Goal: Task Accomplishment & Management: Manage account settings

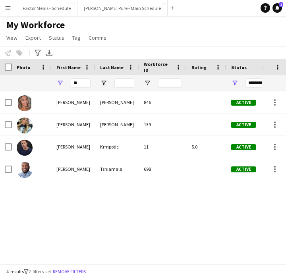
type input "*"
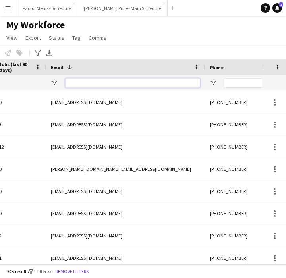
click at [172, 83] on input "Email Filter Input" at bounding box center [132, 83] width 135 height 10
paste input "**********"
type input "**********"
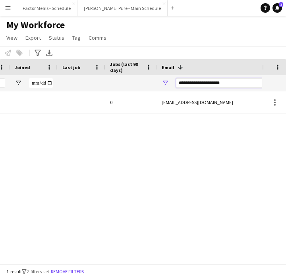
drag, startPoint x: 235, startPoint y: 86, endPoint x: 172, endPoint y: 86, distance: 62.7
click at [172, 85] on div "**********" at bounding box center [236, 83] width 159 height 16
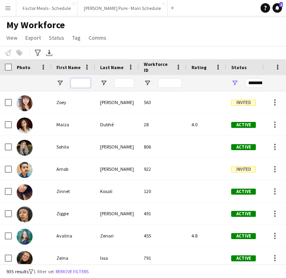
click at [75, 84] on input "First Name Filter Input" at bounding box center [81, 83] width 20 height 10
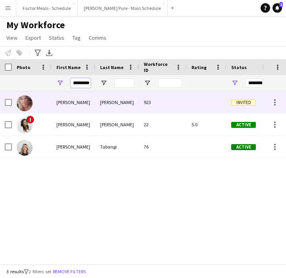
type input "*********"
click at [245, 100] on span "Invited" at bounding box center [243, 103] width 25 height 6
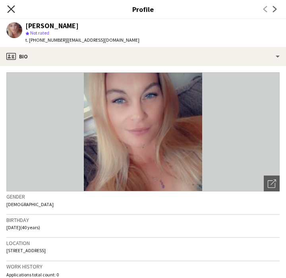
click at [9, 8] on icon "Close pop-in" at bounding box center [11, 9] width 8 height 8
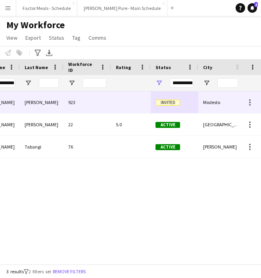
scroll to position [0, 81]
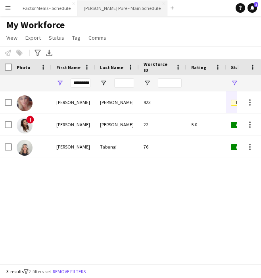
click at [96, 5] on button "[PERSON_NAME] Pure - Main Schedule Close" at bounding box center [122, 7] width 90 height 15
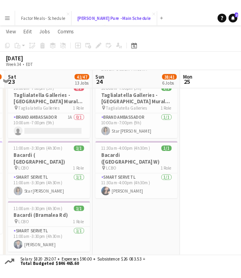
scroll to position [453, 0]
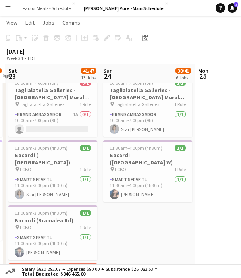
click at [16, 139] on app-date-cell "9:00am-7:15pm (10h15m) 17/21 Disney Fan Expo pin MTCC 6 Roles Paid Backup 14A 0…" at bounding box center [52, 162] width 95 height 1035
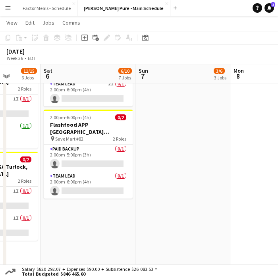
scroll to position [0, 187]
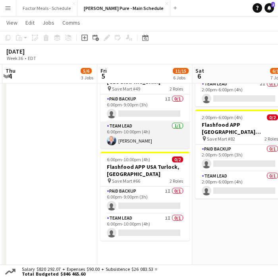
click at [124, 124] on app-card-role "Team Lead 1/1 6:00pm-10:00pm (4h) Kenneth Brown" at bounding box center [144, 134] width 89 height 27
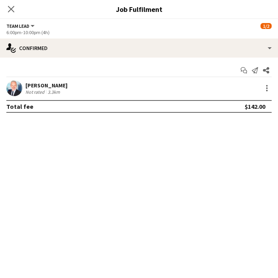
click at [9, 86] on app-user-avatar at bounding box center [14, 88] width 16 height 16
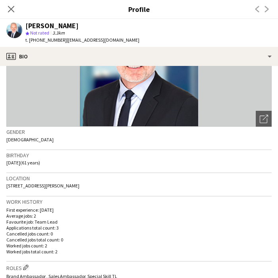
scroll to position [75, 0]
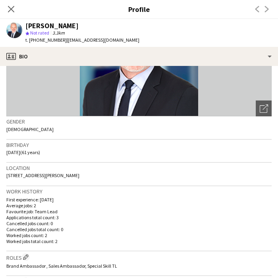
click at [107, 173] on div "Location 4125 McHenry Avenue, SPC 126, Modesto, 95356" at bounding box center [138, 174] width 265 height 23
drag, startPoint x: 102, startPoint y: 175, endPoint x: 5, endPoint y: 175, distance: 96.8
click at [5, 175] on app-crew-profile-bio "Open photos pop-in Gender Male Birthday 01-06-1964 (61 years) Location 4125 McH…" at bounding box center [139, 172] width 278 height 212
click at [79, 177] on span "4125 McHenry Avenue, SPC 126, Modesto, 95356" at bounding box center [42, 175] width 73 height 6
drag, startPoint x: 108, startPoint y: 177, endPoint x: 6, endPoint y: 177, distance: 102.0
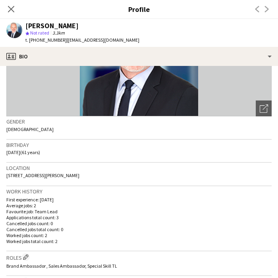
click at [6, 177] on app-crew-profile-bio "Open photos pop-in Gender Male Birthday 01-06-1964 (61 years) Location 4125 McH…" at bounding box center [139, 172] width 278 height 212
copy span "4125 McHenry Avenue, SPC 126, Modesto, 95356"
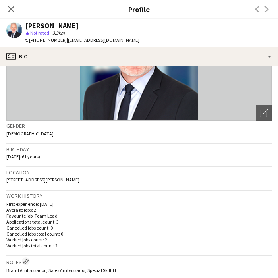
scroll to position [0, 0]
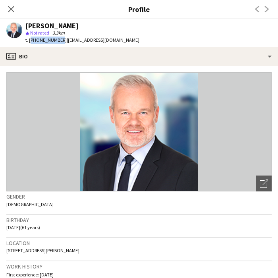
drag, startPoint x: 58, startPoint y: 40, endPoint x: 29, endPoint y: 42, distance: 28.6
click at [29, 42] on span "t. +19174499741" at bounding box center [45, 40] width 41 height 6
copy span "+19174499741"
click at [12, 9] on icon at bounding box center [11, 9] width 8 height 8
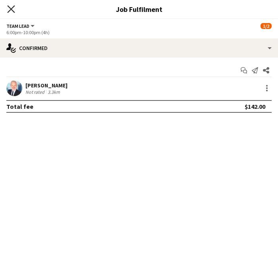
click at [14, 9] on icon "Close pop-in" at bounding box center [11, 9] width 8 height 8
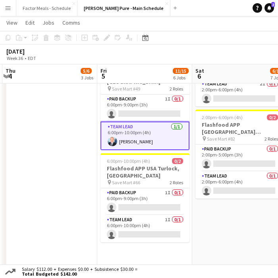
click at [79, 194] on app-date-cell "7:00am-7:00pm (12h) 3/3 Trio Project - AWS Toronto Summit pin Metro Toronto Con…" at bounding box center [49, 184] width 95 height 1035
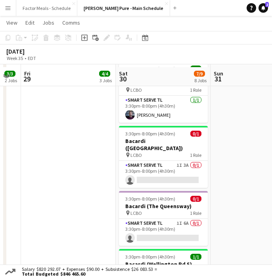
scroll to position [325, 0]
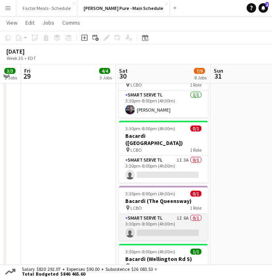
click at [161, 214] on app-card-role "Smart Serve TL 1I 6A 0/1 3:30pm-8:00pm (4h30m) single-neutral-actions" at bounding box center [163, 227] width 89 height 27
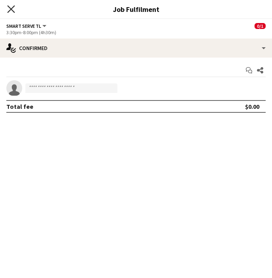
click at [13, 10] on icon "Close pop-in" at bounding box center [11, 9] width 8 height 8
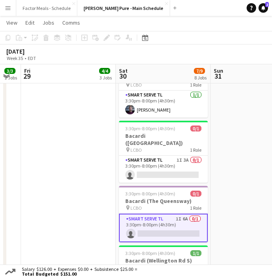
click at [144, 214] on app-card-role "Smart Serve TL 1I 6A 0/1 3:30pm-8:00pm (4h30m) single-neutral-actions" at bounding box center [163, 228] width 89 height 29
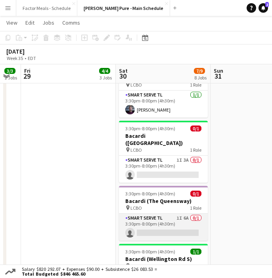
click at [144, 214] on app-card-role "Smart Serve TL 1I 6A 0/1 3:30pm-8:00pm (4h30m) single-neutral-actions" at bounding box center [163, 227] width 89 height 27
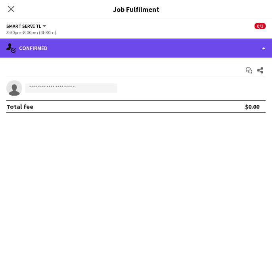
click at [129, 57] on div "single-neutral-actions-check-2 Confirmed" at bounding box center [136, 48] width 272 height 19
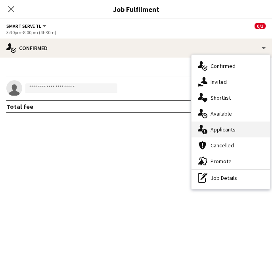
click at [217, 132] on div "single-neutral-actions-information Applicants" at bounding box center [231, 129] width 79 height 16
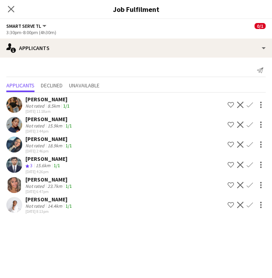
scroll to position [329, 0]
click at [35, 200] on div "[PERSON_NAME]" at bounding box center [49, 199] width 48 height 7
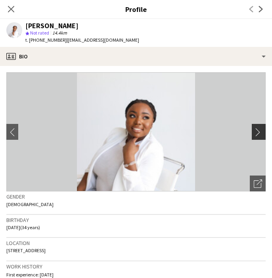
click at [259, 133] on app-icon "chevron-right" at bounding box center [260, 132] width 12 height 8
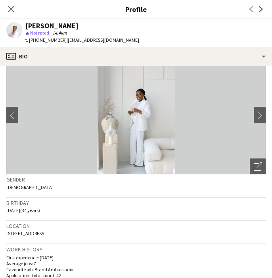
scroll to position [0, 0]
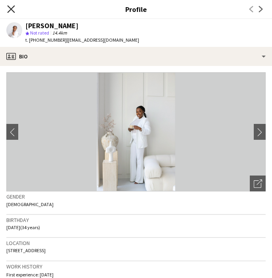
click at [11, 10] on icon "Close pop-in" at bounding box center [11, 9] width 8 height 8
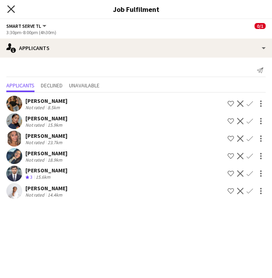
click at [10, 10] on icon at bounding box center [11, 9] width 8 height 8
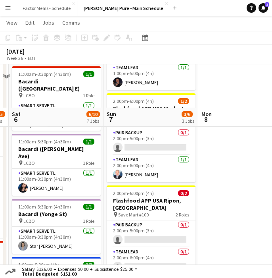
scroll to position [183, 0]
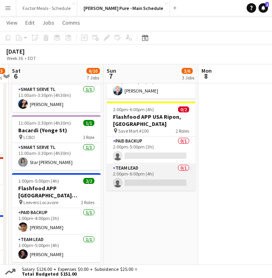
click at [154, 164] on app-card-role "Team Lead 0/1 2:00pm-6:00pm (4h) single-neutral-actions" at bounding box center [151, 177] width 89 height 27
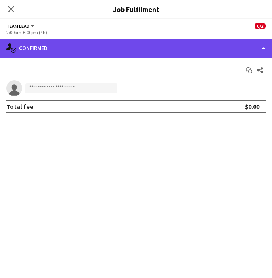
click at [122, 50] on div "single-neutral-actions-check-2 Confirmed" at bounding box center [136, 48] width 272 height 19
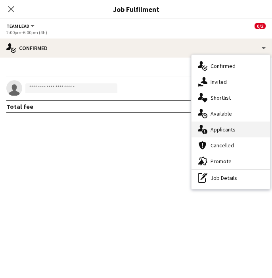
click at [218, 135] on div "single-neutral-actions-information Applicants" at bounding box center [231, 129] width 79 height 16
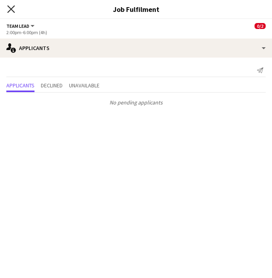
click at [10, 8] on icon at bounding box center [11, 9] width 8 height 8
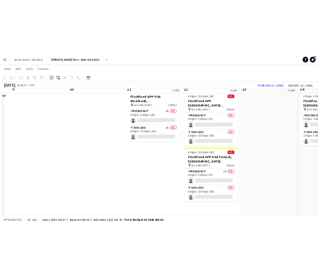
scroll to position [126, 0]
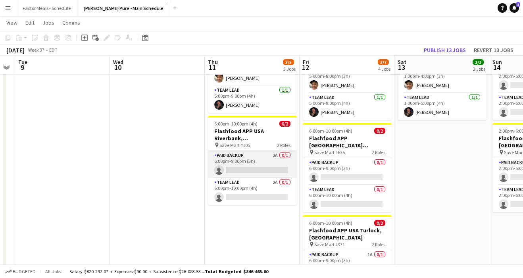
click at [235, 156] on app-card-role "Paid Backup 2A 0/1 6:00pm-9:00pm (3h) single-neutral-actions" at bounding box center [252, 164] width 89 height 27
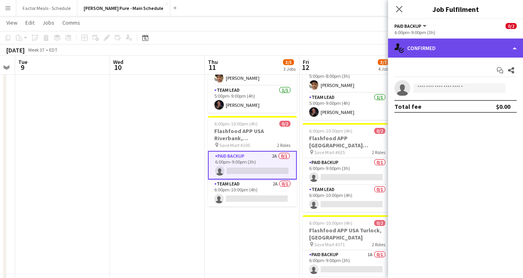
click at [285, 47] on div "single-neutral-actions-check-2 Confirmed" at bounding box center [455, 48] width 135 height 19
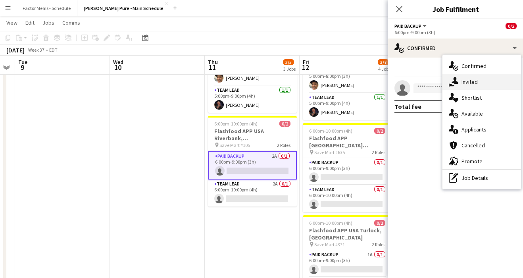
click at [285, 81] on div "single-neutral-actions-share-1 Invited" at bounding box center [482, 82] width 79 height 16
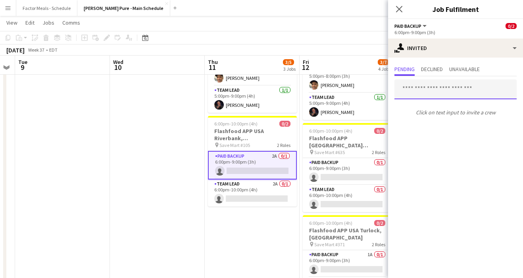
click at [285, 91] on input "text" at bounding box center [456, 89] width 122 height 20
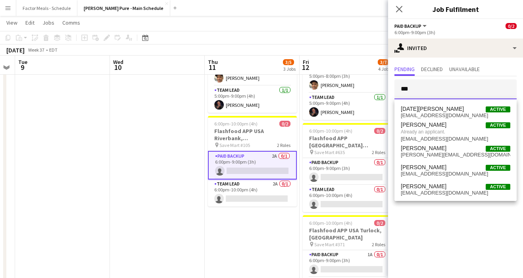
type input "***"
click at [258, 151] on app-card-role "Paid Backup 2A 0/1 6:00pm-9:00pm (3h) single-neutral-actions" at bounding box center [252, 165] width 89 height 29
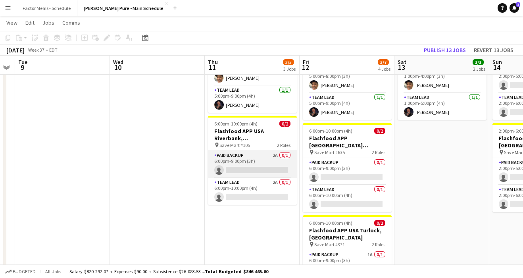
click at [256, 151] on app-card-role "Paid Backup 2A 0/1 6:00pm-9:00pm (3h) single-neutral-actions" at bounding box center [252, 164] width 89 height 27
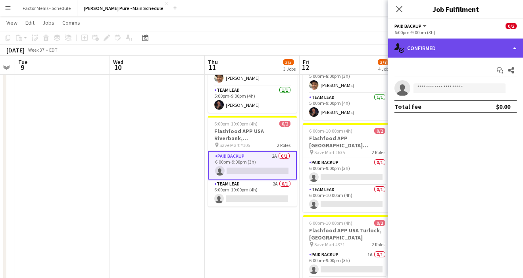
click at [285, 46] on div "single-neutral-actions-check-2 Confirmed" at bounding box center [455, 48] width 135 height 19
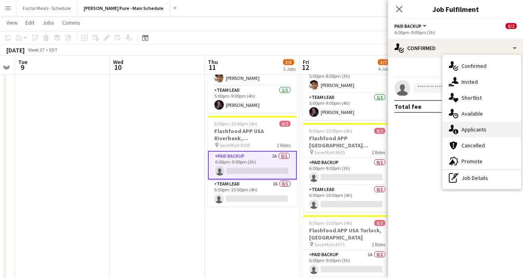
click at [285, 130] on div "single-neutral-actions-information Applicants" at bounding box center [482, 129] width 79 height 16
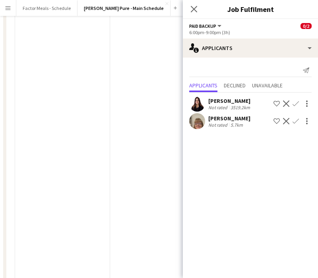
scroll to position [0, 0]
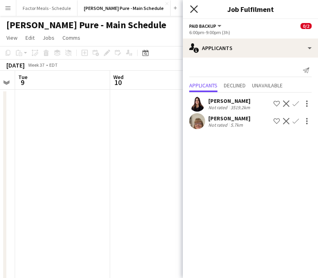
click at [191, 9] on icon "Close pop-in" at bounding box center [194, 9] width 8 height 8
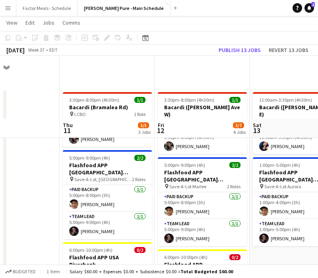
scroll to position [134, 0]
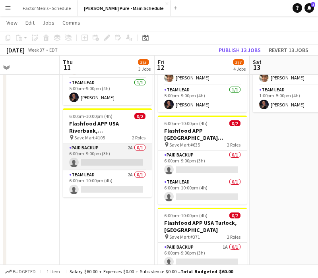
click at [109, 170] on app-card-role "Paid Backup 2A 0/1 6:00pm-9:00pm (3h) single-neutral-actions" at bounding box center [107, 156] width 89 height 27
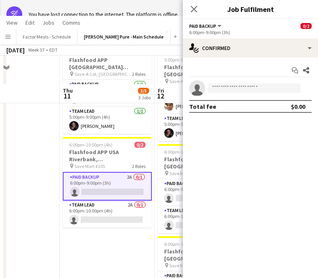
click at [101, 192] on app-card-role "Paid Backup 2A 0/1 6:00pm-9:00pm (3h) single-neutral-actions" at bounding box center [107, 186] width 89 height 29
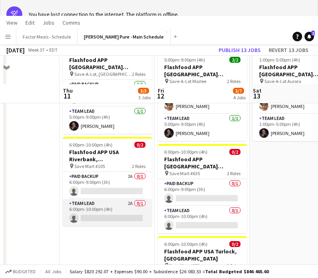
click at [99, 202] on app-card-role "Team Lead 2A 0/1 6:00pm-10:00pm (4h) single-neutral-actions" at bounding box center [107, 212] width 89 height 27
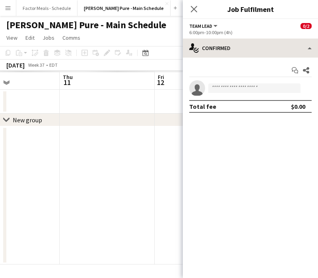
scroll to position [0, 0]
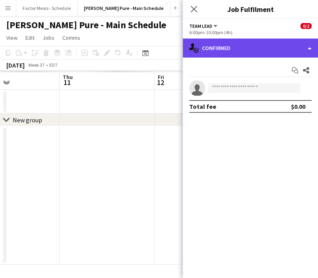
click at [213, 54] on div "single-neutral-actions-check-2 Confirmed" at bounding box center [250, 48] width 135 height 19
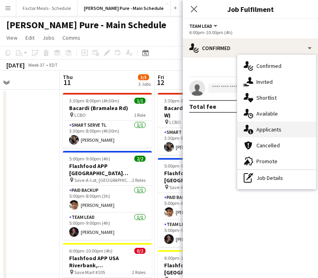
click at [270, 131] on div "single-neutral-actions-information Applicants" at bounding box center [276, 129] width 79 height 16
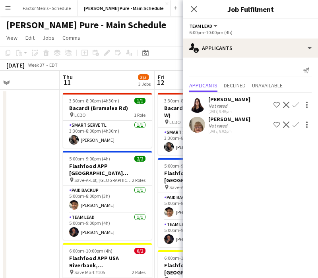
click at [198, 8] on div "Close pop-in" at bounding box center [194, 9] width 22 height 18
click at [195, 7] on icon at bounding box center [194, 9] width 8 height 8
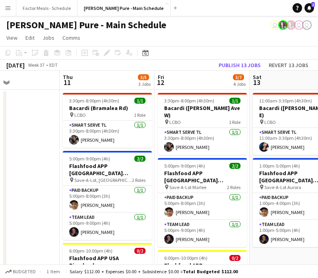
click at [32, 185] on app-date-cell at bounding box center [12, 270] width 95 height 360
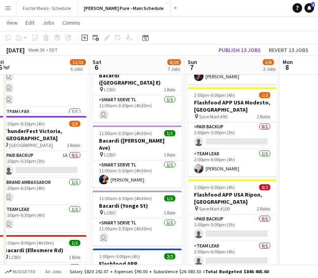
scroll to position [0, 188]
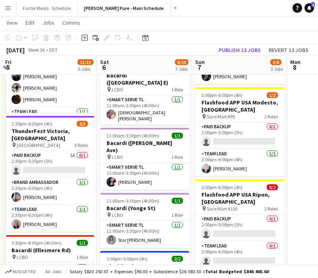
click at [70, 217] on app-card-role "Team Lead 1/1 2:30pm-6:30pm (4h) Brittany Lyons" at bounding box center [49, 218] width 89 height 27
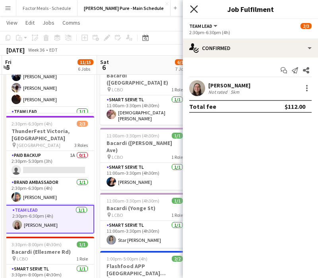
click at [194, 6] on icon "Close pop-in" at bounding box center [194, 9] width 8 height 8
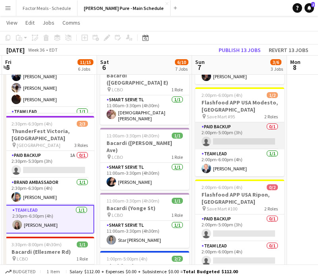
scroll to position [0, 196]
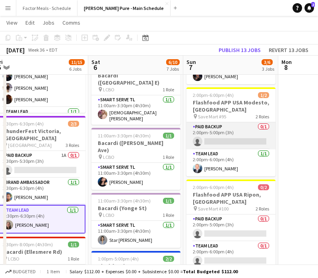
click at [274, 132] on app-card-role "Paid Backup 0/1 2:00pm-5:00pm (3h) single-neutral-actions" at bounding box center [230, 135] width 89 height 27
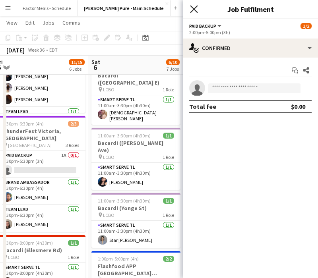
click at [191, 11] on icon "Close pop-in" at bounding box center [194, 9] width 8 height 8
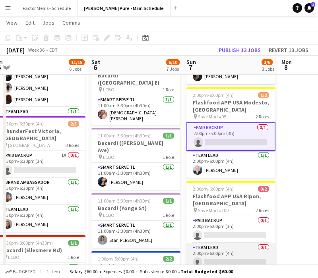
click at [215, 243] on app-card-role "Team Lead 0/1 2:00pm-6:00pm (4h) single-neutral-actions" at bounding box center [230, 256] width 89 height 27
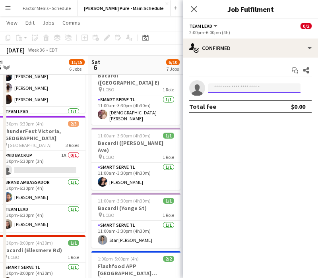
click at [219, 89] on input at bounding box center [254, 88] width 92 height 10
type input "*"
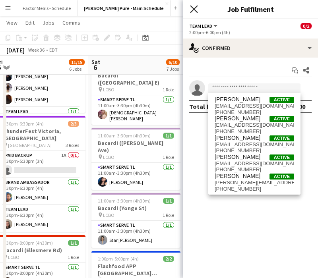
click at [193, 10] on icon at bounding box center [194, 9] width 8 height 8
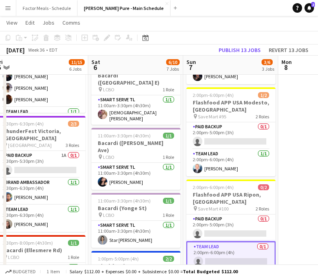
click at [184, 37] on app-toolbar "Copy Paste Paste Command V Paste with crew Command Shift V Paste linked Job Del…" at bounding box center [159, 37] width 318 height 13
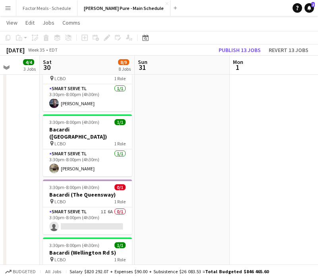
scroll to position [0, 256]
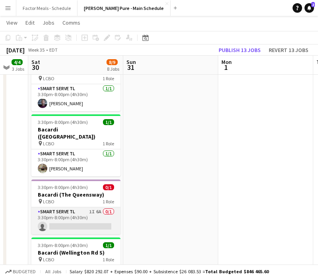
click at [59, 207] on app-card-role "Smart Serve TL 1I 6A 0/1 3:30pm-8:00pm (4h30m) single-neutral-actions" at bounding box center [75, 220] width 89 height 27
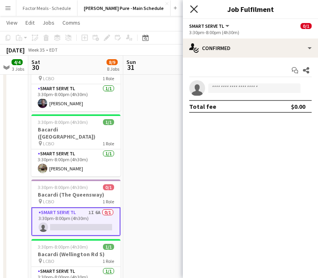
click at [193, 8] on icon at bounding box center [194, 9] width 8 height 8
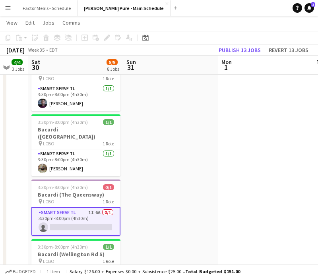
click at [173, 144] on app-date-cell at bounding box center [170, 283] width 95 height 1035
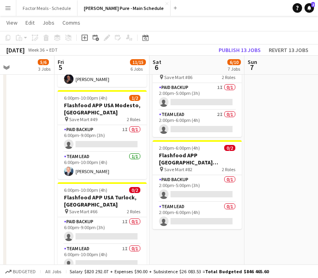
scroll to position [0, 227]
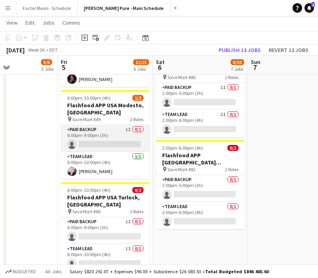
click at [96, 125] on app-card-role "Paid Backup 1I 0/1 6:00pm-9:00pm (3h) single-neutral-actions" at bounding box center [105, 138] width 89 height 27
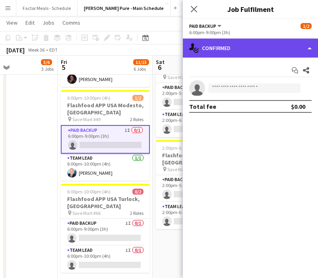
click at [221, 47] on div "single-neutral-actions-check-2 Confirmed" at bounding box center [250, 48] width 135 height 19
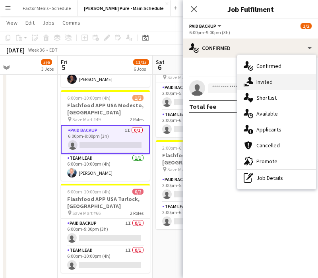
click at [268, 84] on div "single-neutral-actions-share-1 Invited" at bounding box center [276, 82] width 79 height 16
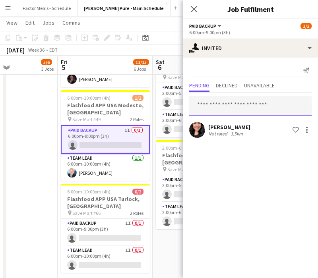
click at [214, 105] on input "text" at bounding box center [250, 106] width 122 height 20
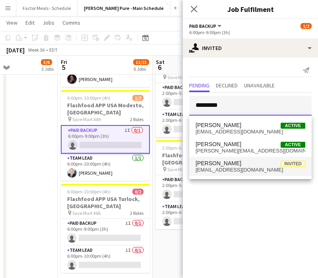
type input "*********"
click at [218, 167] on span "cthurner2011@gmail.com" at bounding box center [250, 170] width 110 height 6
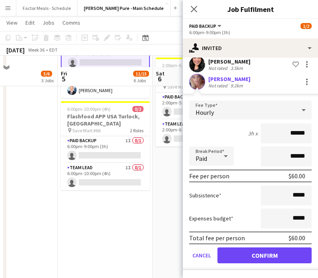
scroll to position [506, 0]
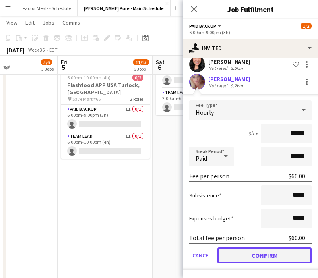
click at [233, 257] on button "Confirm" at bounding box center [264, 255] width 94 height 16
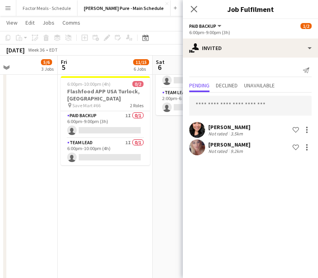
scroll to position [0, 0]
click at [192, 9] on icon "Close pop-in" at bounding box center [194, 9] width 6 height 6
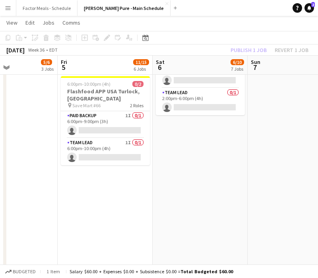
click at [125, 181] on app-date-cell "12:00pm-5:30pm (5h30m) 5/5 University Of Alberta Activation Edmonton pin North …" at bounding box center [105, 100] width 95 height 1035
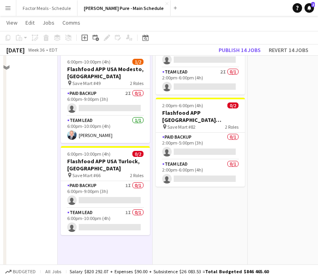
scroll to position [368, 0]
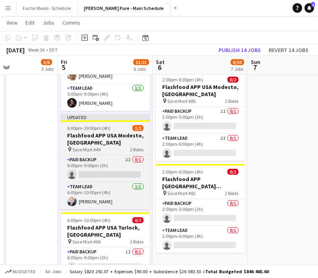
click at [114, 132] on h3 "Flashfood APP USA Modesto, [GEOGRAPHIC_DATA]" at bounding box center [105, 139] width 89 height 14
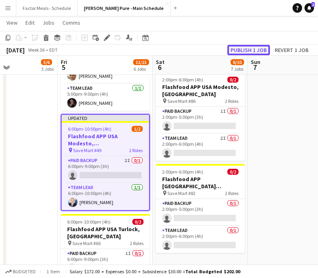
click at [248, 51] on button "Publish 1 job" at bounding box center [248, 50] width 42 height 10
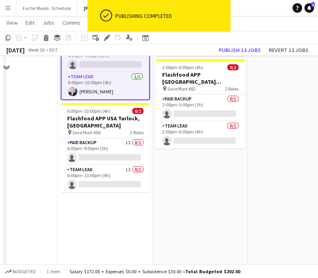
scroll to position [482, 0]
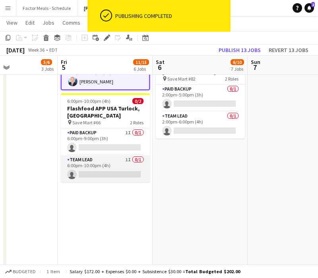
click at [87, 155] on app-card-role "Team Lead 1I 0/1 6:00pm-10:00pm (4h) single-neutral-actions" at bounding box center [105, 168] width 89 height 27
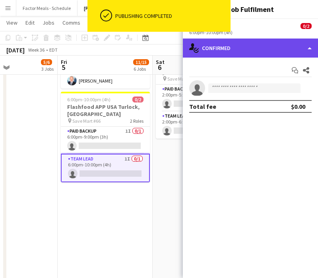
click at [233, 52] on div "single-neutral-actions-check-2 Confirmed" at bounding box center [250, 48] width 135 height 19
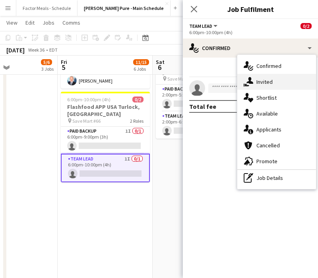
click at [265, 82] on div "single-neutral-actions-share-1 Invited" at bounding box center [276, 82] width 79 height 16
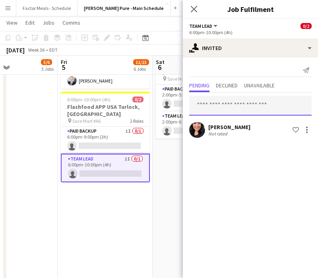
click at [225, 106] on input "text" at bounding box center [250, 106] width 122 height 20
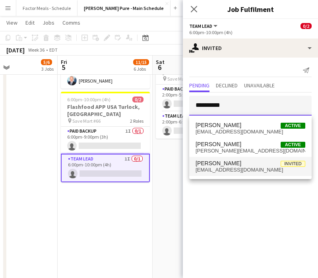
type input "*********"
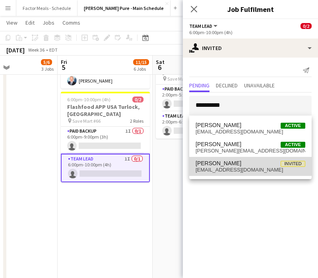
click at [212, 166] on span "[PERSON_NAME]" at bounding box center [218, 163] width 46 height 7
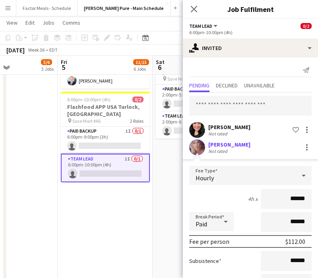
scroll to position [65, 0]
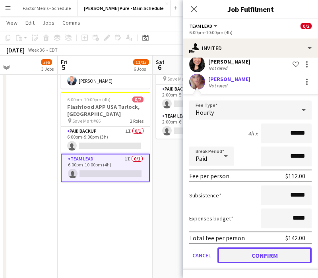
click at [244, 257] on button "Confirm" at bounding box center [264, 255] width 94 height 16
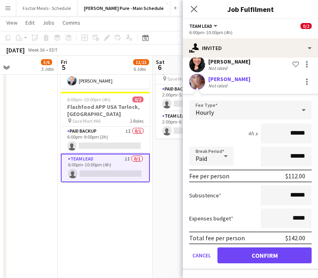
scroll to position [0, 0]
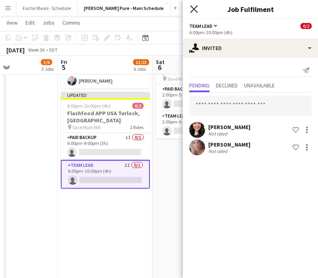
click at [190, 8] on icon "Close pop-in" at bounding box center [194, 9] width 8 height 8
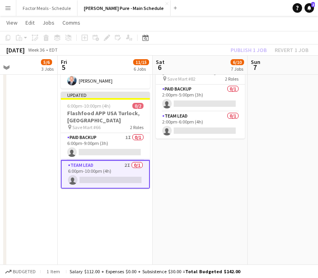
click at [169, 155] on app-date-cell "11:00am-3:30pm (4h30m) 1/1 Bacardi (Appleby Line) pin LCBO 1 Role Smart Serve T…" at bounding box center [199, 124] width 95 height 1035
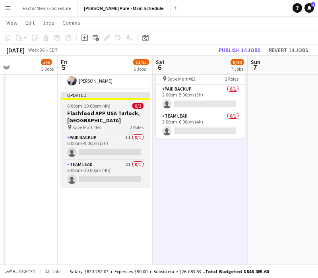
click at [95, 92] on app-job-card "Updated 6:00pm-10:00pm (4h) 0/2 Flashfood APP USA Turlock, CA pin Save Mart #66…" at bounding box center [105, 139] width 89 height 95
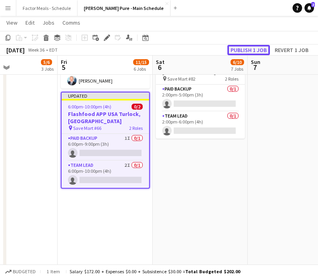
click at [242, 50] on button "Publish 1 job" at bounding box center [248, 50] width 42 height 10
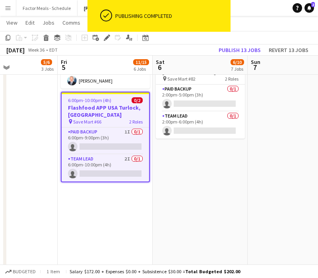
click at [189, 173] on app-date-cell "11:00am-3:30pm (4h30m) 1/1 Bacardi (Appleby Line) pin LCBO 1 Role Smart Serve T…" at bounding box center [199, 124] width 95 height 1035
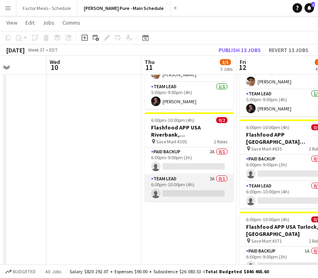
scroll to position [0, 283]
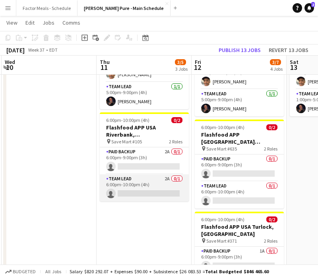
click at [116, 174] on app-card-role "Team Lead 2A 0/1 6:00pm-10:00pm (4h) single-neutral-actions" at bounding box center [144, 187] width 89 height 27
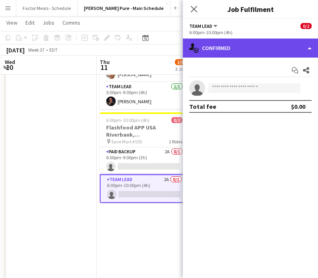
click at [225, 46] on div "single-neutral-actions-check-2 Confirmed" at bounding box center [250, 48] width 135 height 19
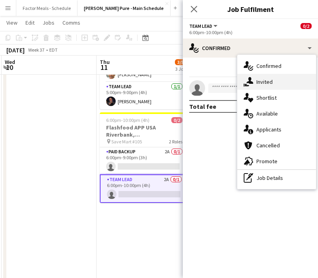
click at [269, 79] on div "single-neutral-actions-share-1 Invited" at bounding box center [276, 82] width 79 height 16
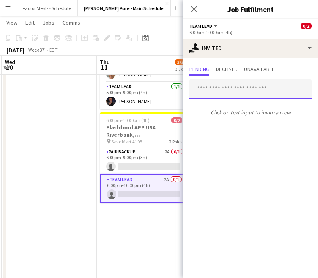
click at [221, 91] on input "text" at bounding box center [250, 89] width 122 height 20
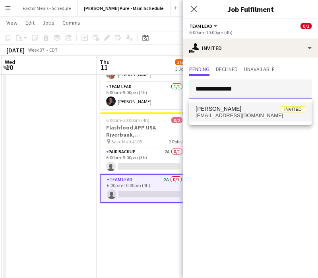
type input "**********"
click at [230, 111] on span "[PERSON_NAME]" at bounding box center [218, 109] width 46 height 7
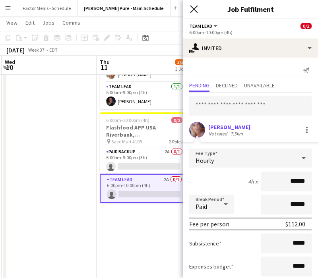
click at [195, 10] on icon at bounding box center [194, 9] width 8 height 8
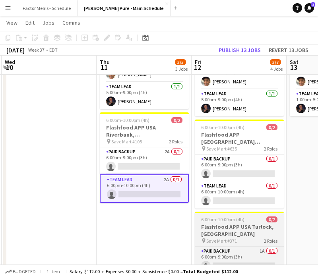
scroll to position [136, 0]
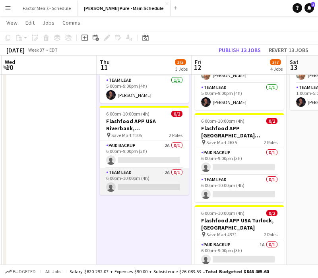
click at [129, 169] on app-card-role "Team Lead 2A 0/1 6:00pm-10:00pm (4h) single-neutral-actions" at bounding box center [144, 181] width 89 height 27
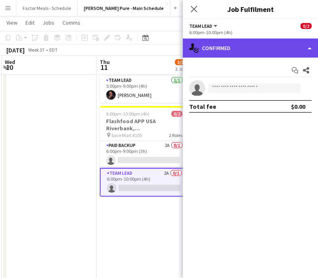
click at [211, 52] on div "single-neutral-actions-check-2 Confirmed" at bounding box center [250, 48] width 135 height 19
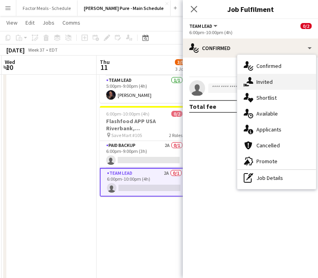
click at [261, 81] on div "single-neutral-actions-share-1 Invited" at bounding box center [276, 82] width 79 height 16
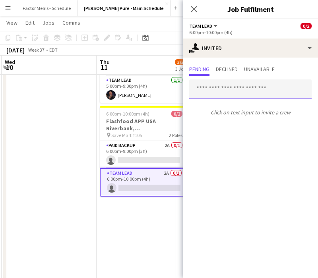
click at [259, 85] on input "text" at bounding box center [250, 89] width 122 height 20
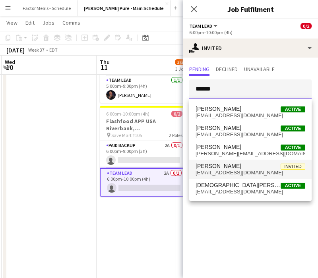
type input "******"
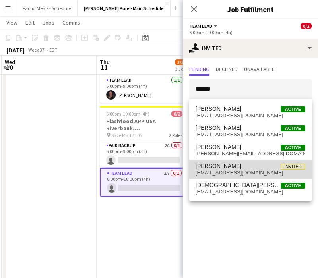
click at [236, 171] on span "cthurner2011@gmail.com" at bounding box center [250, 172] width 110 height 6
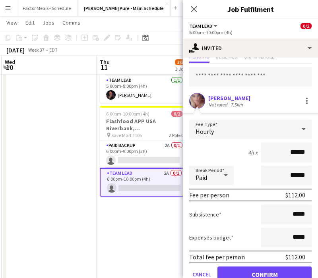
scroll to position [48, 0]
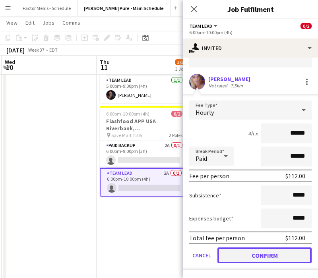
click at [243, 254] on button "Confirm" at bounding box center [264, 255] width 94 height 16
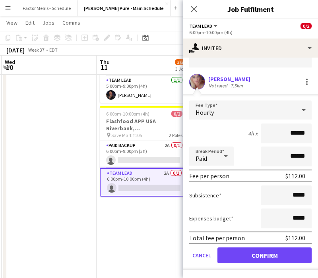
scroll to position [0, 0]
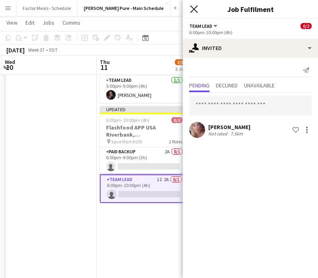
click at [193, 6] on icon "Close pop-in" at bounding box center [194, 9] width 8 height 8
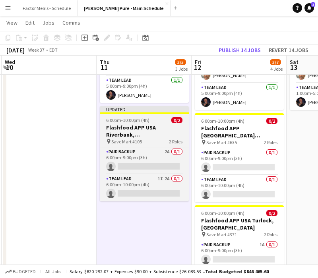
click at [136, 106] on div "Updated" at bounding box center [144, 109] width 89 height 6
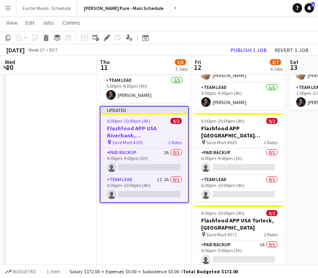
click at [249, 42] on app-toolbar "Copy Paste Paste Command V Paste with crew Command Shift V Paste linked Job Del…" at bounding box center [159, 37] width 318 height 13
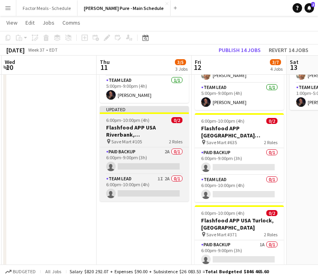
click at [146, 124] on h3 "Flashfood APP USA Riverbank, [GEOGRAPHIC_DATA]" at bounding box center [144, 131] width 89 height 14
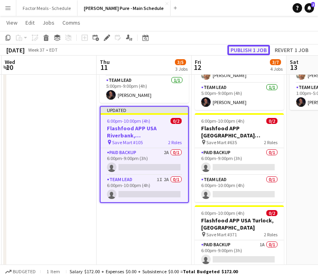
click at [229, 49] on button "Publish 1 job" at bounding box center [248, 50] width 42 height 10
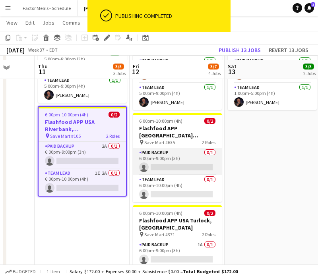
scroll to position [149, 0]
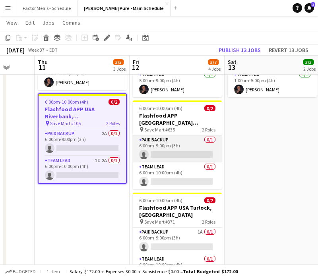
click at [185, 162] on app-card-role "Team Lead 0/1 6:00pm-10:00pm (4h) single-neutral-actions" at bounding box center [177, 175] width 89 height 27
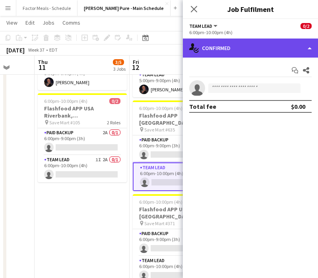
click at [238, 52] on div "single-neutral-actions-check-2 Confirmed" at bounding box center [250, 48] width 135 height 19
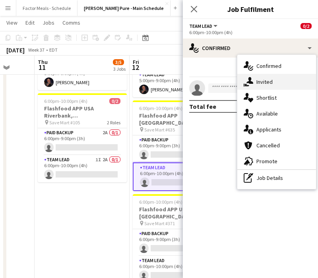
click at [259, 89] on div "single-neutral-actions-share-1 Invited" at bounding box center [276, 82] width 79 height 16
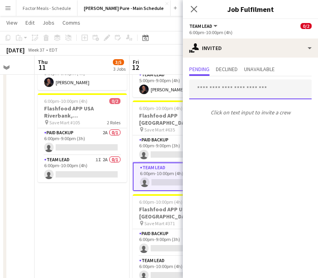
click at [252, 92] on input "text" at bounding box center [250, 89] width 122 height 20
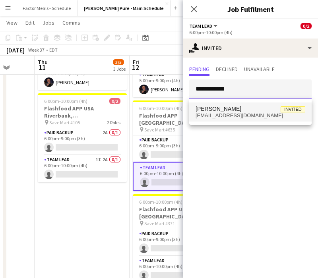
type input "**********"
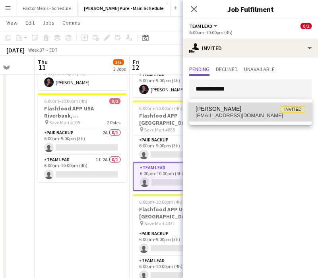
click at [243, 111] on span "Christina Thurner Invited" at bounding box center [250, 109] width 110 height 7
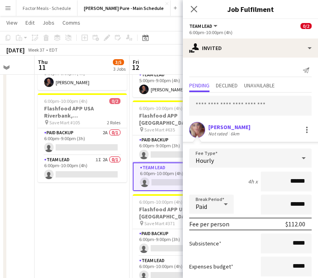
scroll to position [48, 0]
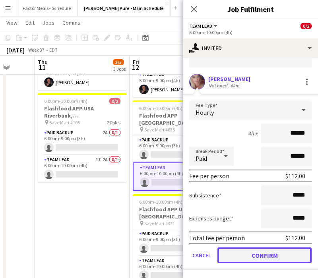
click at [241, 259] on button "Confirm" at bounding box center [264, 255] width 94 height 16
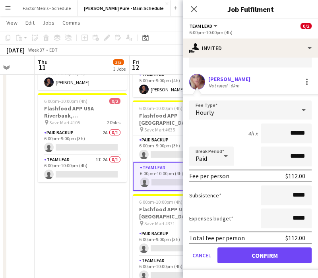
scroll to position [0, 0]
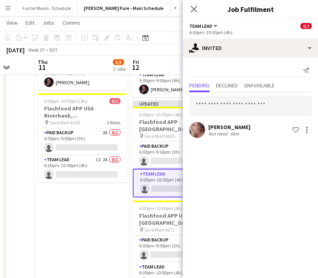
click at [194, 10] on icon at bounding box center [194, 9] width 6 height 6
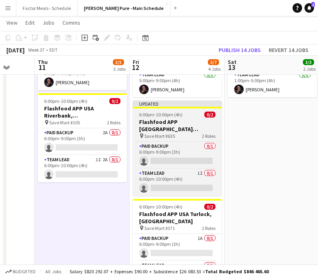
click at [150, 112] on span "6:00pm-10:00pm (4h)" at bounding box center [160, 115] width 43 height 6
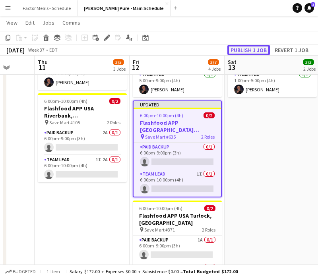
click at [251, 46] on button "Publish 1 job" at bounding box center [248, 50] width 42 height 10
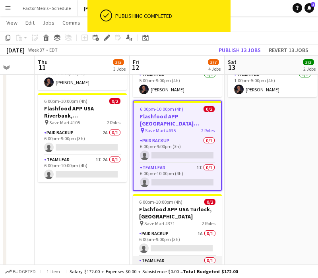
click at [152, 256] on app-card-role "Team Lead 0/1 6:00pm-10:00pm (4h) single-neutral-actions" at bounding box center [177, 269] width 89 height 27
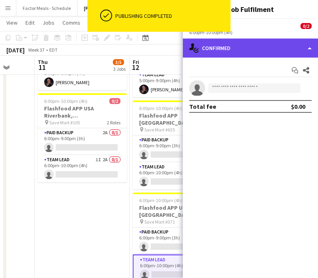
click at [223, 50] on div "single-neutral-actions-check-2 Confirmed" at bounding box center [250, 48] width 135 height 19
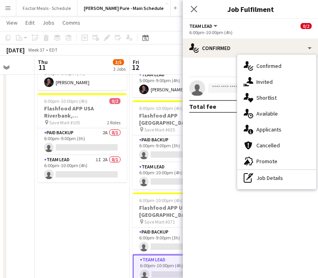
click at [255, 129] on div "single-neutral-actions-information Applicants" at bounding box center [276, 129] width 79 height 16
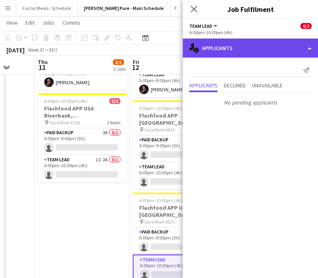
click at [228, 49] on div "single-neutral-actions-information Applicants" at bounding box center [250, 48] width 135 height 19
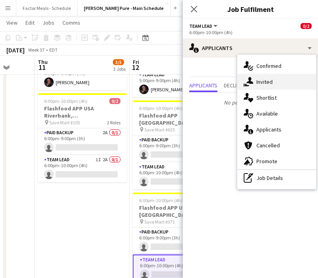
click at [266, 84] on div "single-neutral-actions-share-1 Invited" at bounding box center [276, 82] width 79 height 16
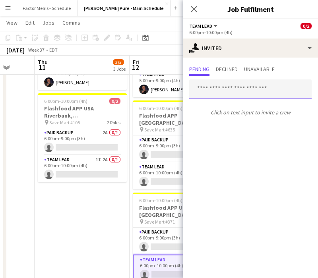
click at [250, 92] on input "text" at bounding box center [250, 89] width 122 height 20
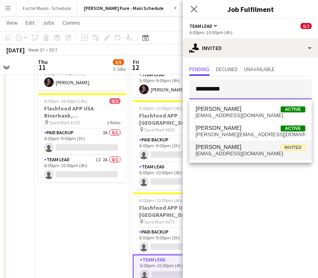
type input "*********"
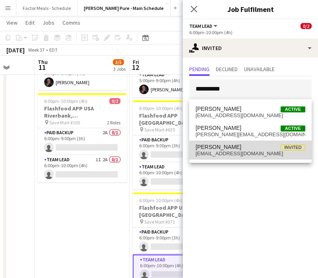
click at [227, 151] on span "cthurner2011@gmail.com" at bounding box center [250, 153] width 110 height 6
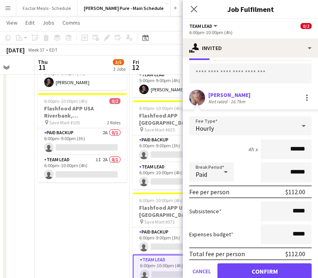
scroll to position [48, 0]
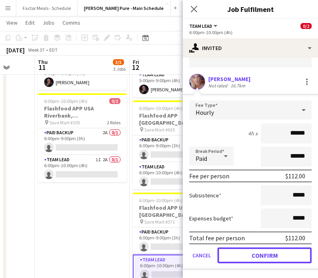
click at [232, 253] on button "Confirm" at bounding box center [264, 255] width 94 height 16
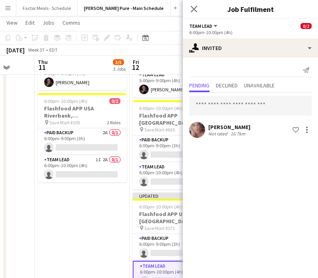
scroll to position [0, 0]
click at [194, 8] on icon at bounding box center [194, 9] width 8 height 8
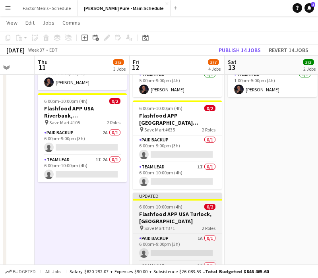
click at [153, 193] on div "Updated" at bounding box center [177, 196] width 89 height 6
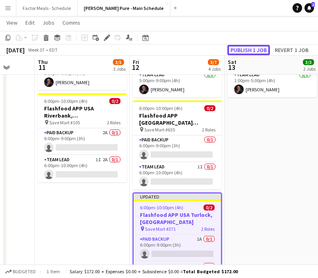
click at [256, 48] on button "Publish 1 job" at bounding box center [248, 50] width 42 height 10
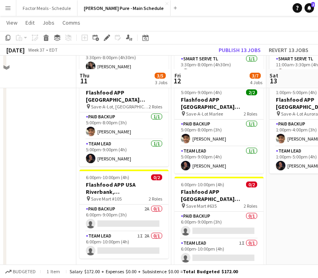
scroll to position [87, 0]
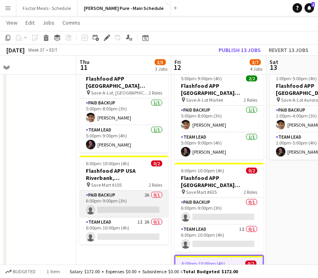
click at [106, 191] on app-card-role "Paid Backup 2A 0/1 6:00pm-9:00pm (3h) single-neutral-actions" at bounding box center [123, 204] width 89 height 27
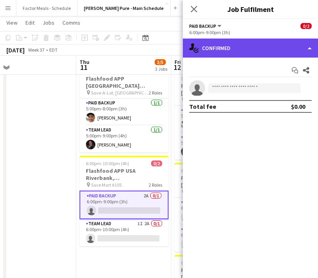
click at [255, 52] on div "single-neutral-actions-check-2 Confirmed" at bounding box center [250, 48] width 135 height 19
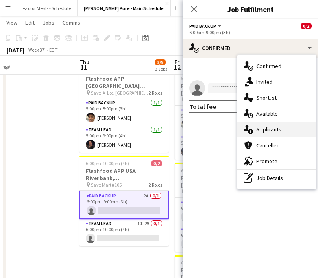
click at [246, 133] on icon "single-neutral-actions-information" at bounding box center [248, 130] width 10 height 10
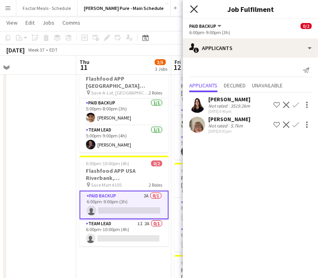
click at [194, 10] on icon "Close pop-in" at bounding box center [194, 9] width 8 height 8
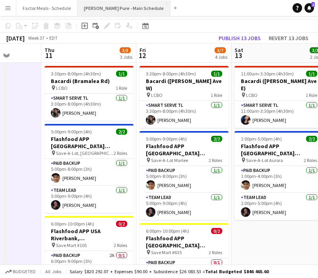
scroll to position [0, 0]
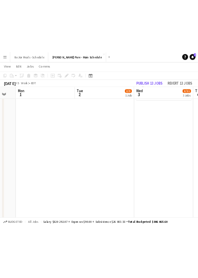
scroll to position [0, 159]
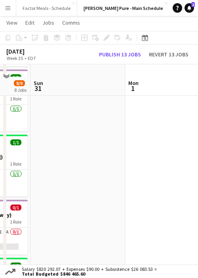
click at [12, 6] on button "Menu" at bounding box center [8, 8] width 16 height 16
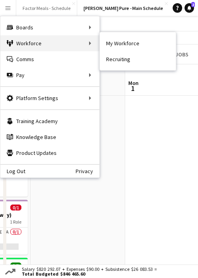
click at [16, 48] on div "Workforce Workforce" at bounding box center [49, 43] width 99 height 16
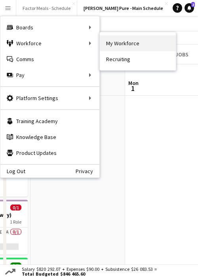
click at [122, 46] on link "My Workforce" at bounding box center [138, 43] width 76 height 16
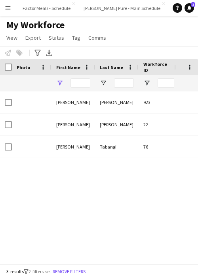
type input "*********"
type input "**********"
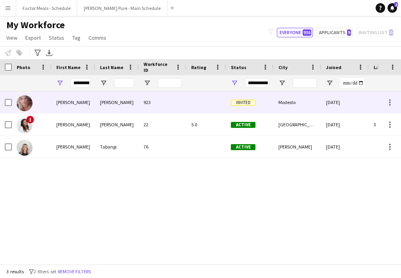
click at [58, 102] on div "[PERSON_NAME]" at bounding box center [74, 102] width 44 height 22
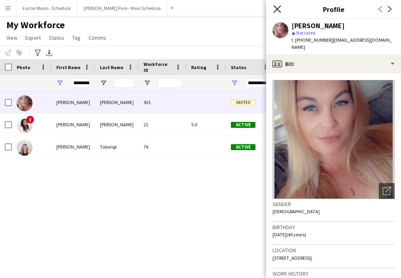
click at [277, 8] on icon at bounding box center [277, 9] width 8 height 8
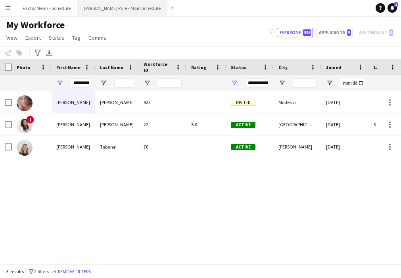
click at [91, 8] on button "[PERSON_NAME] Pure - Main Schedule Close" at bounding box center [122, 7] width 90 height 15
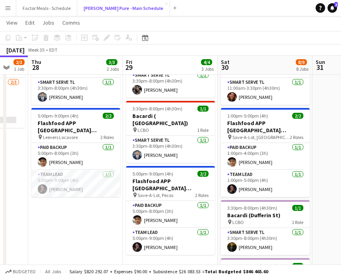
scroll to position [0, 245]
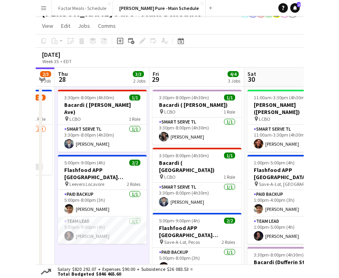
scroll to position [0, 233]
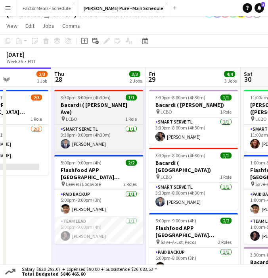
click at [73, 116] on span "LCBO" at bounding box center [72, 119] width 12 height 6
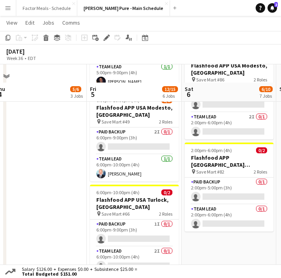
scroll to position [447, 0]
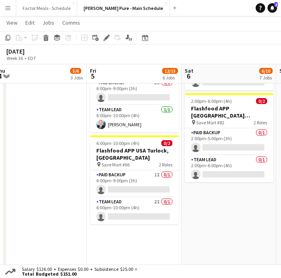
click at [8, 11] on button "Menu" at bounding box center [8, 8] width 16 height 16
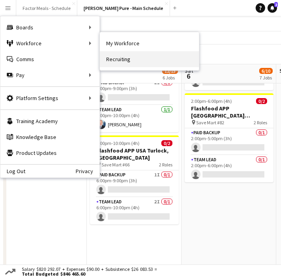
click at [123, 58] on link "Recruiting" at bounding box center [149, 59] width 99 height 16
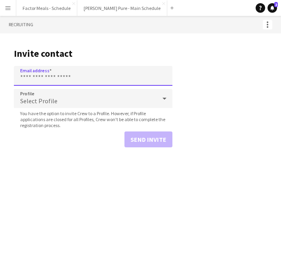
click at [83, 75] on input "Email address" at bounding box center [93, 76] width 159 height 20
paste input "**********"
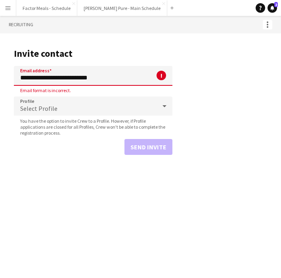
click at [21, 78] on input "**********" at bounding box center [93, 76] width 159 height 20
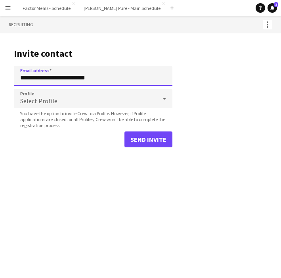
type input "**********"
click at [30, 98] on span "Select Profile" at bounding box center [38, 101] width 37 height 8
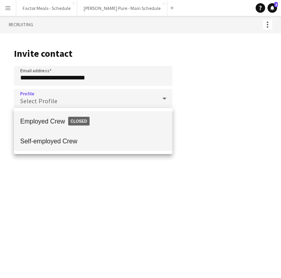
click at [46, 142] on span "Self-employed Crew" at bounding box center [93, 141] width 146 height 8
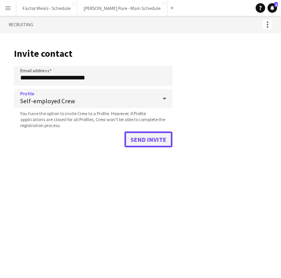
click at [159, 137] on button "Send invite" at bounding box center [149, 139] width 48 height 16
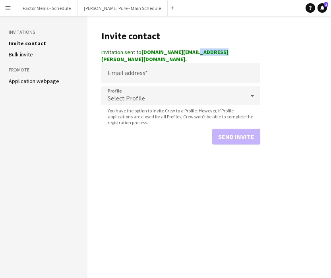
drag, startPoint x: 223, startPoint y: 52, endPoint x: 196, endPoint y: 53, distance: 27.0
click at [196, 53] on div "Invitation sent to kaitlynn.ramos.KR@gmail.com." at bounding box center [180, 55] width 159 height 14
click at [220, 51] on div "Invitation sent to kaitlynn.ramos.KR@gmail.com." at bounding box center [180, 55] width 159 height 14
drag, startPoint x: 218, startPoint y: 52, endPoint x: 139, endPoint y: 52, distance: 78.2
click at [139, 52] on div "Invitation sent to kaitlynn.ramos.KR@gmail.com." at bounding box center [180, 55] width 159 height 14
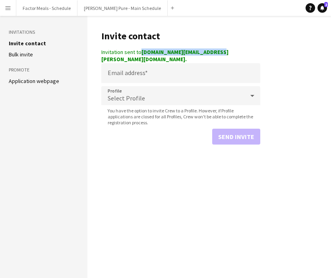
copy div "kaitlynn.ramos.KR@gmail.com"
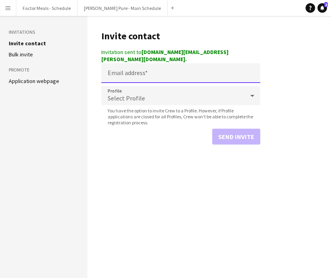
click at [169, 71] on input "Email address" at bounding box center [180, 73] width 159 height 20
paste input "**********"
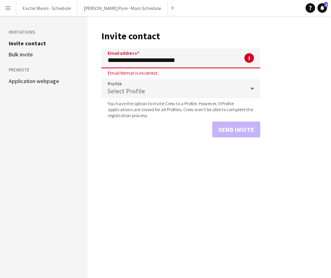
click at [109, 62] on input "**********" at bounding box center [180, 58] width 159 height 20
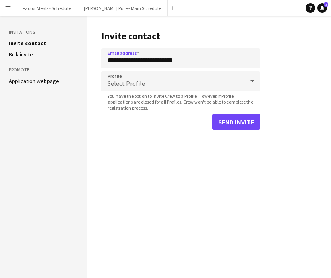
type input "**********"
click at [125, 79] on span "Select Profile" at bounding box center [126, 83] width 37 height 8
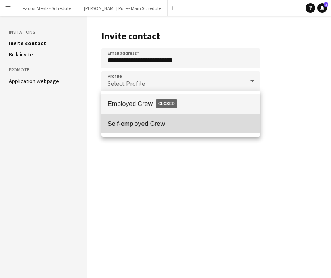
click at [129, 122] on span "Self-employed Crew" at bounding box center [181, 124] width 146 height 8
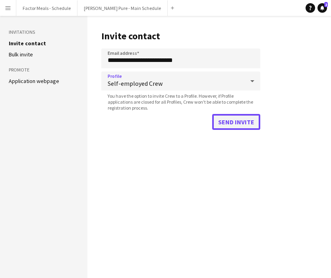
click at [229, 119] on button "Send invite" at bounding box center [236, 122] width 48 height 16
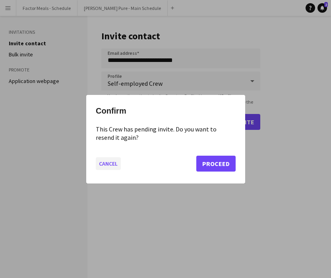
click at [114, 162] on button "Cancel" at bounding box center [108, 163] width 25 height 13
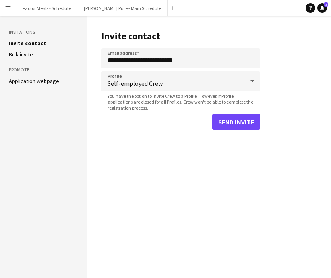
click at [198, 63] on input "**********" at bounding box center [180, 58] width 159 height 20
drag, startPoint x: 194, startPoint y: 61, endPoint x: 104, endPoint y: 54, distance: 90.8
click at [104, 54] on input "**********" at bounding box center [180, 58] width 159 height 20
click at [5, 7] on app-icon "Menu" at bounding box center [8, 8] width 6 height 6
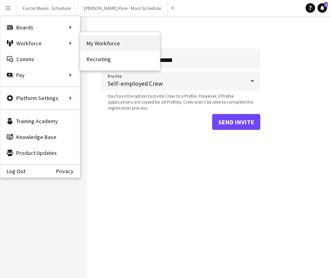
click at [100, 43] on link "My Workforce" at bounding box center [119, 43] width 79 height 16
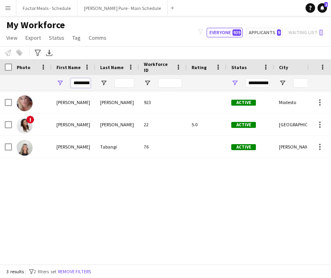
scroll to position [0, 2]
drag, startPoint x: 73, startPoint y: 81, endPoint x: 156, endPoint y: 82, distance: 83.4
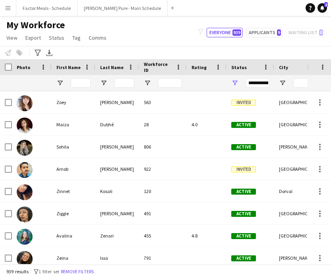
click at [12, 8] on button "Menu" at bounding box center [8, 8] width 16 height 16
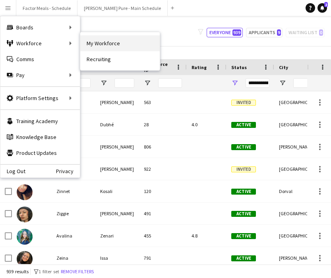
click at [86, 44] on link "My Workforce" at bounding box center [119, 43] width 79 height 16
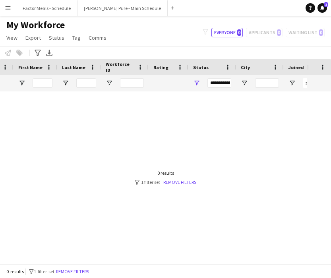
scroll to position [0, 42]
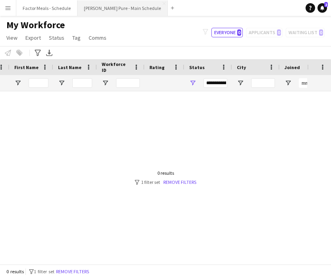
click at [92, 5] on button "[PERSON_NAME] Pure - Main Schedule Close" at bounding box center [122, 7] width 90 height 15
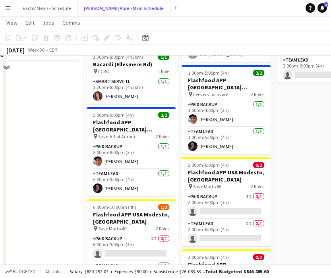
scroll to position [227, 0]
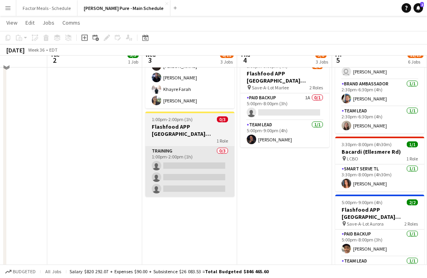
scroll to position [188, 0]
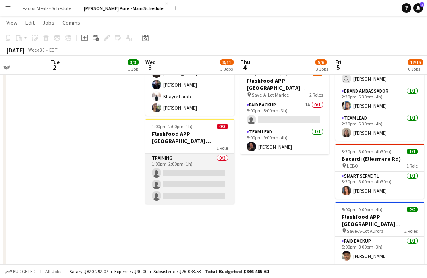
click at [180, 178] on app-card-role "Training 0/3 1:00pm-2:00pm (1h) single-neutral-actions single-neutral-actions s…" at bounding box center [189, 179] width 89 height 50
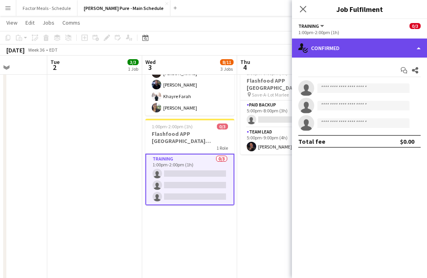
click at [317, 43] on div "single-neutral-actions-check-2 Confirmed" at bounding box center [359, 48] width 135 height 19
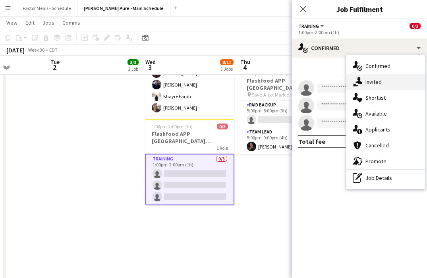
click at [317, 79] on div "single-neutral-actions-share-1 Invited" at bounding box center [385, 82] width 79 height 16
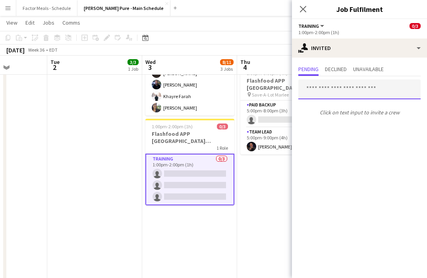
click at [317, 82] on input "text" at bounding box center [359, 89] width 122 height 20
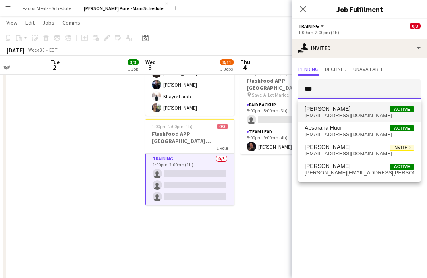
type input "***"
click at [317, 110] on span "Kenneth Brown Active" at bounding box center [359, 109] width 110 height 7
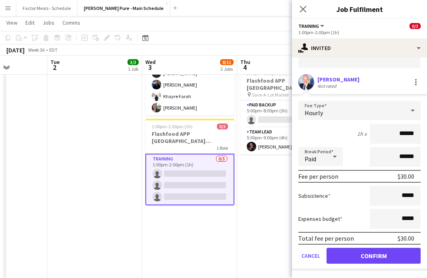
scroll to position [48, 0]
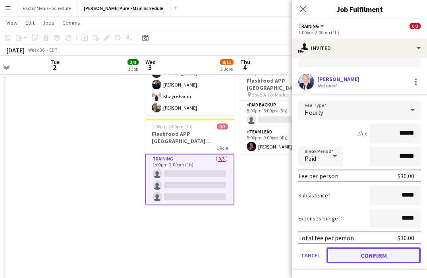
click at [317, 255] on button "Confirm" at bounding box center [373, 255] width 94 height 16
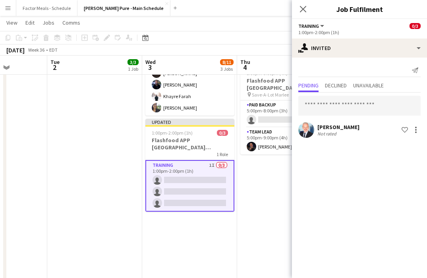
scroll to position [0, 0]
click at [301, 12] on icon "Close pop-in" at bounding box center [303, 9] width 6 height 6
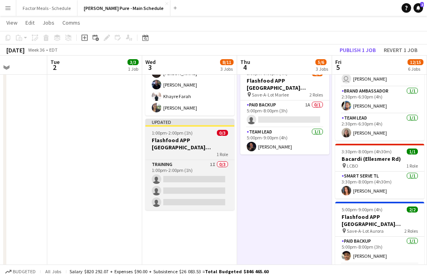
click at [185, 128] on app-job-card "Updated 1:00pm-2:00pm (1h) 0/3 Flashfood APP USA Modesto Training 1 Role Traini…" at bounding box center [189, 164] width 89 height 91
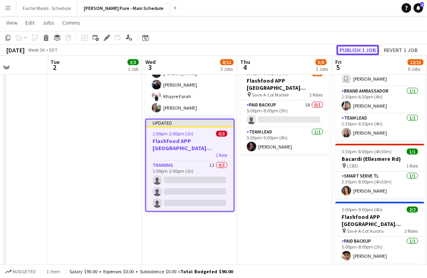
click at [317, 46] on button "Publish 1 job" at bounding box center [357, 50] width 42 height 10
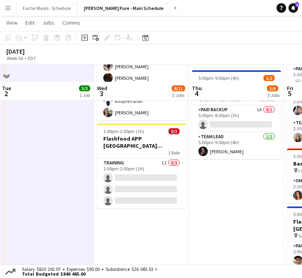
scroll to position [177, 0]
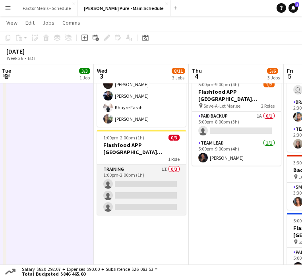
click at [141, 178] on app-card-role "Training 1I 0/3 1:00pm-2:00pm (1h) single-neutral-actions single-neutral-action…" at bounding box center [141, 190] width 89 height 50
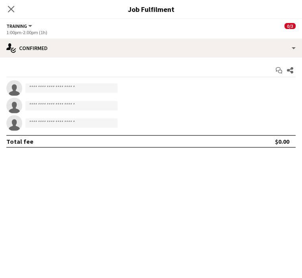
click at [91, 63] on div "Start chat Share single-neutral-actions single-neutral-actions single-neutral-a…" at bounding box center [151, 106] width 302 height 96
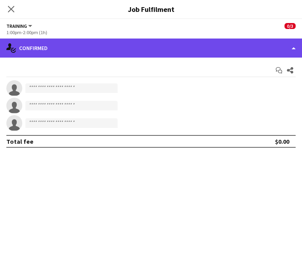
click at [88, 51] on div "single-neutral-actions-check-2 Confirmed" at bounding box center [151, 48] width 302 height 19
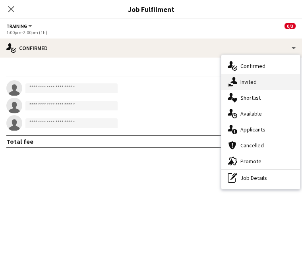
click at [236, 86] on icon "single-neutral-actions-share-1" at bounding box center [232, 82] width 10 height 10
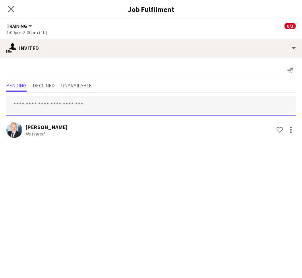
click at [166, 113] on input "text" at bounding box center [150, 106] width 289 height 20
type input "*"
click at [11, 10] on icon at bounding box center [11, 9] width 8 height 8
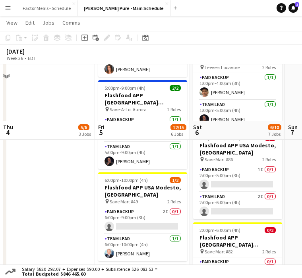
scroll to position [441, 0]
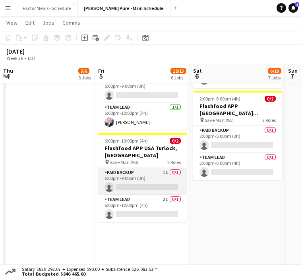
click at [144, 168] on app-card-role "Paid Backup 1I 0/1 6:00pm-9:00pm (3h) single-neutral-actions" at bounding box center [142, 181] width 89 height 27
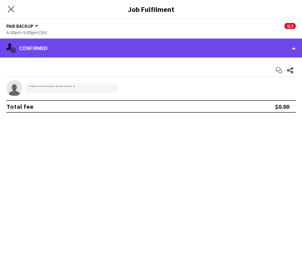
click at [151, 50] on div "single-neutral-actions-check-2 Confirmed" at bounding box center [151, 48] width 302 height 19
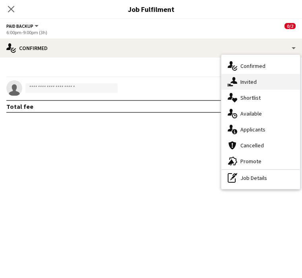
click at [254, 82] on div "single-neutral-actions-share-1 Invited" at bounding box center [260, 82] width 79 height 16
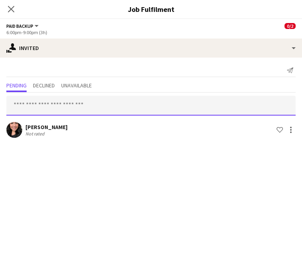
click at [40, 112] on input "text" at bounding box center [150, 106] width 289 height 20
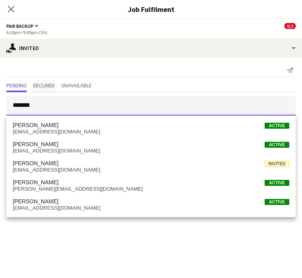
type input "*******"
click at [44, 87] on span "Declined" at bounding box center [44, 86] width 22 height 6
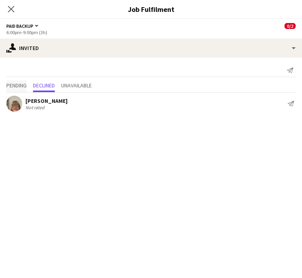
click at [17, 85] on span "Pending" at bounding box center [16, 86] width 20 height 6
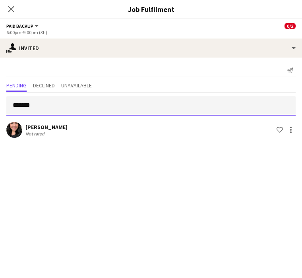
click at [40, 108] on input "*******" at bounding box center [150, 106] width 289 height 20
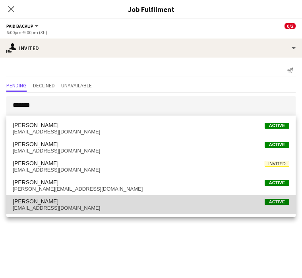
click at [40, 208] on span "cthurner2011@gmail.com" at bounding box center [151, 208] width 276 height 6
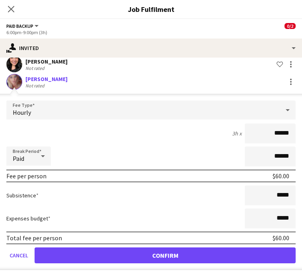
scroll to position [340, 0]
click at [12, 10] on icon at bounding box center [11, 9] width 6 height 6
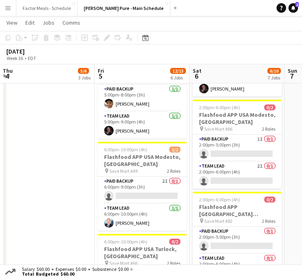
click at [58, 171] on app-date-cell "7:00am-7:00pm (12h) 3/3 Trio Project - AWS Toronto Summit pin Metro Toronto Con…" at bounding box center [47, 266] width 95 height 1035
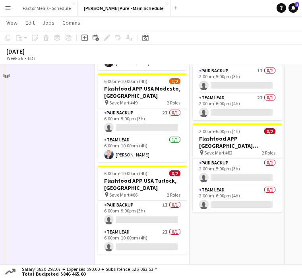
scroll to position [443, 0]
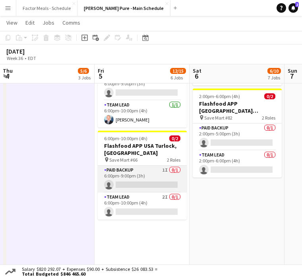
click at [120, 170] on app-card-role "Paid Backup 1I 0/1 6:00pm-9:00pm (3h) single-neutral-actions" at bounding box center [142, 179] width 89 height 27
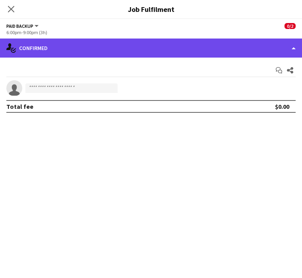
click at [225, 46] on div "single-neutral-actions-check-2 Confirmed" at bounding box center [151, 48] width 302 height 19
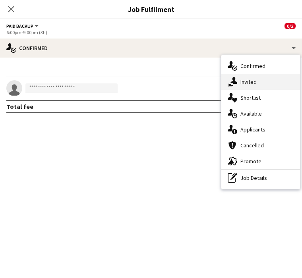
click at [256, 81] on div "single-neutral-actions-share-1 Invited" at bounding box center [260, 82] width 79 height 16
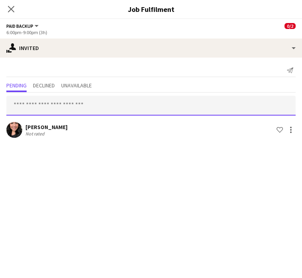
click at [204, 107] on input "text" at bounding box center [150, 106] width 289 height 20
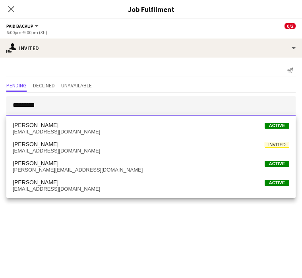
type input "*********"
click at [9, 12] on icon "Close pop-in" at bounding box center [11, 9] width 6 height 6
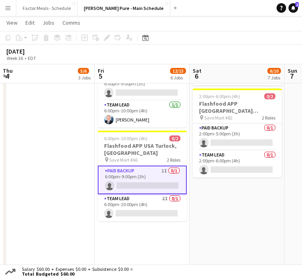
click at [39, 139] on app-date-cell "7:00am-7:00pm (12h) 3/3 Trio Project - AWS Toronto Summit pin Metro Toronto Con…" at bounding box center [47, 163] width 95 height 1035
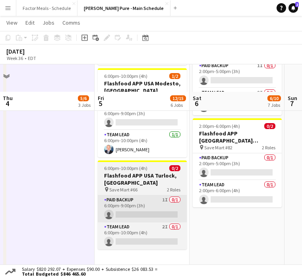
scroll to position [454, 0]
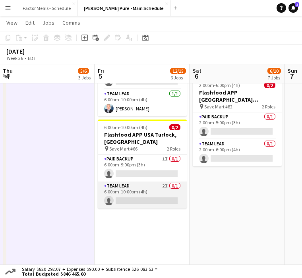
click at [128, 181] on app-card-role "Team Lead 2I 0/1 6:00pm-10:00pm (4h) single-neutral-actions" at bounding box center [142, 194] width 89 height 27
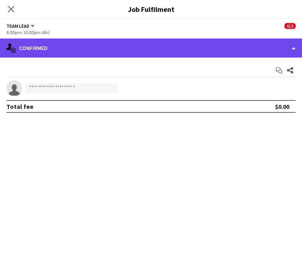
click at [74, 48] on div "single-neutral-actions-check-2 Confirmed" at bounding box center [151, 48] width 302 height 19
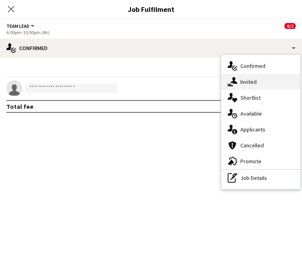
click at [259, 87] on div "single-neutral-actions-share-1 Invited" at bounding box center [260, 82] width 79 height 16
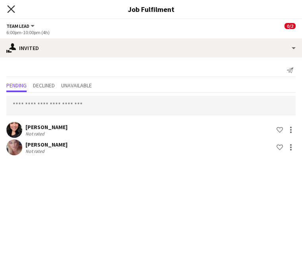
click at [12, 6] on icon "Close pop-in" at bounding box center [11, 9] width 8 height 8
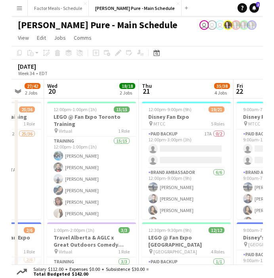
scroll to position [0, 262]
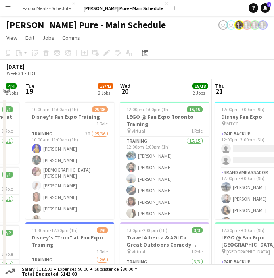
click at [6, 12] on button "Menu" at bounding box center [8, 8] width 16 height 16
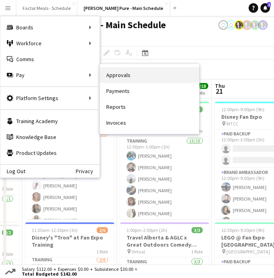
click at [113, 74] on link "Approvals" at bounding box center [149, 75] width 99 height 16
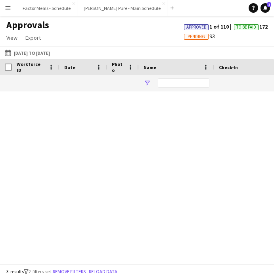
type input "*****"
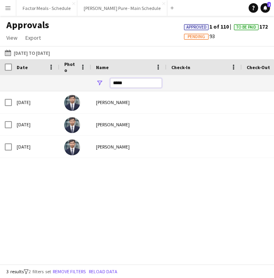
drag, startPoint x: 139, startPoint y: 87, endPoint x: 92, endPoint y: 83, distance: 46.6
click at [92, 84] on div "*****" at bounding box center [128, 83] width 75 height 16
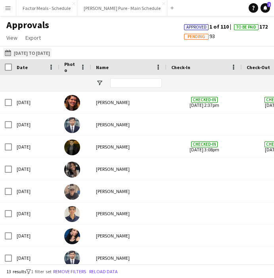
click at [41, 54] on button "11-08-2025 to 17-08-2025 11-08-2025 to 17-08-2025" at bounding box center [27, 53] width 48 height 10
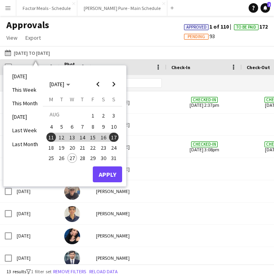
click at [51, 147] on span "18" at bounding box center [51, 148] width 10 height 10
click at [116, 149] on span "24" at bounding box center [114, 148] width 10 height 10
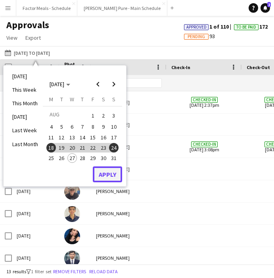
click at [117, 175] on button "Apply" at bounding box center [107, 174] width 29 height 16
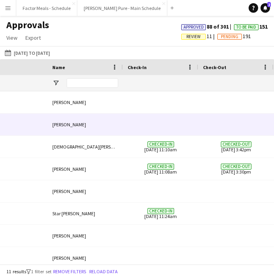
scroll to position [0, 282]
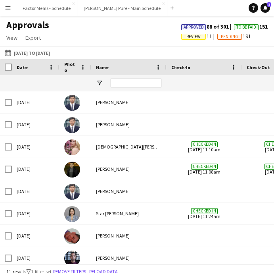
click at [7, 8] on app-icon "Menu" at bounding box center [8, 8] width 6 height 6
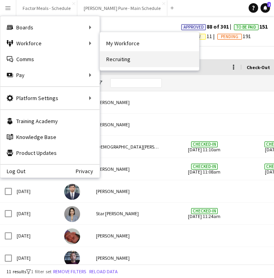
click at [102, 56] on link "Recruiting" at bounding box center [149, 59] width 99 height 16
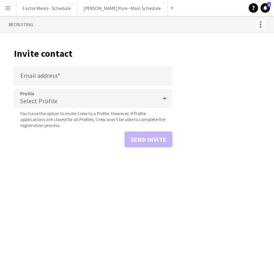
click at [9, 8] on app-icon "Menu" at bounding box center [8, 8] width 6 height 6
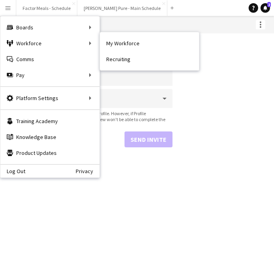
click at [152, 42] on link "My Workforce" at bounding box center [149, 43] width 99 height 16
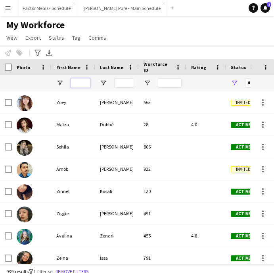
click at [77, 86] on input "First Name Filter Input" at bounding box center [81, 83] width 20 height 10
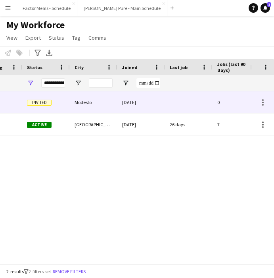
scroll to position [0, 11]
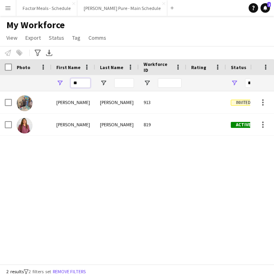
type input "*"
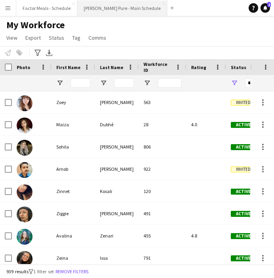
click at [105, 6] on button "[PERSON_NAME] Pure - Main Schedule Close" at bounding box center [122, 7] width 90 height 15
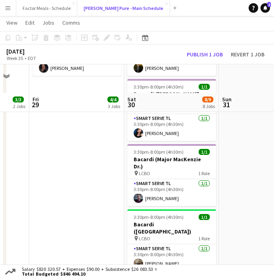
scroll to position [313, 0]
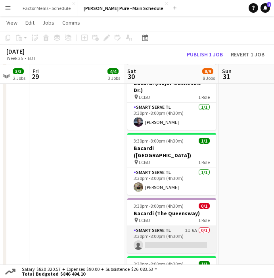
click at [144, 226] on app-card-role "Smart Serve TL 1I 6A 0/1 3:30pm-8:00pm (4h30m) single-neutral-actions" at bounding box center [171, 239] width 89 height 27
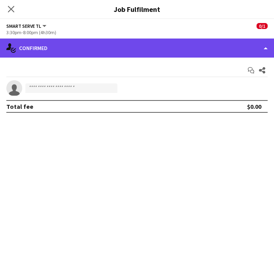
click at [172, 51] on div "single-neutral-actions-check-2 Confirmed" at bounding box center [137, 48] width 274 height 19
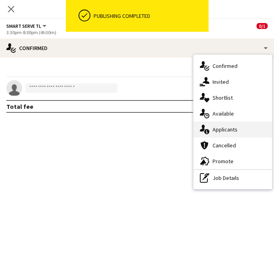
click at [213, 131] on div "single-neutral-actions-information Applicants" at bounding box center [233, 129] width 79 height 16
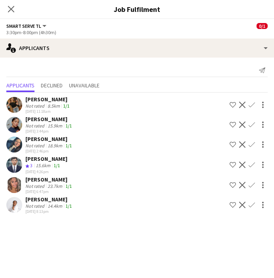
click at [253, 204] on app-icon "Confirm" at bounding box center [252, 205] width 6 height 6
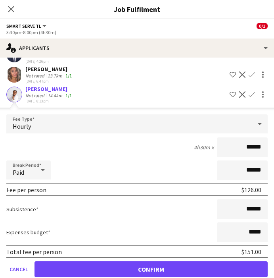
scroll to position [124, 0]
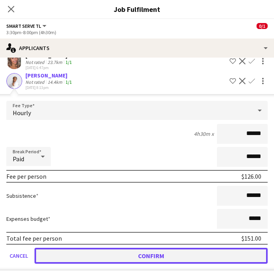
click at [120, 252] on button "Confirm" at bounding box center [151, 256] width 233 height 16
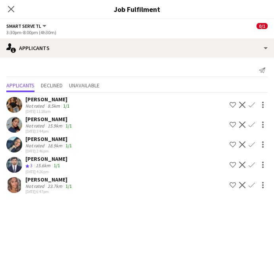
scroll to position [0, 0]
click at [12, 8] on icon at bounding box center [11, 9] width 8 height 8
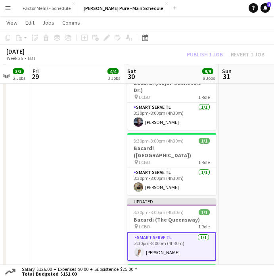
click at [106, 154] on app-date-cell "3:30pm-8:00pm (4h30m) 1/1 Bacardi ( Rebecca St) pin LCBO 1 Role Smart Serve TL …" at bounding box center [76, 71] width 95 height 575
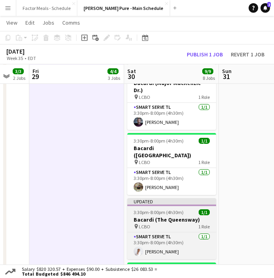
click at [141, 198] on div "Updated" at bounding box center [171, 201] width 89 height 6
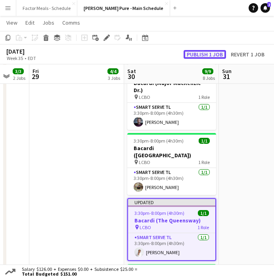
click at [202, 52] on button "Publish 1 job" at bounding box center [205, 54] width 42 height 9
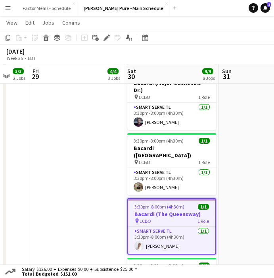
click at [77, 170] on app-date-cell "3:30pm-8:00pm (4h30m) 1/1 Bacardi ( Rebecca St) pin LCBO 1 Role Smart Serve TL …" at bounding box center [76, 71] width 95 height 575
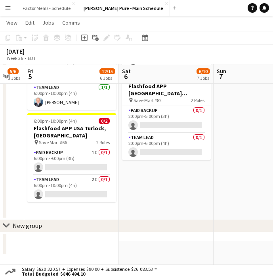
scroll to position [0, 259]
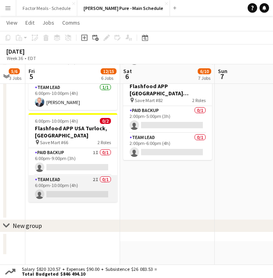
click at [79, 175] on app-card-role "Team Lead 2I 0/1 6:00pm-10:00pm (4h) single-neutral-actions" at bounding box center [73, 188] width 89 height 27
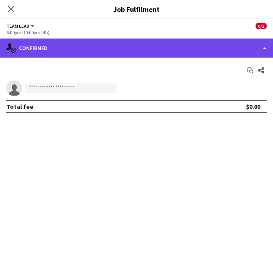
click at [113, 41] on div "single-neutral-actions-check-2 Confirmed" at bounding box center [136, 48] width 273 height 19
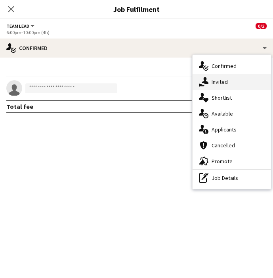
click at [216, 81] on div "single-neutral-actions-share-1 Invited" at bounding box center [232, 82] width 79 height 16
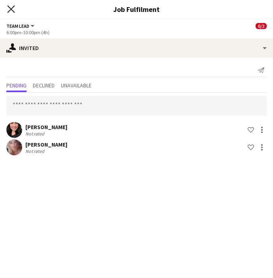
click at [13, 10] on icon "Close pop-in" at bounding box center [11, 9] width 8 height 8
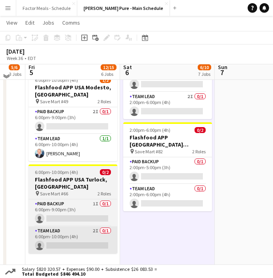
scroll to position [426, 0]
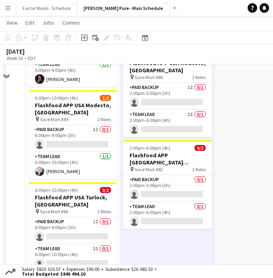
scroll to position [470, 0]
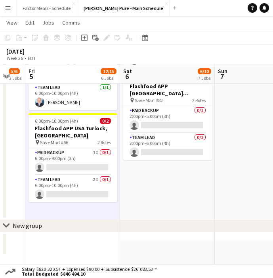
scroll to position [0, 246]
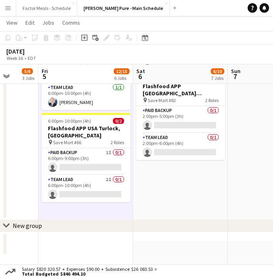
click at [10, 7] on app-icon "Menu" at bounding box center [8, 8] width 6 height 6
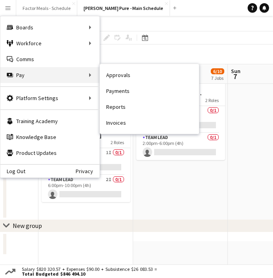
click at [28, 74] on div "Pay Pay" at bounding box center [49, 75] width 99 height 16
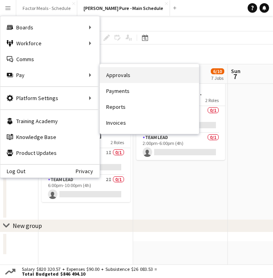
click at [115, 74] on link "Approvals" at bounding box center [149, 75] width 99 height 16
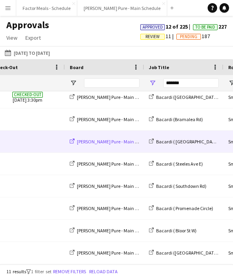
scroll to position [0, 253]
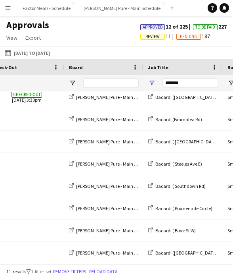
click at [94, 17] on main "Approvals View Customise view Customise filters Reset Filters Reset View Reset …" at bounding box center [116, 141] width 233 height 251
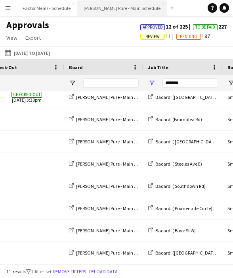
click at [93, 11] on button "[PERSON_NAME] Pure - Main Schedule Close" at bounding box center [122, 7] width 90 height 15
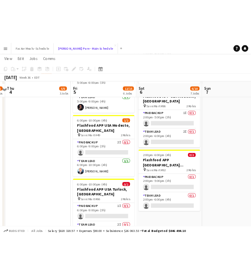
scroll to position [381, 0]
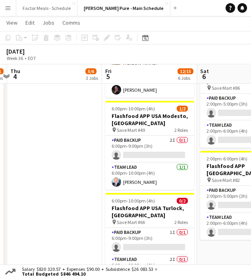
click at [11, 8] on app-icon "Menu" at bounding box center [8, 8] width 6 height 6
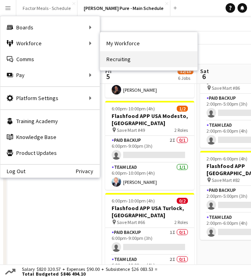
click at [127, 62] on link "Recruiting" at bounding box center [148, 59] width 97 height 16
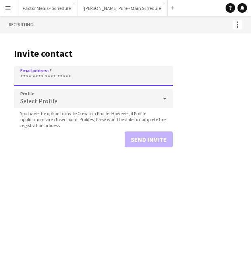
click at [64, 75] on input "Email address" at bounding box center [93, 76] width 159 height 20
paste input "**********"
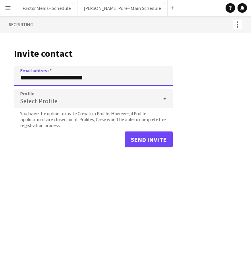
type input "**********"
click at [38, 100] on span "Select Profile" at bounding box center [38, 101] width 37 height 8
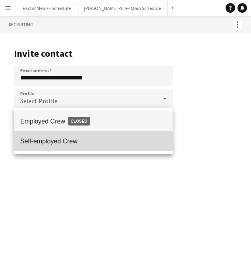
click at [35, 140] on span "Self-employed Crew" at bounding box center [93, 141] width 146 height 8
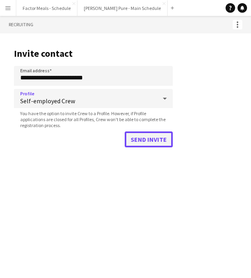
click at [146, 140] on button "Send invite" at bounding box center [149, 139] width 48 height 16
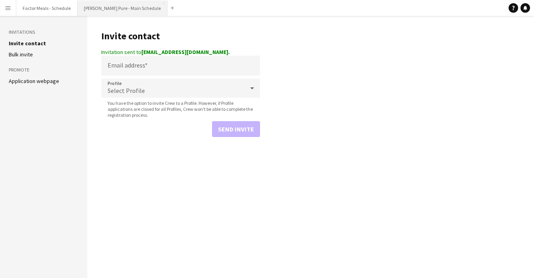
click at [110, 8] on button "[PERSON_NAME] Pure - Main Schedule Close" at bounding box center [122, 7] width 90 height 15
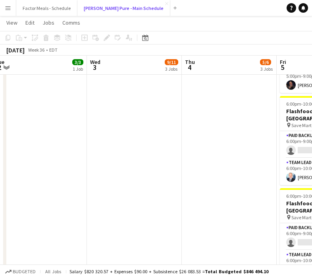
scroll to position [0, 234]
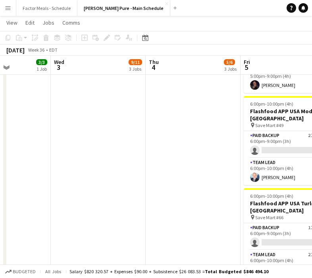
click at [3, 8] on button "Menu" at bounding box center [8, 8] width 16 height 16
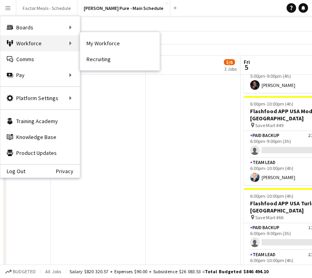
click at [25, 46] on div "Workforce Workforce" at bounding box center [39, 43] width 79 height 16
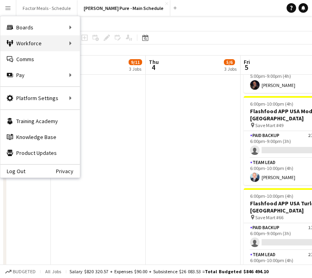
click at [58, 43] on div "Workforce Workforce" at bounding box center [39, 43] width 79 height 16
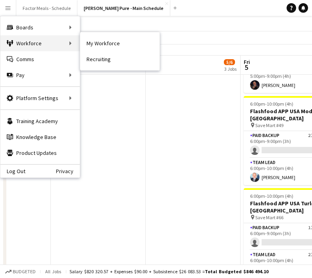
click at [29, 41] on div "Workforce Workforce" at bounding box center [39, 43] width 79 height 16
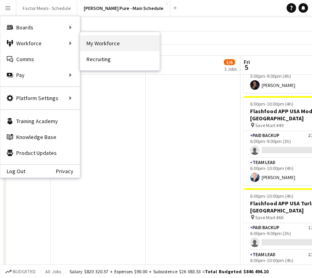
click at [86, 45] on link "My Workforce" at bounding box center [119, 43] width 79 height 16
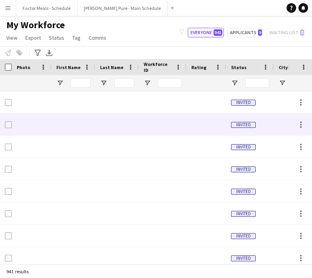
type input "**********"
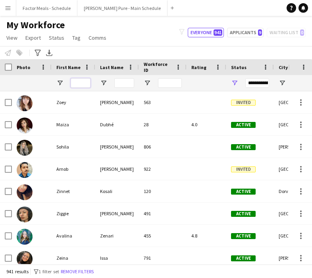
click at [83, 84] on input "First Name Filter Input" at bounding box center [81, 83] width 20 height 10
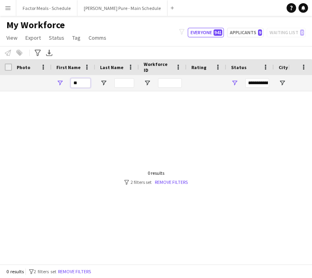
type input "*"
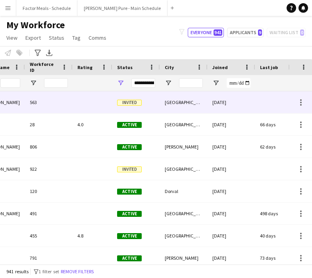
scroll to position [0, 114]
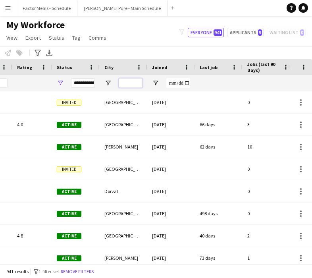
click at [132, 84] on input "City Filter Input" at bounding box center [131, 83] width 24 height 10
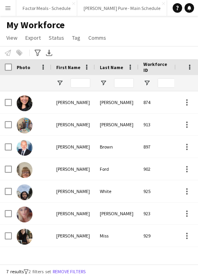
type input "*******"
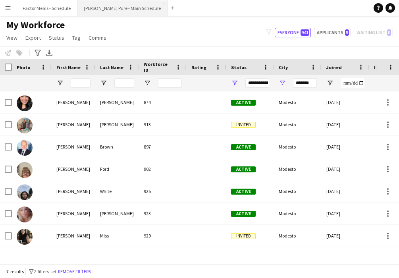
click at [106, 6] on button "[PERSON_NAME] Pure - Main Schedule Close" at bounding box center [122, 7] width 90 height 15
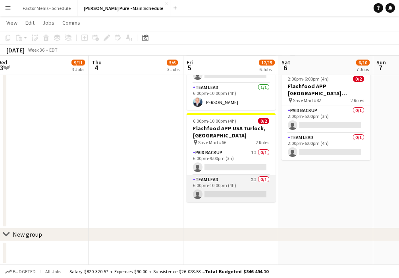
click at [211, 175] on app-card-role "Team Lead 2I 0/1 6:00pm-10:00pm (4h) single-neutral-actions" at bounding box center [231, 188] width 89 height 27
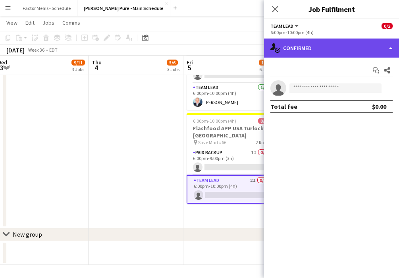
click at [317, 45] on div "single-neutral-actions-check-2 Confirmed" at bounding box center [331, 48] width 135 height 19
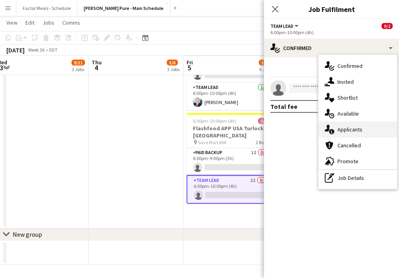
click at [317, 125] on div "single-neutral-actions-information Applicants" at bounding box center [357, 129] width 79 height 16
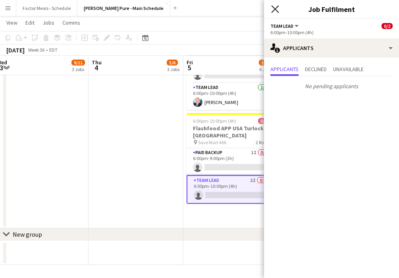
click at [273, 10] on icon at bounding box center [275, 9] width 8 height 8
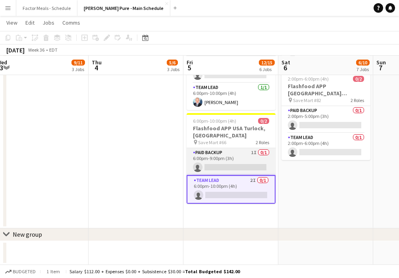
click at [213, 148] on app-card-role "Paid Backup 1I 0/1 6:00pm-9:00pm (3h) single-neutral-actions" at bounding box center [231, 161] width 89 height 27
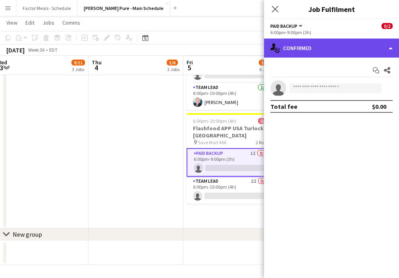
click at [298, 45] on div "single-neutral-actions-check-2 Confirmed" at bounding box center [331, 48] width 135 height 19
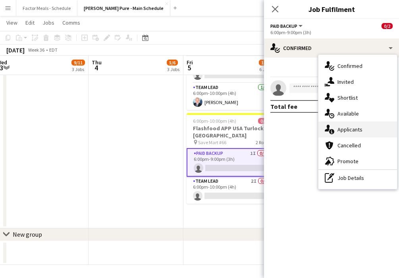
click at [317, 128] on div "single-neutral-actions-information Applicants" at bounding box center [357, 129] width 79 height 16
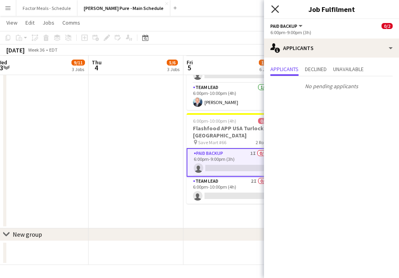
click at [273, 9] on icon "Close pop-in" at bounding box center [275, 9] width 8 height 8
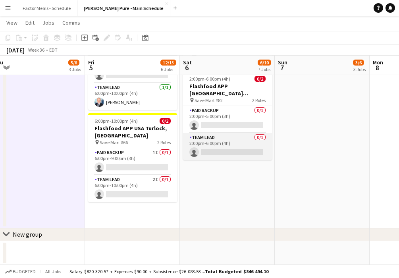
click at [210, 133] on app-card-role "Team Lead 0/1 2:00pm-6:00pm (4h) single-neutral-actions" at bounding box center [227, 146] width 89 height 27
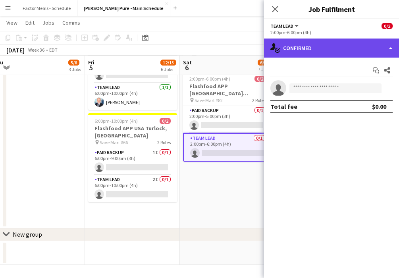
click at [314, 45] on div "single-neutral-actions-check-2 Confirmed" at bounding box center [331, 48] width 135 height 19
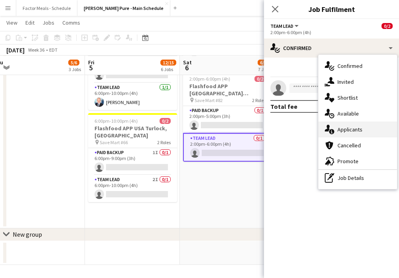
click at [317, 126] on div "single-neutral-actions-information Applicants" at bounding box center [357, 129] width 79 height 16
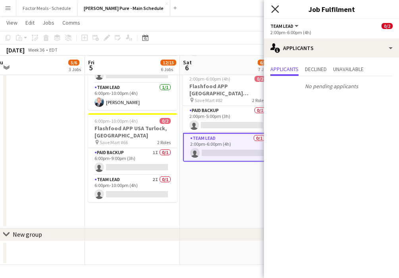
click at [272, 8] on icon "Close pop-in" at bounding box center [275, 9] width 8 height 8
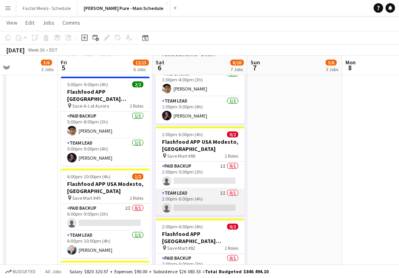
click at [194, 189] on app-card-role "Team Lead 2I 0/1 2:00pm-6:00pm (4h) single-neutral-actions" at bounding box center [200, 202] width 89 height 27
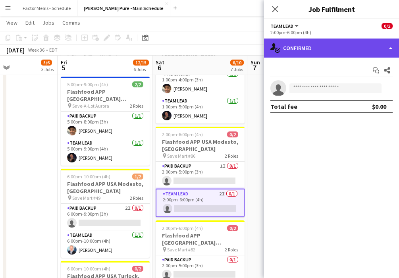
click at [317, 50] on div "single-neutral-actions-check-2 Confirmed" at bounding box center [331, 48] width 135 height 19
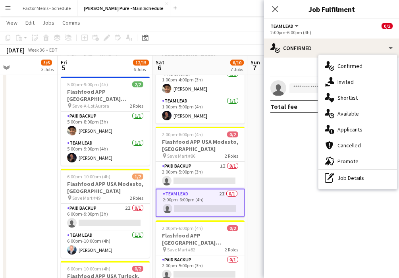
click at [317, 125] on div "single-neutral-actions-information Applicants" at bounding box center [357, 129] width 79 height 16
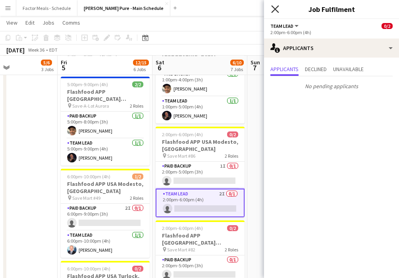
click at [278, 10] on icon "Close pop-in" at bounding box center [275, 9] width 8 height 8
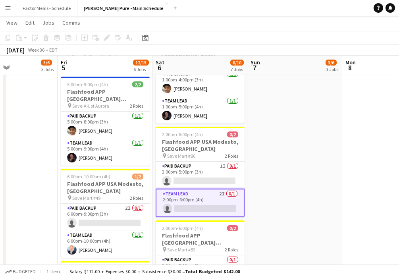
click at [282, 183] on app-date-cell "1:00pm-5:00pm (4h) 2/2 Flashfood APP USA Denver, CO pin Save-A-Lot, Pecos 2 Rol…" at bounding box center [294, 76] width 95 height 600
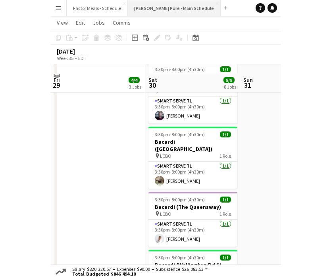
scroll to position [347, 0]
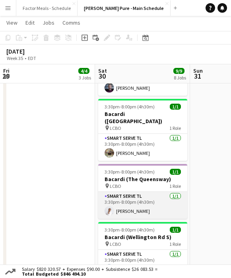
click at [127, 192] on app-card-role "Smart Serve TL 1/1 3:30pm-8:00pm (4h30m) Jessica Opoku-Amoah" at bounding box center [142, 205] width 89 height 27
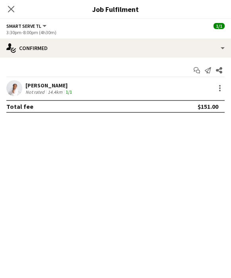
click at [66, 86] on div "[PERSON_NAME]" at bounding box center [49, 85] width 48 height 7
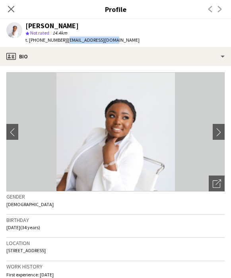
drag, startPoint x: 111, startPoint y: 39, endPoint x: 61, endPoint y: 39, distance: 50.0
click at [60, 39] on div "Jessica Opoku-Amoah star Not rated 14.4km t. +14373323446 | jopoku771@gmail.com" at bounding box center [73, 33] width 146 height 28
copy span "jopoku771@gmail.com"
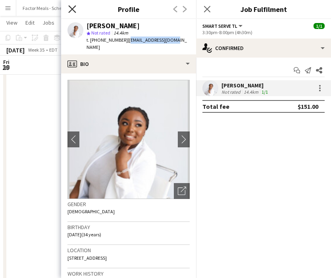
click at [71, 9] on icon "Close pop-in" at bounding box center [72, 9] width 8 height 8
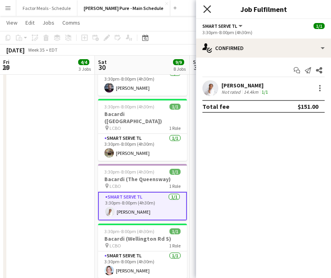
click at [206, 11] on icon "Close pop-in" at bounding box center [207, 9] width 8 height 8
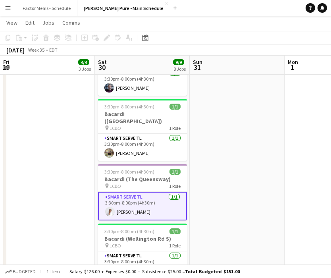
click at [218, 125] on app-date-cell at bounding box center [237, 50] width 95 height 600
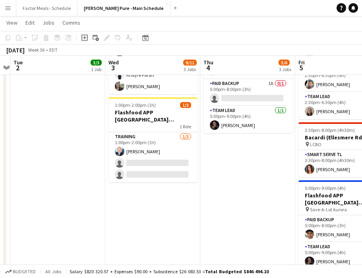
scroll to position [210, 0]
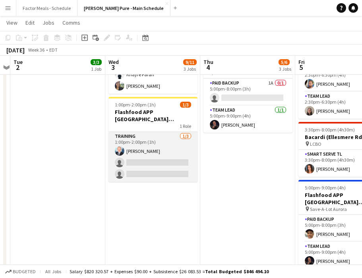
click at [137, 166] on app-card-role "Training 1/3 1:00pm-2:00pm (1h) Kenneth Brown single-neutral-actions single-neu…" at bounding box center [152, 157] width 89 height 50
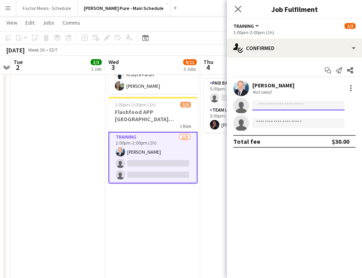
click at [271, 104] on input at bounding box center [298, 106] width 92 height 10
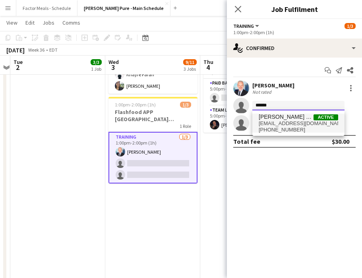
type input "******"
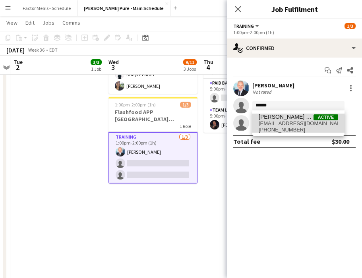
click at [274, 120] on span "[PERSON_NAME] Miss" at bounding box center [285, 117] width 55 height 7
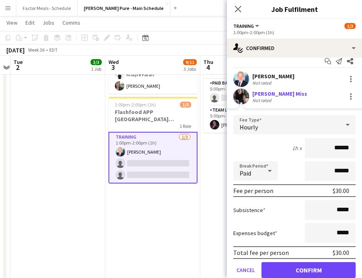
scroll to position [11, 0]
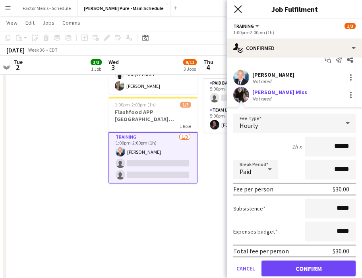
click at [236, 12] on icon "Close pop-in" at bounding box center [238, 9] width 8 height 8
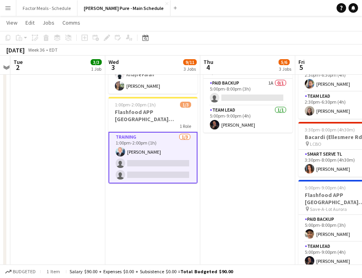
click at [174, 158] on app-card-role "Training 1/3 1:00pm-2:00pm (1h) Kenneth Brown single-neutral-actions single-neu…" at bounding box center [152, 158] width 89 height 52
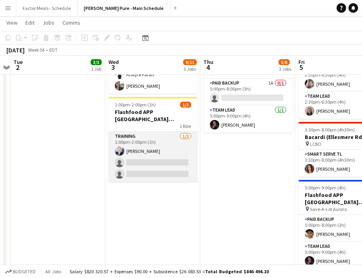
click at [174, 158] on app-card-role "Training 1/3 1:00pm-2:00pm (1h) Kenneth Brown single-neutral-actions single-neu…" at bounding box center [152, 157] width 89 height 50
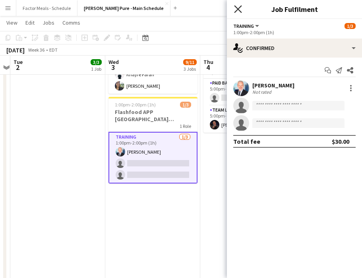
click at [239, 8] on icon at bounding box center [238, 9] width 8 height 8
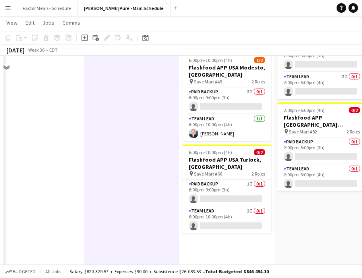
scroll to position [394, 0]
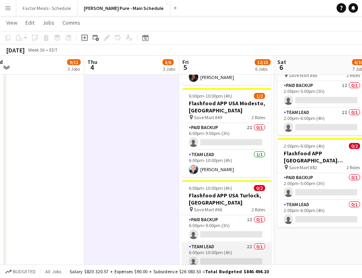
click at [204, 242] on app-card-role "Team Lead 2I 0/1 6:00pm-10:00pm (4h) single-neutral-actions" at bounding box center [226, 255] width 89 height 27
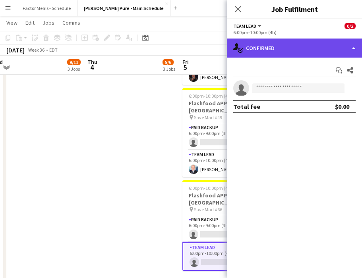
click at [273, 52] on div "single-neutral-actions-check-2 Confirmed" at bounding box center [294, 48] width 135 height 19
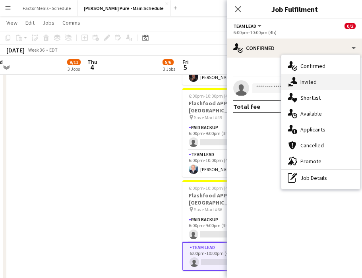
click at [298, 84] on div "single-neutral-actions-share-1 Invited" at bounding box center [320, 82] width 79 height 16
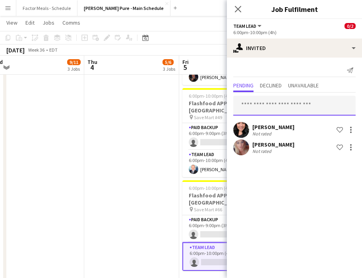
click at [261, 112] on input "text" at bounding box center [294, 106] width 122 height 20
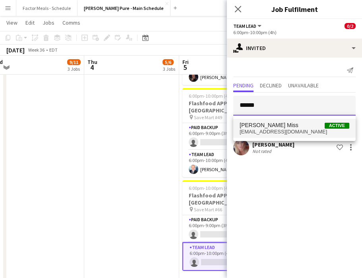
type input "******"
click at [262, 126] on span "[PERSON_NAME] Miss" at bounding box center [268, 125] width 59 height 7
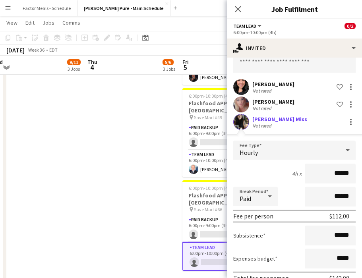
scroll to position [83, 0]
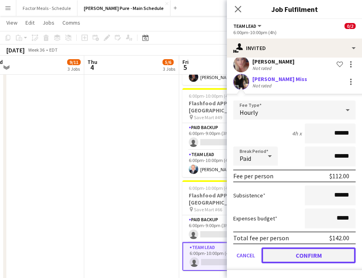
click at [306, 256] on button "Confirm" at bounding box center [308, 255] width 94 height 16
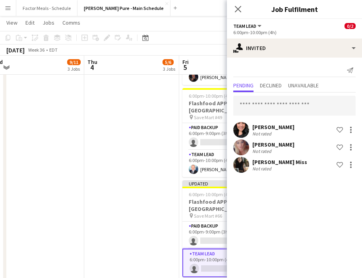
scroll to position [0, 0]
click at [237, 6] on icon "Close pop-in" at bounding box center [238, 9] width 8 height 8
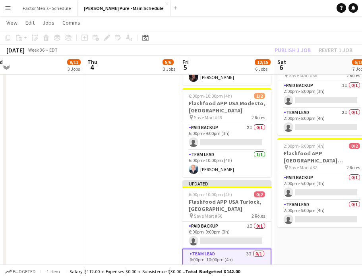
click at [161, 175] on app-date-cell "7:00am-7:00pm (12h) 3/3 Trio Project - AWS Toronto Summit pin Metro Toronto Con…" at bounding box center [131, 212] width 95 height 1035
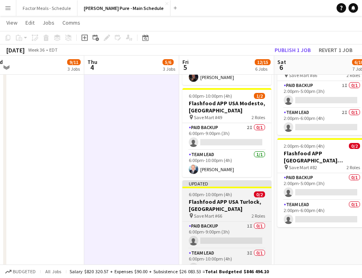
click at [212, 180] on div "Updated" at bounding box center [226, 183] width 89 height 6
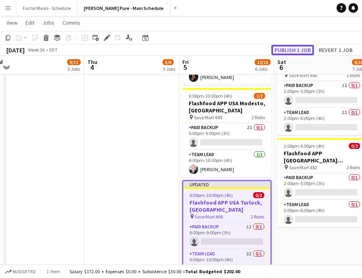
click at [295, 47] on button "Publish 1 job" at bounding box center [292, 50] width 42 height 10
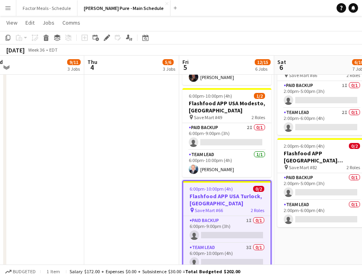
click at [142, 191] on app-date-cell "7:00am-7:00pm (12h) 3/3 Trio Project - AWS Toronto Summit pin Metro Toronto Con…" at bounding box center [131, 212] width 95 height 1035
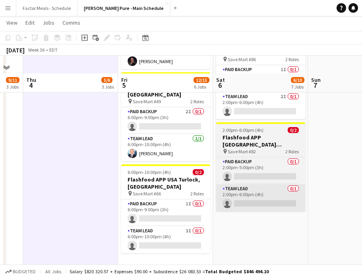
scroll to position [351, 0]
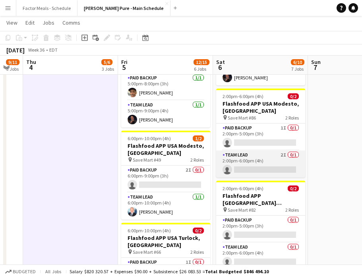
click at [246, 150] on app-card-role "Team Lead 2I 0/1 2:00pm-6:00pm (4h) single-neutral-actions" at bounding box center [260, 163] width 89 height 27
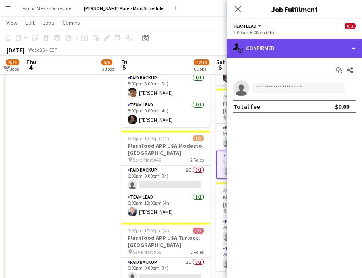
click at [274, 48] on div "single-neutral-actions-check-2 Confirmed" at bounding box center [294, 48] width 135 height 19
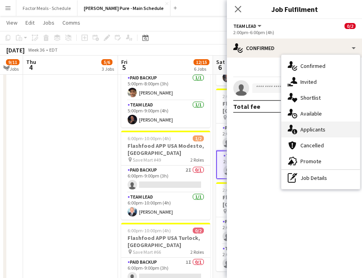
click at [315, 130] on div "single-neutral-actions-information Applicants" at bounding box center [320, 129] width 79 height 16
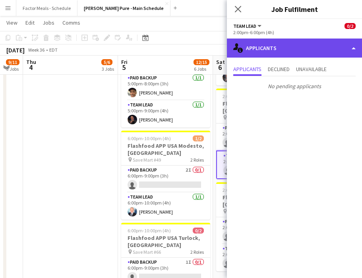
click at [294, 46] on div "single-neutral-actions-information Applicants" at bounding box center [294, 48] width 135 height 19
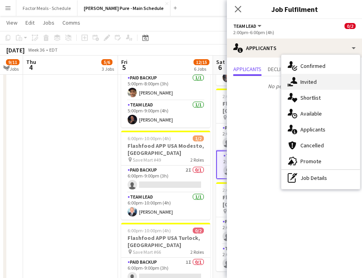
click at [317, 80] on div "single-neutral-actions-share-1 Invited" at bounding box center [320, 82] width 79 height 16
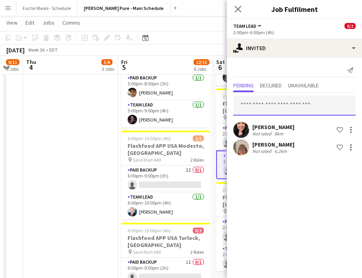
click at [290, 104] on input "text" at bounding box center [294, 106] width 122 height 20
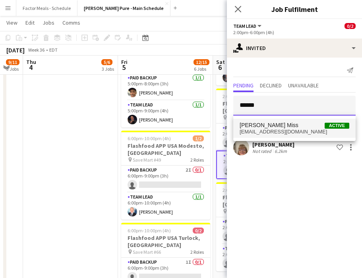
type input "******"
click at [283, 131] on span "coronadoalyssa24@gmail.com" at bounding box center [294, 132] width 110 height 6
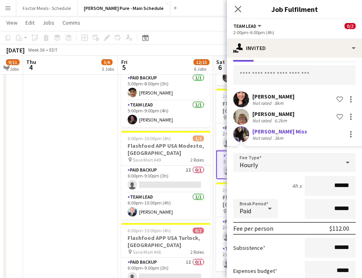
scroll to position [83, 0]
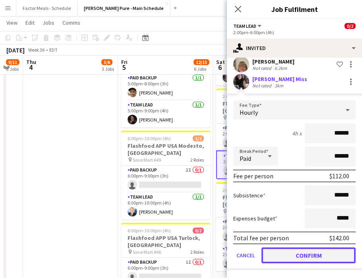
click at [290, 258] on button "Confirm" at bounding box center [308, 255] width 94 height 16
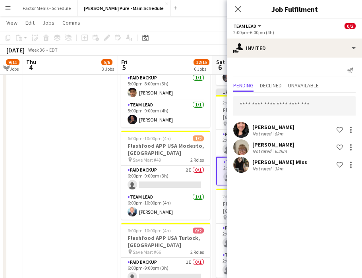
scroll to position [0, 0]
click at [235, 9] on icon "Close pop-in" at bounding box center [238, 9] width 6 height 6
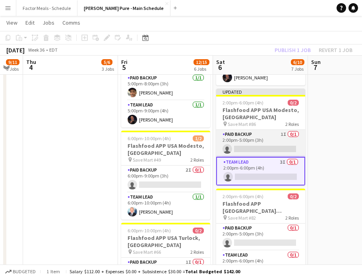
click at [233, 130] on app-card-role "Paid Backup 1I 0/1 2:00pm-5:00pm (3h) single-neutral-actions" at bounding box center [260, 143] width 89 height 27
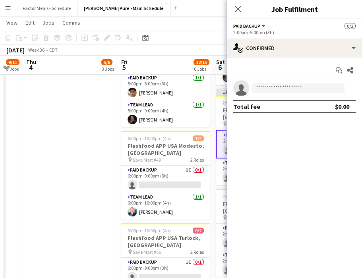
click at [232, 12] on div "Close pop-in" at bounding box center [238, 9] width 22 height 18
click at [234, 12] on icon "Close pop-in" at bounding box center [238, 9] width 8 height 8
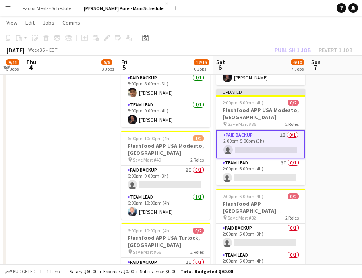
click at [308, 124] on app-date-cell "1:00pm-5:00pm (4h) 2/2 Flashfood APP USA Denver, CO pin Save-A-Lot, Pecos 2 Rol…" at bounding box center [355, 255] width 95 height 1035
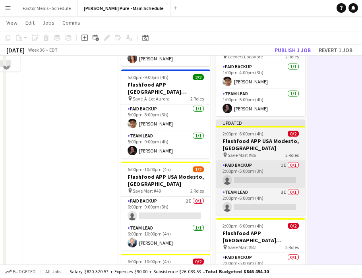
scroll to position [297, 0]
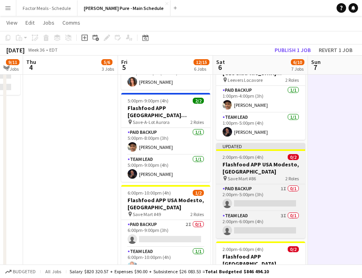
click at [258, 149] on div at bounding box center [260, 150] width 89 height 2
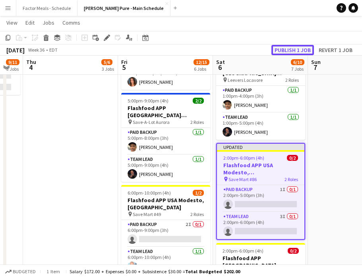
click at [293, 52] on button "Publish 1 job" at bounding box center [292, 50] width 42 height 10
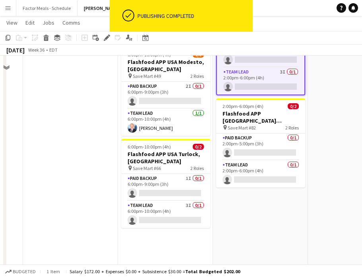
scroll to position [448, 0]
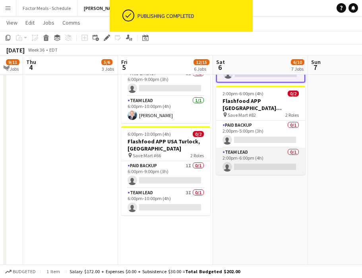
click at [257, 148] on app-card-role "Team Lead 0/1 2:00pm-6:00pm (4h) single-neutral-actions" at bounding box center [260, 161] width 89 height 27
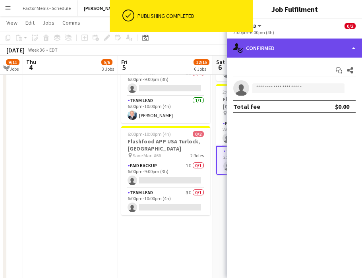
click at [280, 48] on div "single-neutral-actions-check-2 Confirmed" at bounding box center [294, 48] width 135 height 19
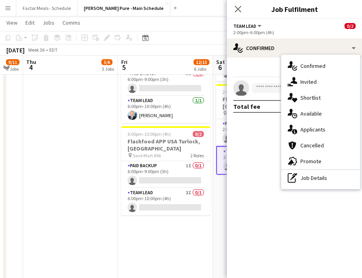
click at [317, 126] on div "single-neutral-actions-information Applicants" at bounding box center [320, 129] width 79 height 16
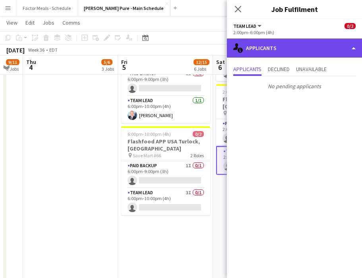
click at [273, 48] on div "single-neutral-actions-information Applicants" at bounding box center [294, 48] width 135 height 19
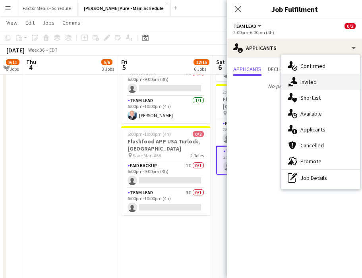
click at [305, 83] on div "single-neutral-actions-share-1 Invited" at bounding box center [320, 82] width 79 height 16
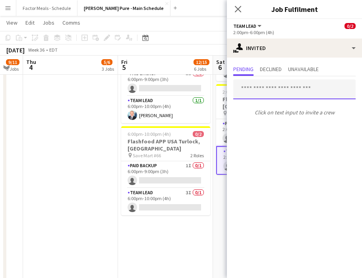
click at [275, 98] on input "text" at bounding box center [294, 89] width 122 height 20
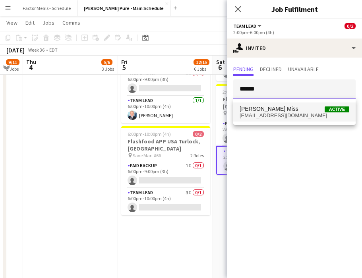
type input "******"
click at [275, 114] on span "coronadoalyssa24@gmail.com" at bounding box center [294, 115] width 110 height 6
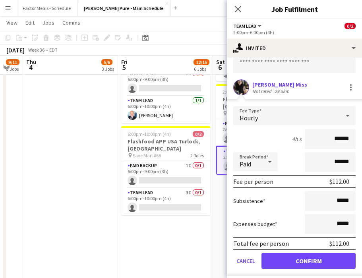
scroll to position [48, 0]
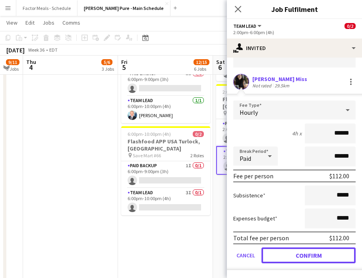
click at [266, 252] on button "Confirm" at bounding box center [308, 255] width 94 height 16
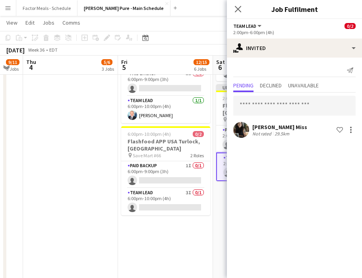
scroll to position [0, 0]
click at [238, 6] on icon "Close pop-in" at bounding box center [238, 9] width 8 height 8
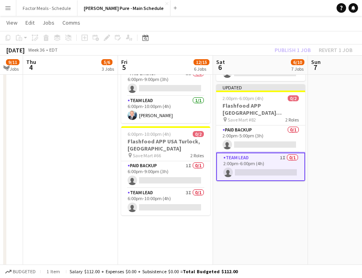
click at [243, 179] on app-date-cell "11:00am-3:30pm (4h30m) 1/1 Bacardi (Appleby Line) pin LCBO 1 Role Smart Serve T…" at bounding box center [260, 158] width 95 height 1035
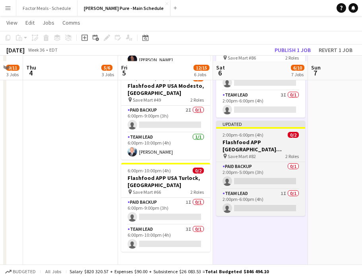
scroll to position [408, 0]
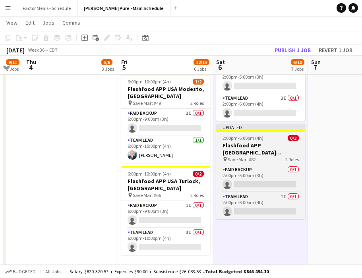
click at [239, 124] on div "Updated" at bounding box center [260, 127] width 89 height 6
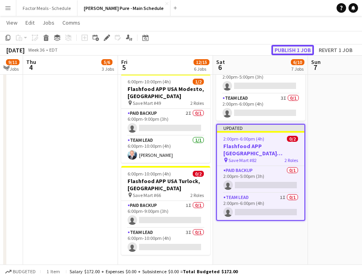
click at [290, 47] on button "Publish 1 job" at bounding box center [292, 50] width 42 height 10
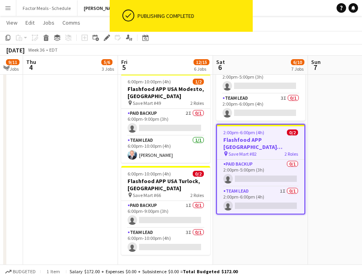
click at [317, 123] on app-date-cell "1:00pm-5:00pm (4h) 2/2 Flashfood APP USA Denver, CO pin Save-A-Lot, Pecos 2 Rol…" at bounding box center [355, 198] width 95 height 1035
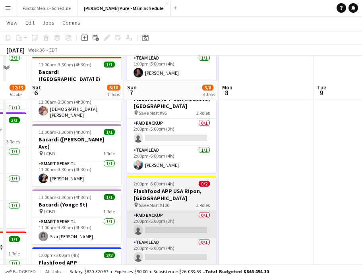
scroll to position [161, 0]
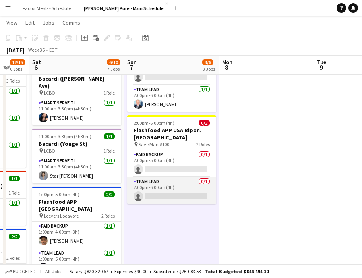
click at [161, 177] on app-card-role "Team Lead 0/1 2:00pm-6:00pm (4h) single-neutral-actions" at bounding box center [171, 190] width 89 height 27
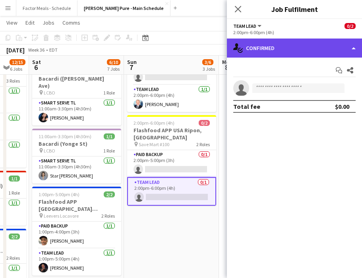
click at [264, 52] on div "single-neutral-actions-check-2 Confirmed" at bounding box center [294, 48] width 135 height 19
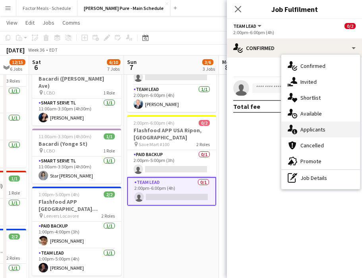
click at [305, 124] on div "single-neutral-actions-information Applicants" at bounding box center [320, 129] width 79 height 16
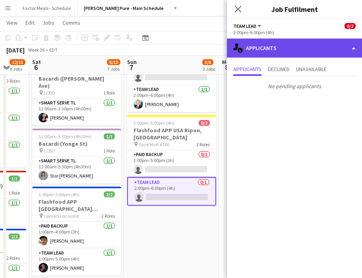
click at [279, 49] on div "single-neutral-actions-information Applicants" at bounding box center [294, 48] width 135 height 19
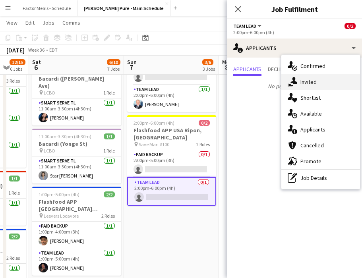
click at [306, 85] on div "single-neutral-actions-share-1 Invited" at bounding box center [320, 82] width 79 height 16
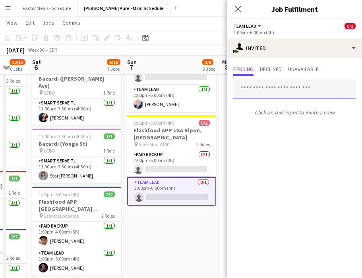
click at [305, 91] on input "text" at bounding box center [294, 89] width 122 height 20
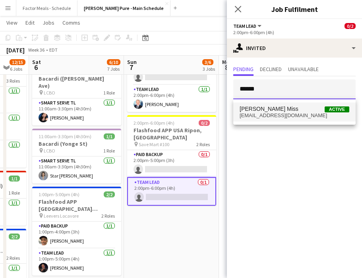
type input "******"
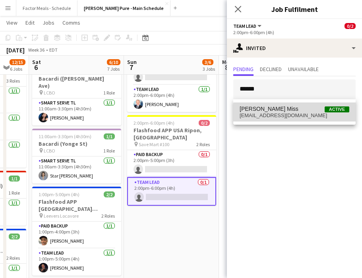
click at [299, 119] on mat-option "Alyssa Coronado Miss Active coronadoalyssa24@gmail.com" at bounding box center [294, 111] width 122 height 19
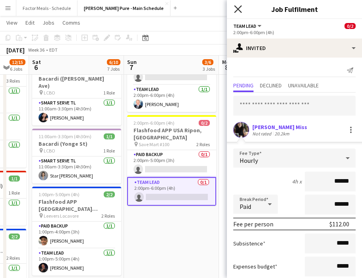
click at [238, 10] on icon at bounding box center [238, 9] width 8 height 8
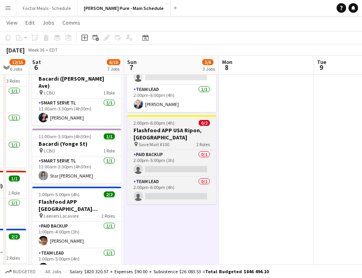
click at [164, 115] on app-job-card "2:00pm-6:00pm (4h) 0/2 Flashfood APP USA Ripon, CA pin Save Mart #100 2 Roles P…" at bounding box center [171, 159] width 89 height 89
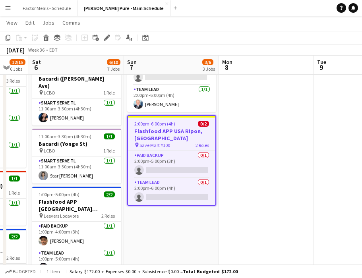
click at [178, 115] on app-job-card "2:00pm-6:00pm (4h) 0/2 Flashfood APP USA Ripon, CA pin Save Mart #100 2 Roles P…" at bounding box center [171, 160] width 89 height 90
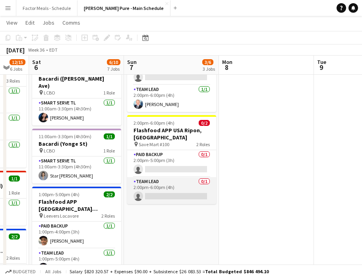
click at [158, 177] on app-card-role "Team Lead 0/1 2:00pm-6:00pm (4h) single-neutral-actions" at bounding box center [171, 190] width 89 height 27
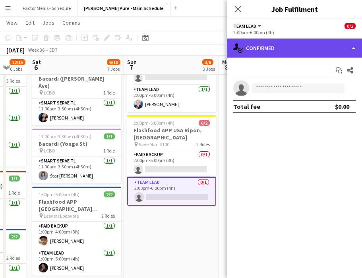
click at [283, 47] on div "single-neutral-actions-check-2 Confirmed" at bounding box center [294, 48] width 135 height 19
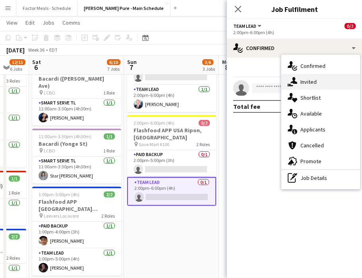
click at [315, 83] on div "single-neutral-actions-share-1 Invited" at bounding box center [320, 82] width 79 height 16
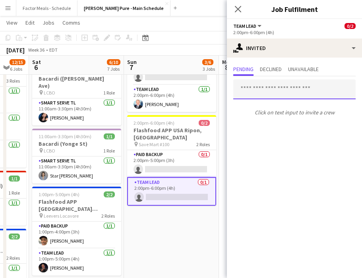
click at [286, 90] on input "text" at bounding box center [294, 89] width 122 height 20
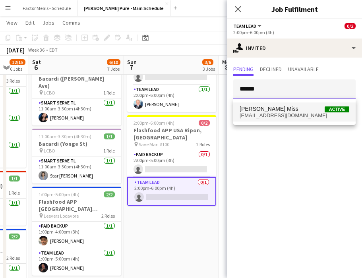
type input "******"
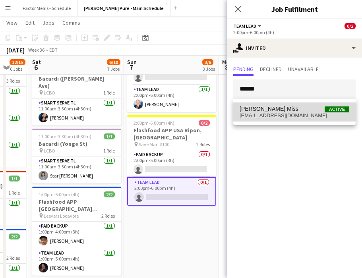
click at [279, 114] on span "coronadoalyssa24@gmail.com" at bounding box center [294, 115] width 110 height 6
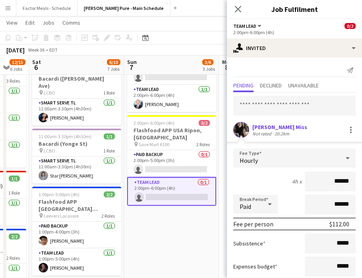
scroll to position [48, 0]
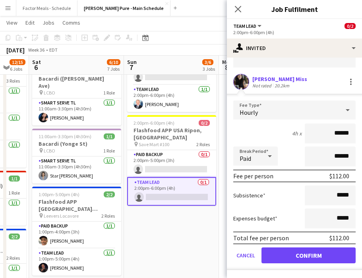
click at [285, 192] on div "Subsistence *****" at bounding box center [294, 195] width 122 height 20
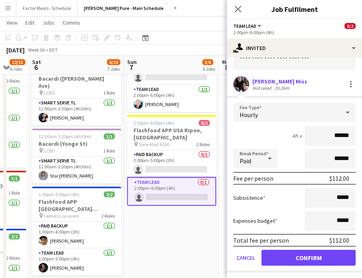
scroll to position [46, 0]
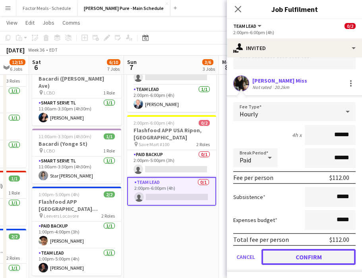
click at [293, 254] on button "Confirm" at bounding box center [308, 257] width 94 height 16
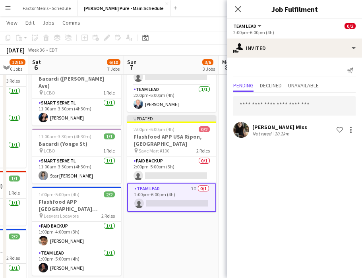
scroll to position [0, 0]
click at [237, 10] on icon at bounding box center [238, 9] width 8 height 8
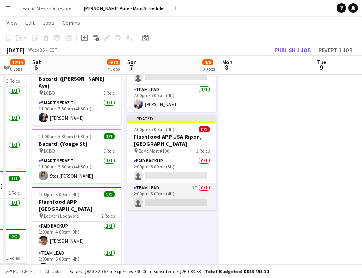
click at [150, 183] on app-card-role "Team Lead 1I 0/1 2:00pm-6:00pm (4h) single-neutral-actions" at bounding box center [171, 196] width 89 height 27
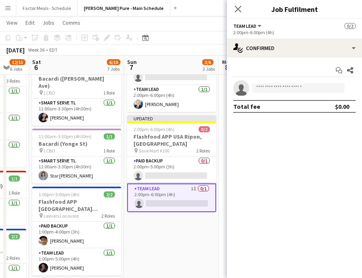
click at [109, 37] on div "Add job Add linked Job Edit Edit linked Job Applicants" at bounding box center [103, 38] width 61 height 10
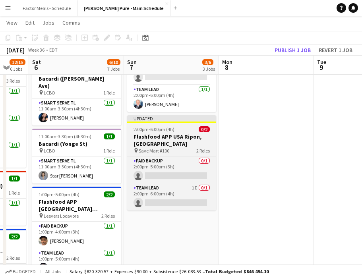
click at [143, 115] on div "Updated" at bounding box center [171, 118] width 89 height 6
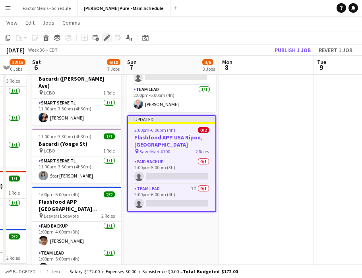
click at [108, 40] on icon "Edit" at bounding box center [107, 38] width 6 height 6
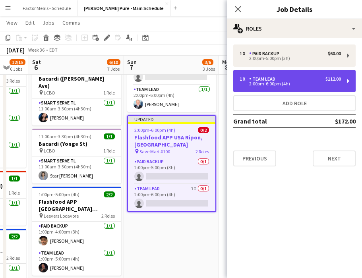
click at [262, 78] on div "Team Lead" at bounding box center [263, 79] width 29 height 6
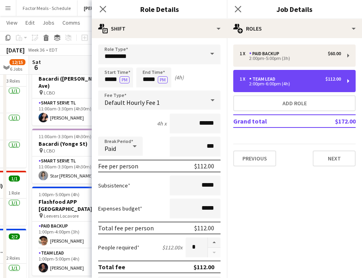
scroll to position [8, 0]
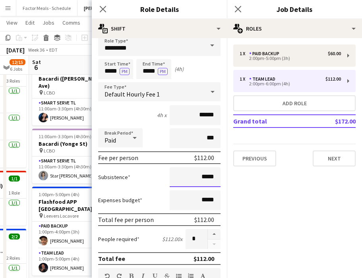
drag, startPoint x: 213, startPoint y: 175, endPoint x: 185, endPoint y: 175, distance: 27.8
click at [185, 175] on input "*****" at bounding box center [194, 177] width 51 height 20
type input "******"
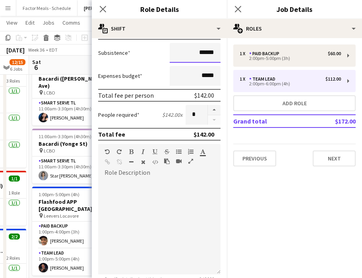
scroll to position [145, 0]
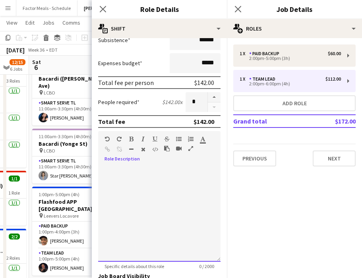
click at [173, 196] on div at bounding box center [159, 213] width 122 height 95
click at [103, 9] on icon at bounding box center [103, 9] width 8 height 8
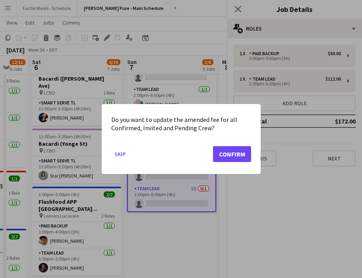
scroll to position [0, 0]
click at [244, 7] on div at bounding box center [181, 139] width 362 height 278
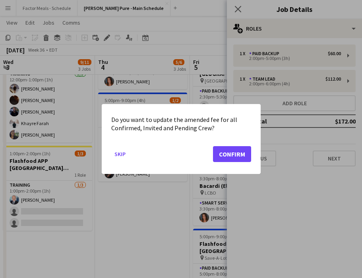
scroll to position [0, 256]
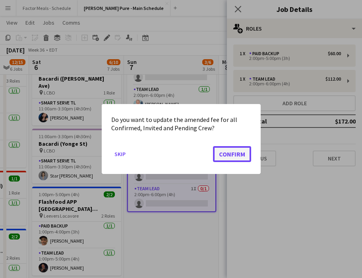
click at [241, 154] on button "Confirm" at bounding box center [232, 154] width 38 height 16
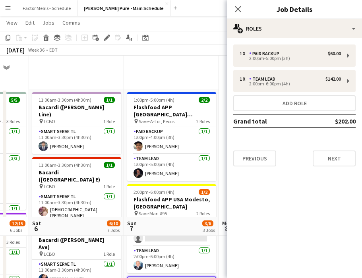
scroll to position [161, 0]
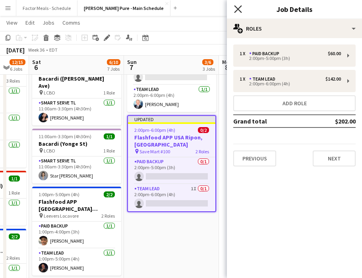
click at [236, 7] on icon at bounding box center [238, 9] width 8 height 8
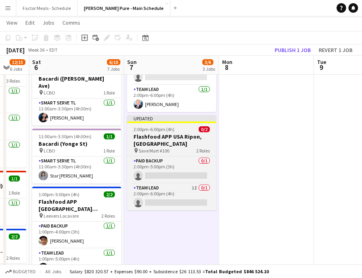
click at [163, 115] on div "Updated" at bounding box center [171, 118] width 89 height 6
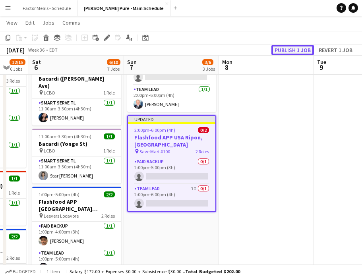
click at [282, 50] on button "Publish 1 job" at bounding box center [292, 50] width 42 height 10
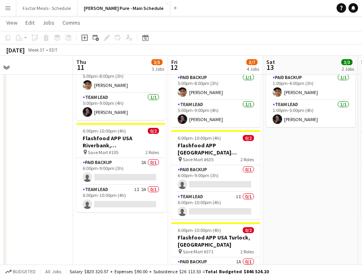
scroll to position [122, 0]
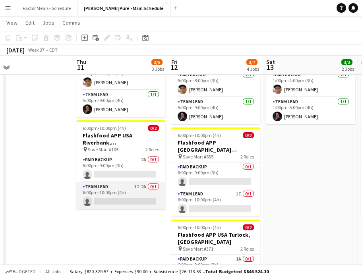
click at [102, 185] on app-card-role "Team Lead 1I 2A 0/1 6:00pm-10:00pm (4h) single-neutral-actions" at bounding box center [120, 195] width 89 height 27
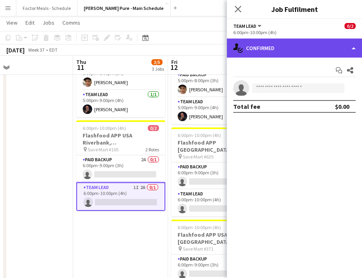
click at [290, 50] on div "single-neutral-actions-check-2 Confirmed" at bounding box center [294, 48] width 135 height 19
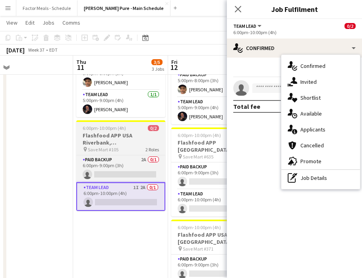
click at [109, 146] on span "Save Mart #105" at bounding box center [103, 149] width 31 height 6
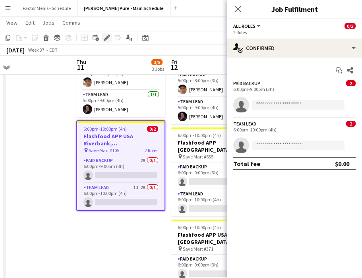
click at [105, 39] on icon at bounding box center [106, 38] width 4 height 4
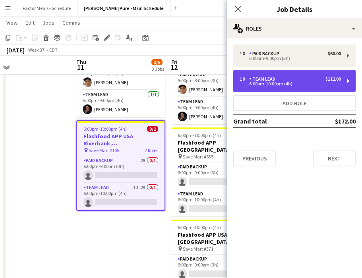
click at [312, 83] on div "6:00pm-10:00pm (4h)" at bounding box center [289, 84] width 101 height 4
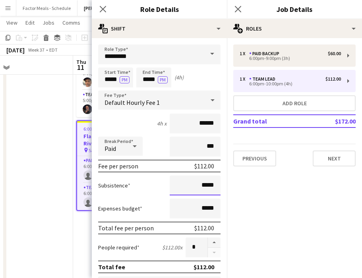
drag, startPoint x: 218, startPoint y: 186, endPoint x: 194, endPoint y: 185, distance: 23.8
click at [194, 185] on input "*****" at bounding box center [194, 185] width 51 height 20
type input "******"
click at [104, 7] on icon "Close pop-in" at bounding box center [103, 9] width 8 height 8
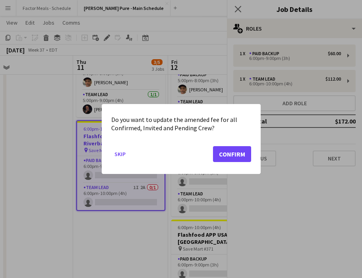
scroll to position [0, 0]
click at [233, 154] on button "Confirm" at bounding box center [232, 154] width 38 height 16
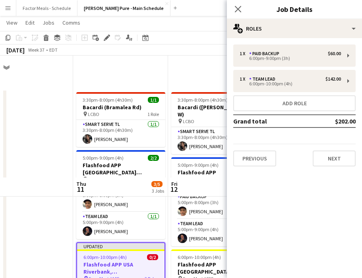
scroll to position [122, 0]
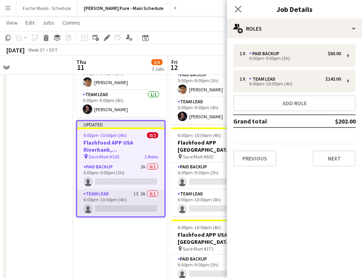
click at [105, 190] on app-card-role "Team Lead 1I 2A 0/1 6:00pm-10:00pm (4h) single-neutral-actions" at bounding box center [120, 202] width 87 height 27
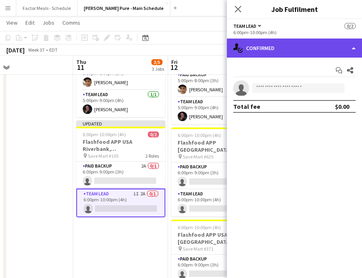
click at [273, 46] on div "single-neutral-actions-check-2 Confirmed" at bounding box center [294, 48] width 135 height 19
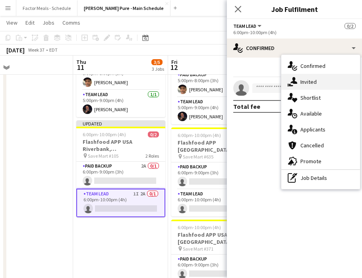
click at [313, 83] on div "single-neutral-actions-share-1 Invited" at bounding box center [320, 82] width 79 height 16
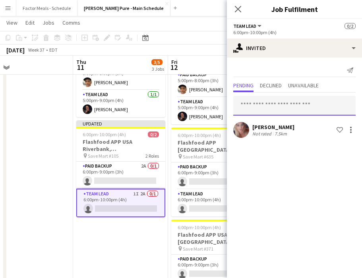
click at [258, 110] on input "text" at bounding box center [294, 106] width 122 height 20
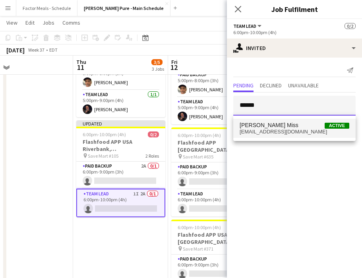
type input "******"
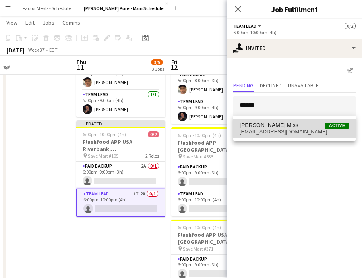
click at [275, 127] on span "Alyssa Coronado Miss" at bounding box center [268, 125] width 59 height 7
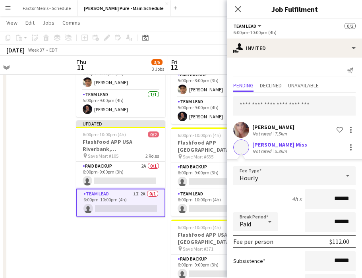
scroll to position [65, 0]
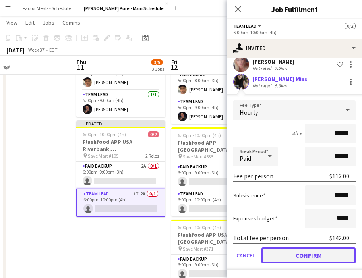
click at [272, 257] on button "Confirm" at bounding box center [308, 255] width 94 height 16
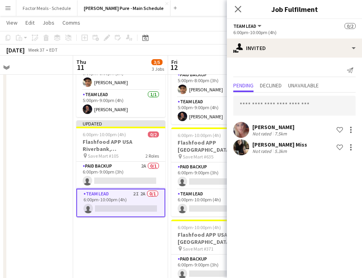
scroll to position [0, 0]
click at [237, 8] on icon at bounding box center [238, 9] width 8 height 8
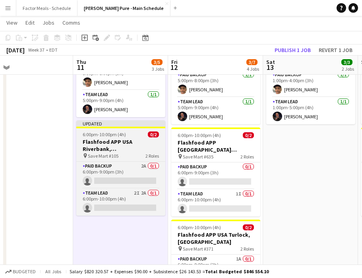
click at [113, 127] on div at bounding box center [120, 128] width 89 height 2
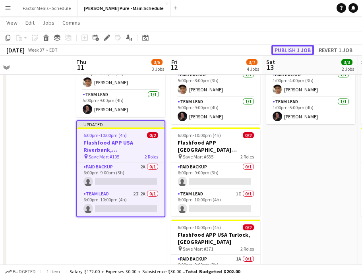
click at [286, 46] on button "Publish 1 job" at bounding box center [292, 50] width 42 height 10
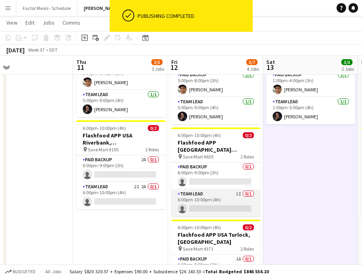
click at [198, 189] on app-card-role "Team Lead 1I 0/1 6:00pm-10:00pm (4h) single-neutral-actions" at bounding box center [215, 202] width 89 height 27
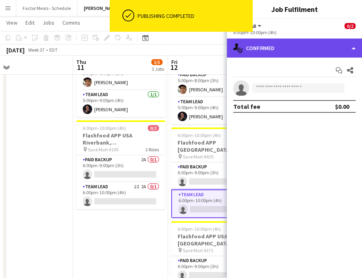
click at [299, 53] on div "single-neutral-actions-check-2 Confirmed" at bounding box center [294, 48] width 135 height 19
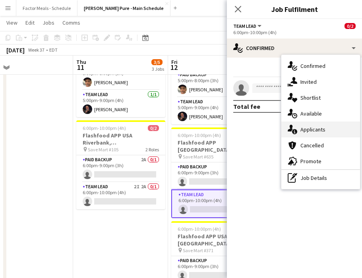
click at [314, 127] on div "single-neutral-actions-information Applicants" at bounding box center [320, 129] width 79 height 16
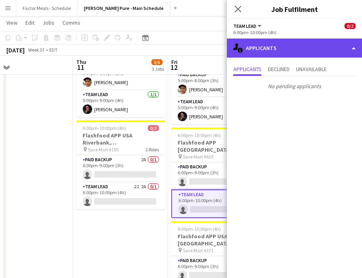
click at [289, 50] on div "single-neutral-actions-information Applicants" at bounding box center [294, 48] width 135 height 19
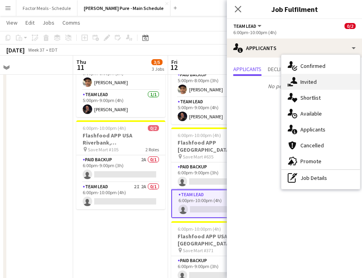
click at [309, 86] on div "single-neutral-actions-share-1 Invited" at bounding box center [320, 82] width 79 height 16
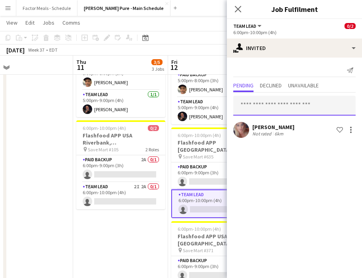
click at [264, 108] on input "text" at bounding box center [294, 106] width 122 height 20
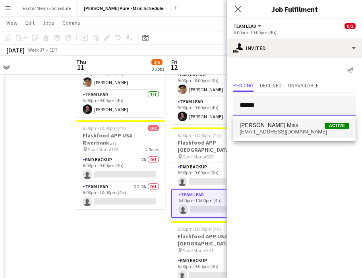
type input "******"
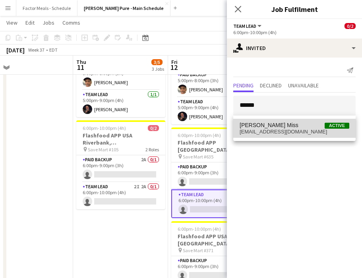
click at [264, 133] on span "coronadoalyssa24@gmail.com" at bounding box center [294, 132] width 110 height 6
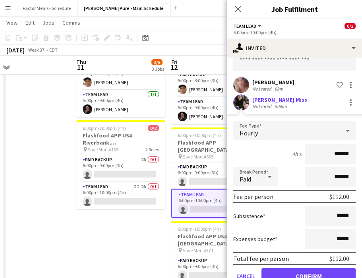
scroll to position [65, 0]
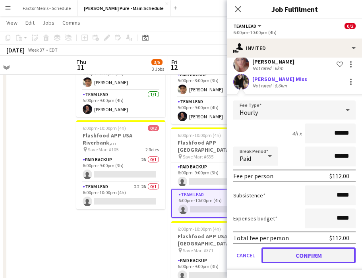
click at [288, 248] on button "Confirm" at bounding box center [308, 255] width 94 height 16
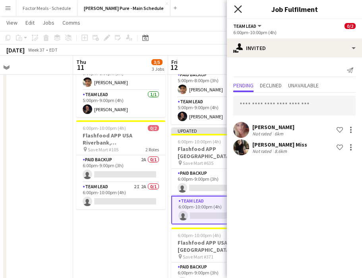
click at [240, 8] on icon "Close pop-in" at bounding box center [238, 9] width 8 height 8
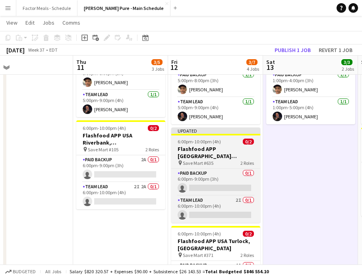
click at [208, 127] on div "Updated" at bounding box center [215, 130] width 89 height 6
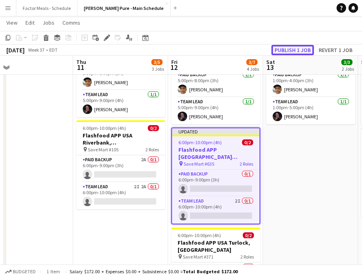
click at [278, 54] on button "Publish 1 job" at bounding box center [292, 50] width 42 height 10
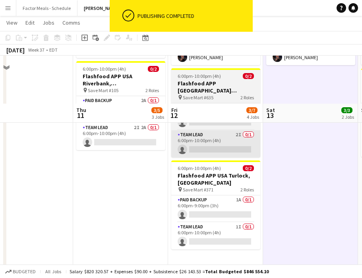
scroll to position [243, 0]
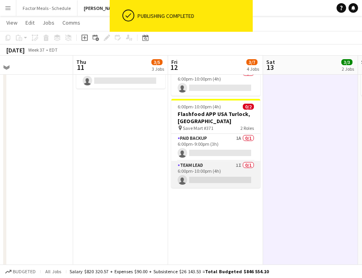
click at [197, 161] on app-card-role "Team Lead 1I 0/1 6:00pm-10:00pm (4h) single-neutral-actions" at bounding box center [215, 174] width 89 height 27
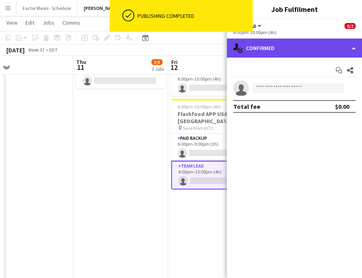
click at [263, 45] on div "single-neutral-actions-check-2 Confirmed" at bounding box center [294, 48] width 135 height 19
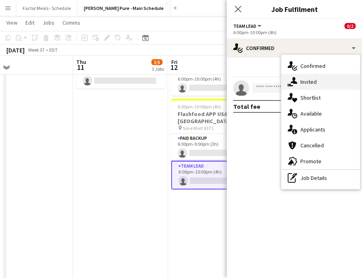
click at [308, 84] on div "single-neutral-actions-share-1 Invited" at bounding box center [320, 82] width 79 height 16
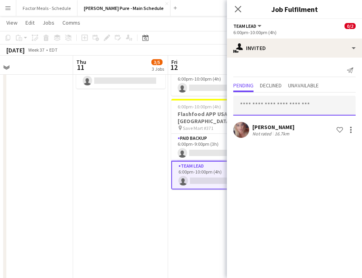
click at [271, 108] on input "text" at bounding box center [294, 106] width 122 height 20
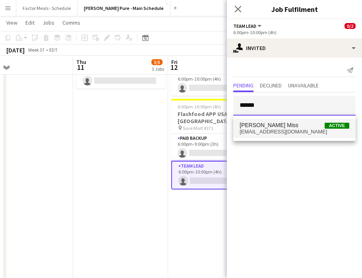
type input "******"
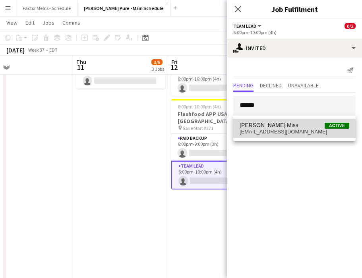
click at [271, 127] on span "Alyssa Coronado Miss" at bounding box center [268, 125] width 59 height 7
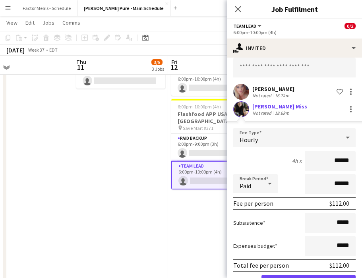
scroll to position [65, 0]
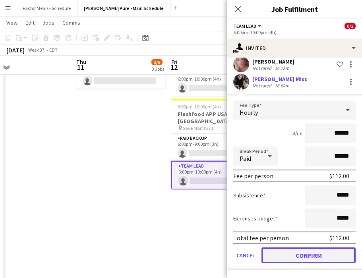
click at [277, 256] on button "Confirm" at bounding box center [308, 255] width 94 height 16
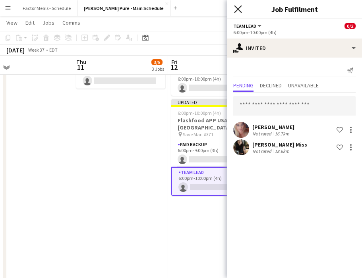
click at [235, 9] on icon "Close pop-in" at bounding box center [238, 9] width 8 height 8
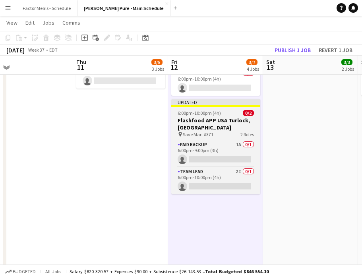
click at [204, 99] on div "Updated" at bounding box center [215, 102] width 89 height 6
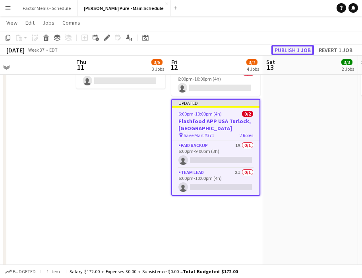
click at [288, 49] on button "Publish 1 job" at bounding box center [292, 50] width 42 height 10
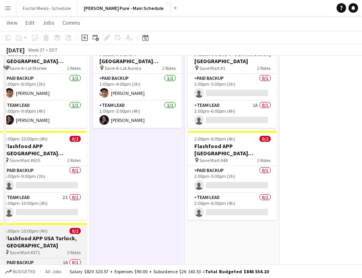
scroll to position [125, 0]
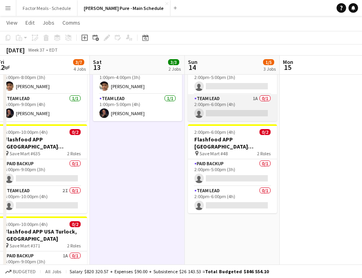
click at [215, 106] on app-card-role "Team Lead 1A 0/1 2:00pm-6:00pm (4h) single-neutral-actions" at bounding box center [232, 107] width 89 height 27
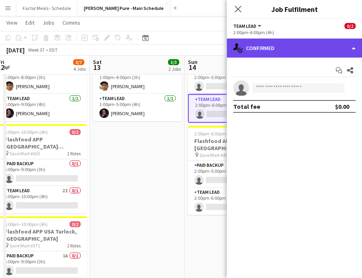
click at [268, 48] on div "single-neutral-actions-check-2 Confirmed" at bounding box center [294, 48] width 135 height 19
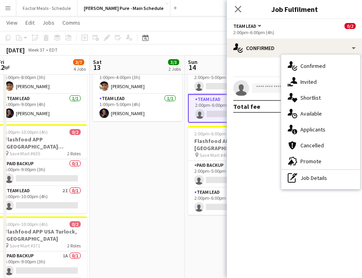
click at [317, 125] on div "single-neutral-actions-information Applicants" at bounding box center [320, 129] width 79 height 16
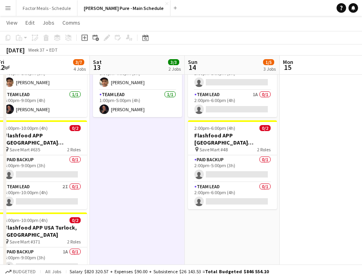
scroll to position [0, 240]
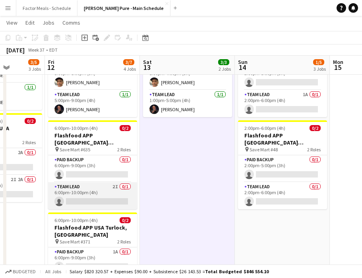
click at [81, 182] on app-card-role "Team Lead 2I 0/1 6:00pm-10:00pm (4h) single-neutral-actions" at bounding box center [92, 195] width 89 height 27
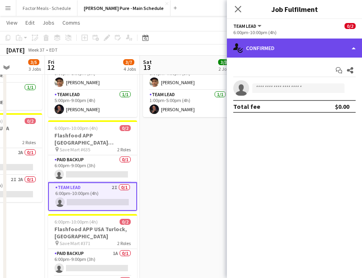
click at [282, 51] on div "single-neutral-actions-check-2 Confirmed" at bounding box center [294, 48] width 135 height 19
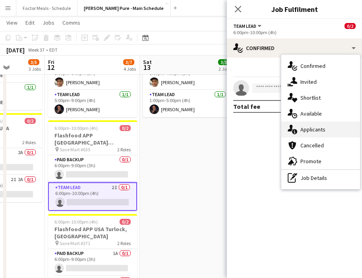
click at [311, 128] on div "single-neutral-actions-information Applicants" at bounding box center [320, 129] width 79 height 16
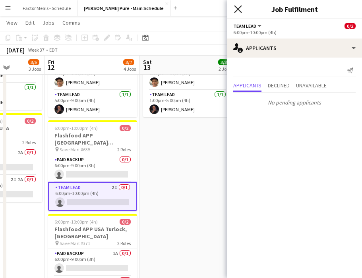
click at [240, 11] on icon at bounding box center [238, 9] width 8 height 8
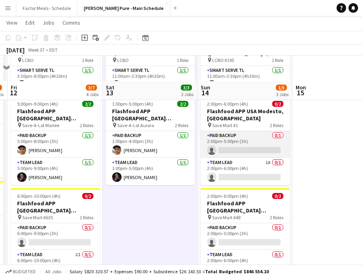
scroll to position [141, 0]
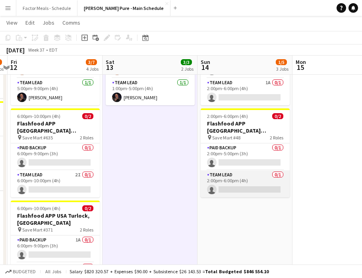
click at [237, 177] on app-card-role "Team Lead 0/1 2:00pm-6:00pm (4h) single-neutral-actions" at bounding box center [244, 183] width 89 height 27
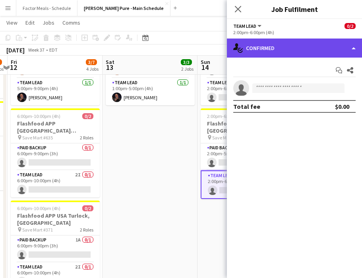
click at [266, 48] on div "single-neutral-actions-check-2 Confirmed" at bounding box center [294, 48] width 135 height 19
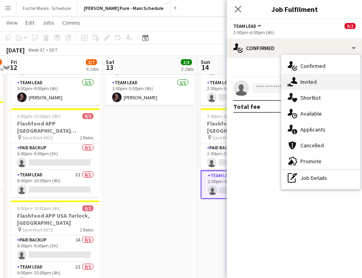
click at [327, 82] on div "single-neutral-actions-share-1 Invited" at bounding box center [320, 82] width 79 height 16
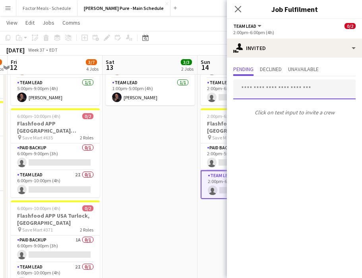
click at [262, 85] on input "text" at bounding box center [294, 89] width 122 height 20
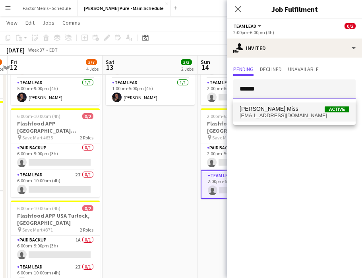
type input "******"
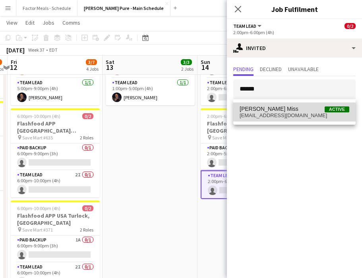
click at [260, 116] on span "coronadoalyssa24@gmail.com" at bounding box center [294, 115] width 110 height 6
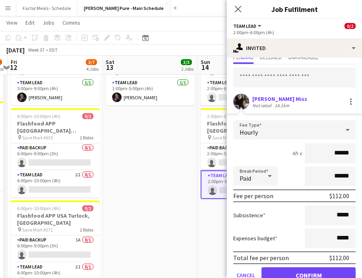
scroll to position [48, 0]
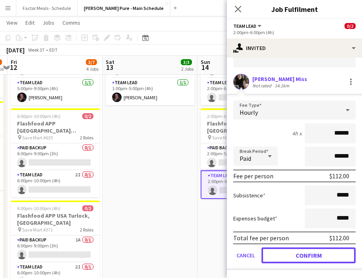
click at [291, 255] on button "Confirm" at bounding box center [308, 255] width 94 height 16
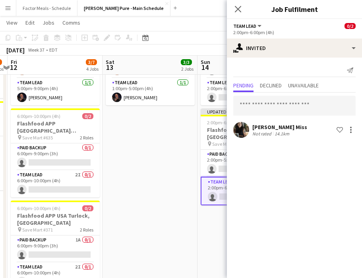
scroll to position [0, 0]
click at [235, 6] on icon "Close pop-in" at bounding box center [238, 9] width 6 height 6
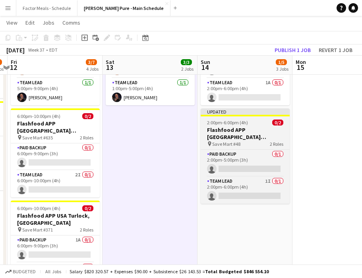
click at [218, 114] on div "Updated" at bounding box center [244, 111] width 89 height 6
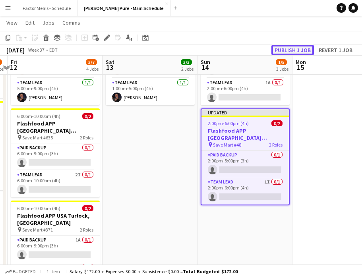
click at [283, 50] on button "Publish 1 job" at bounding box center [292, 50] width 42 height 10
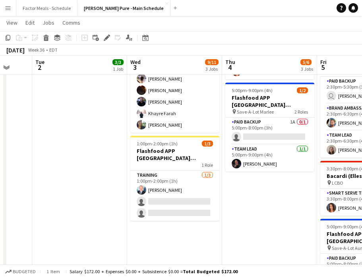
scroll to position [0, 254]
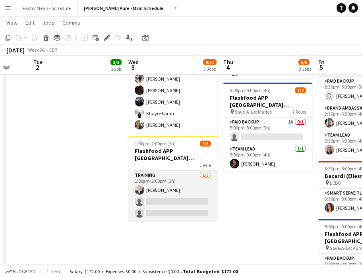
click at [152, 180] on app-card-role "Training 1/3 1:00pm-2:00pm (1h) Kenneth Brown single-neutral-actions single-neu…" at bounding box center [172, 196] width 89 height 50
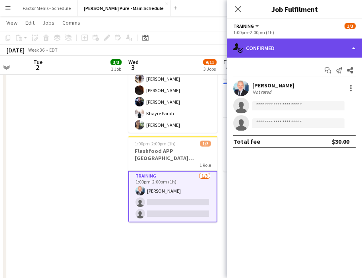
click at [270, 48] on div "single-neutral-actions-check-2 Confirmed" at bounding box center [294, 48] width 135 height 19
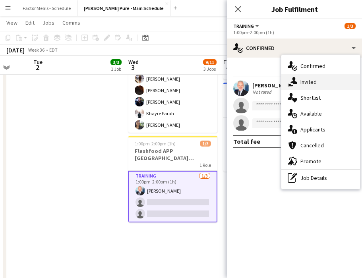
click at [315, 80] on div "single-neutral-actions-share-1 Invited" at bounding box center [320, 82] width 79 height 16
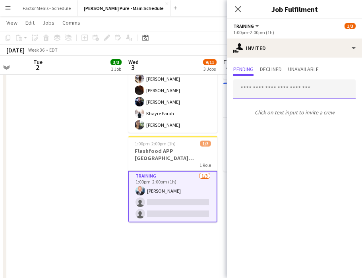
click at [273, 88] on input "text" at bounding box center [294, 89] width 122 height 20
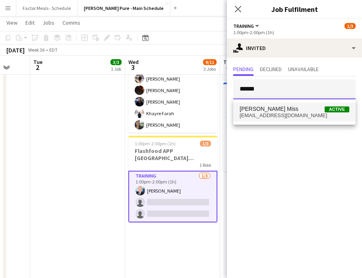
type input "******"
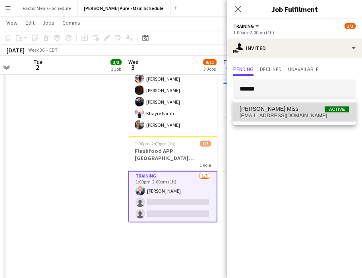
click at [269, 114] on span "coronadoalyssa24@gmail.com" at bounding box center [294, 115] width 110 height 6
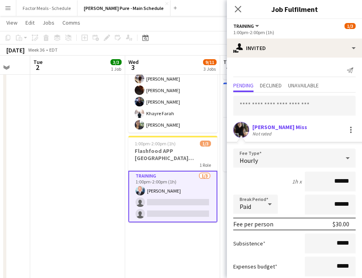
scroll to position [48, 0]
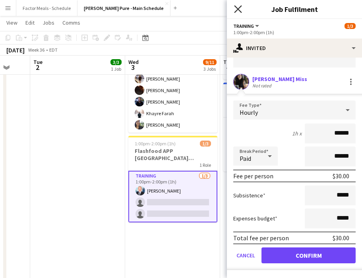
click at [236, 9] on icon "Close pop-in" at bounding box center [238, 9] width 8 height 8
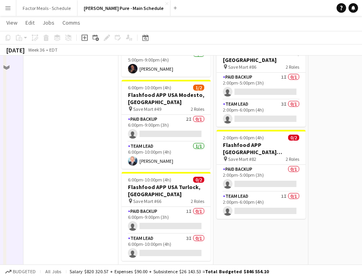
scroll to position [432, 0]
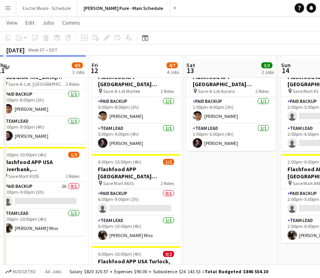
scroll to position [98, 0]
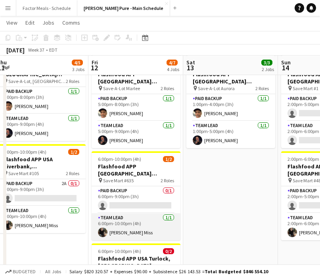
click at [127, 213] on app-card-role "Team Lead 1/1 6:00pm-10:00pm (4h) Alyssa Coronado Miss" at bounding box center [136, 226] width 89 height 27
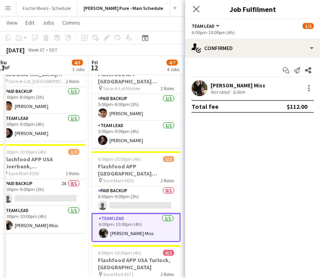
click at [239, 85] on div "Alyssa Coronado Miss" at bounding box center [238, 85] width 55 height 7
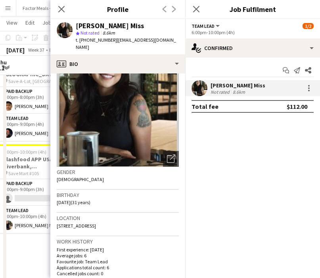
scroll to position [31, 0]
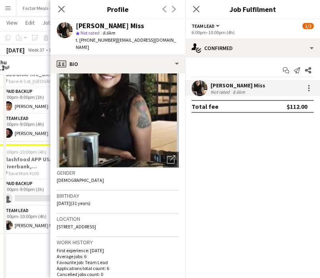
drag, startPoint x: 139, startPoint y: 219, endPoint x: 56, endPoint y: 220, distance: 83.4
click at [55, 220] on app-crew-profile-bio "Open photos pop-in Gender Female Birthday 09-08-1994 (31 years) Location 2412 C…" at bounding box center [117, 175] width 135 height 204
copy span "2412 Continental Drive, Modesto, 95355"
drag, startPoint x: 143, startPoint y: 27, endPoint x: 71, endPoint y: 25, distance: 72.3
click at [71, 25] on div "Alyssa Coronado Miss star Not rated 8.6km t. +12099195435 | coronadoalyssa24@gm…" at bounding box center [117, 36] width 135 height 35
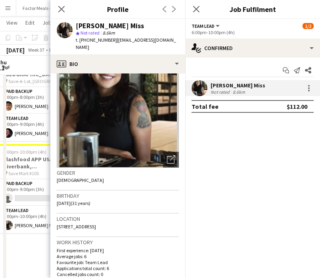
copy div "Alyssa Coronado Miss"
drag, startPoint x: 137, startPoint y: 220, endPoint x: 56, endPoint y: 220, distance: 81.0
click at [56, 220] on app-crew-profile-bio "Open photos pop-in Gender Female Birthday 09-08-1994 (31 years) Location 2412 C…" at bounding box center [117, 175] width 135 height 204
copy span "2412 Continental Drive, Modesto, 95355"
drag, startPoint x: 108, startPoint y: 41, endPoint x: 80, endPoint y: 40, distance: 27.4
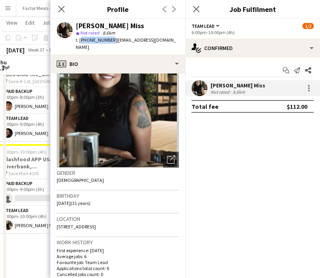
click at [80, 40] on span "t. +12099195435" at bounding box center [96, 40] width 41 height 6
copy span "+12099195435"
click at [62, 8] on icon "Close pop-in" at bounding box center [62, 9] width 8 height 8
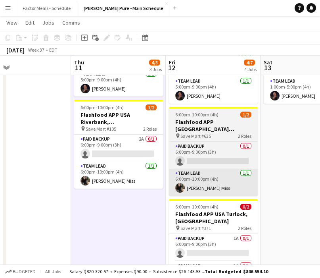
scroll to position [0, 212]
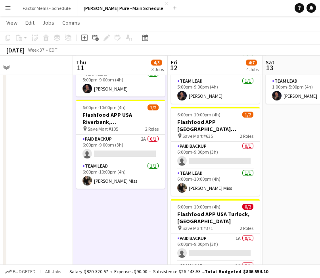
click at [275, 146] on app-date-cell "11:00am-3:30pm (4h30m) 1/1 Bacardi (Lawrence Ave E) pin LCBO 1 Role Smart Serve…" at bounding box center [310, 246] width 95 height 600
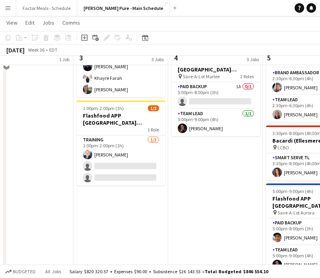
scroll to position [213, 0]
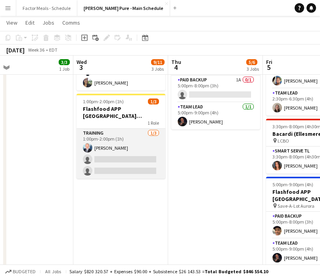
click at [101, 160] on app-card-role "Training 1/3 1:00pm-2:00pm (1h) Kenneth Brown single-neutral-actions single-neu…" at bounding box center [121, 154] width 89 height 50
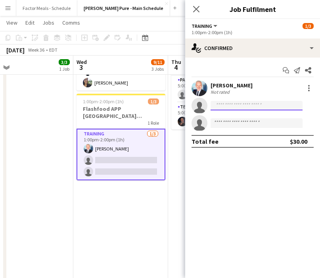
click at [229, 107] on input at bounding box center [257, 106] width 92 height 10
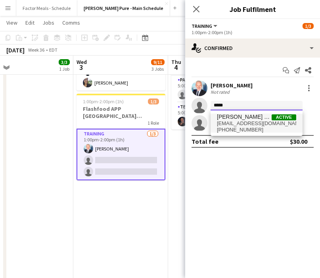
type input "*****"
click at [245, 125] on span "coronadoalyssa24@gmail.com" at bounding box center [256, 123] width 79 height 6
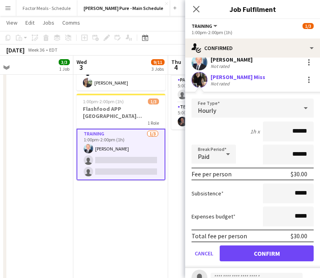
scroll to position [27, 0]
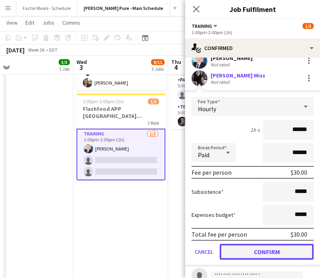
click at [260, 250] on button "Confirm" at bounding box center [267, 252] width 94 height 16
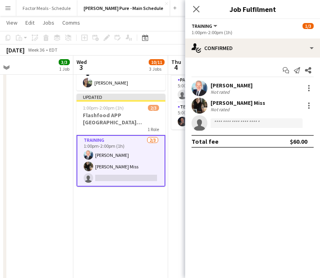
scroll to position [0, 0]
click at [197, 8] on icon at bounding box center [197, 9] width 8 height 8
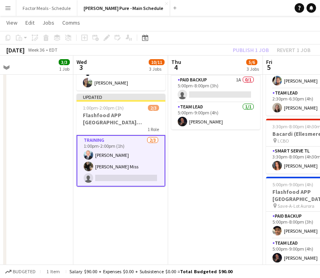
click at [130, 218] on app-date-cell "12:00pm-4:00pm (4h) 3/3 Trio Project - AWS Toronto Summit pin Metro Toronto Con…" at bounding box center [120, 176] width 95 height 600
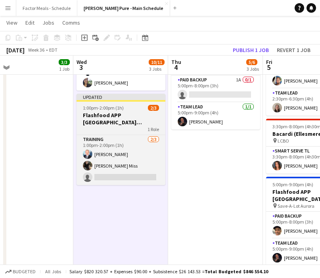
click at [113, 94] on div "Updated" at bounding box center [121, 97] width 89 height 6
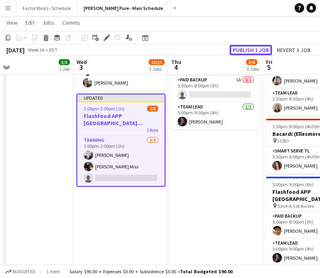
click at [255, 48] on button "Publish 1 job" at bounding box center [251, 50] width 42 height 10
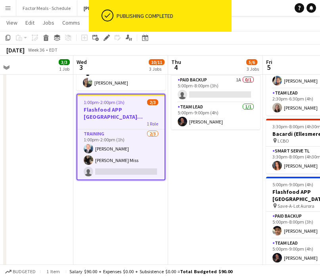
click at [212, 200] on app-date-cell "7:00am-7:00pm (12h) 3/3 Trio Project - AWS Toronto Summit pin Metro Toronto Con…" at bounding box center [215, 176] width 95 height 600
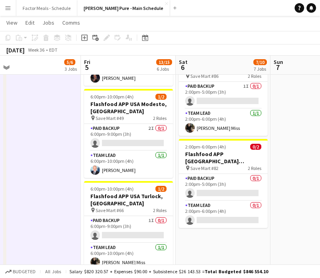
scroll to position [0, 300]
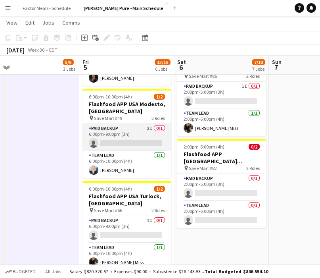
click at [111, 124] on app-card-role "Paid Backup 2I 0/1 6:00pm-9:00pm (3h) single-neutral-actions" at bounding box center [127, 137] width 89 height 27
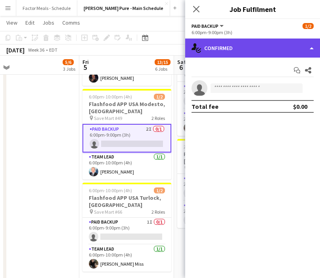
click at [237, 51] on div "single-neutral-actions-check-2 Confirmed" at bounding box center [252, 48] width 135 height 19
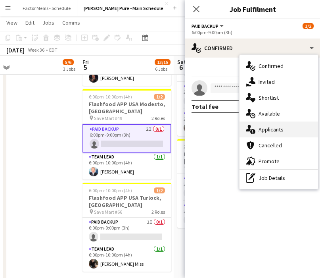
click at [260, 131] on div "single-neutral-actions-information Applicants" at bounding box center [279, 129] width 79 height 16
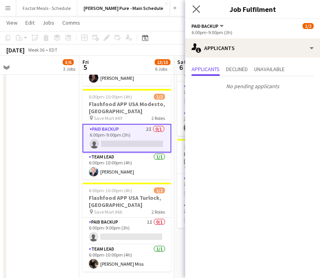
click at [193, 10] on icon "Close pop-in" at bounding box center [197, 9] width 8 height 8
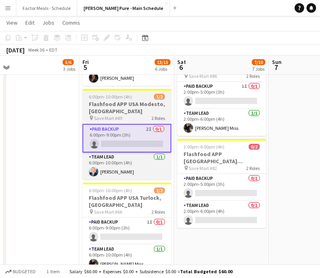
click at [117, 124] on app-card-role "Paid Backup 2I 0/1 6:00pm-9:00pm (3h) single-neutral-actions" at bounding box center [127, 138] width 89 height 29
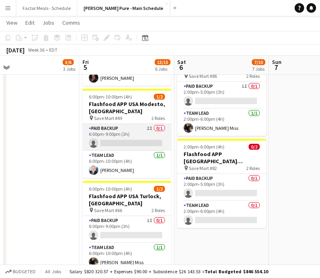
click at [117, 124] on app-card-role "Paid Backup 2I 0/1 6:00pm-9:00pm (3h) single-neutral-actions" at bounding box center [127, 137] width 89 height 27
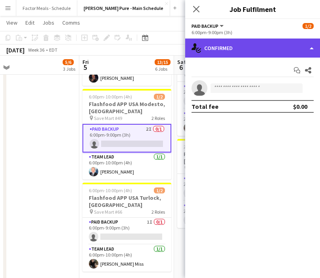
click at [237, 54] on div "single-neutral-actions-check-2 Confirmed" at bounding box center [252, 48] width 135 height 19
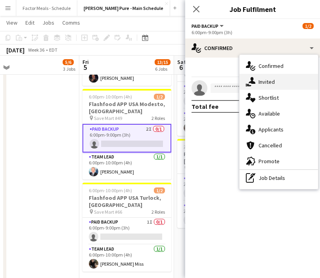
click at [259, 81] on div "single-neutral-actions-share-1 Invited" at bounding box center [279, 82] width 79 height 16
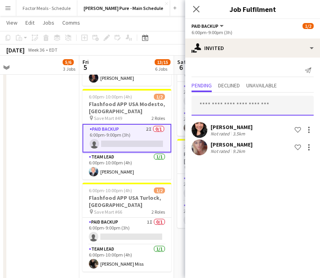
click at [239, 105] on input "text" at bounding box center [253, 106] width 122 height 20
click at [197, 9] on icon "Close pop-in" at bounding box center [196, 9] width 6 height 6
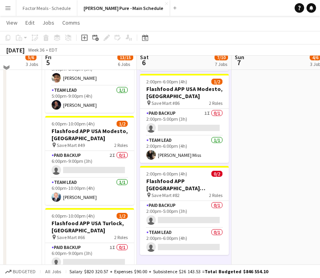
scroll to position [361, 0]
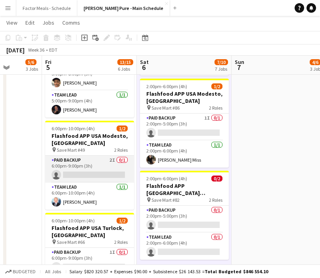
click at [79, 156] on app-card-role "Paid Backup 2I 0/1 6:00pm-9:00pm (3h) single-neutral-actions" at bounding box center [89, 169] width 89 height 27
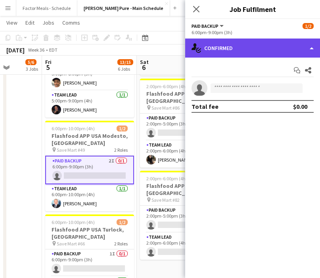
click at [224, 52] on div "single-neutral-actions-check-2 Confirmed" at bounding box center [252, 48] width 135 height 19
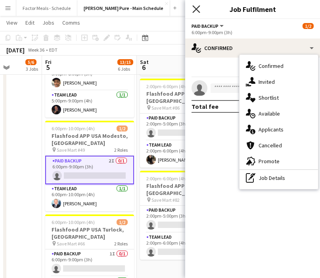
click at [197, 11] on icon "Close pop-in" at bounding box center [197, 9] width 8 height 8
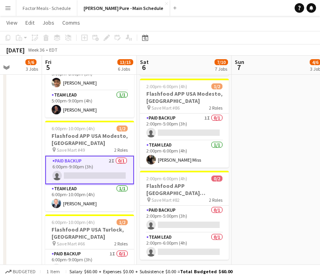
click at [256, 177] on app-date-cell "1:00pm-5:00pm (4h) 2/2 Flashfood APP USA Denver, CO pin Save-A-Lot, Pecos 2 Rol…" at bounding box center [279, 28] width 95 height 600
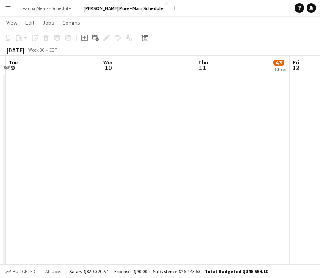
scroll to position [0, 283]
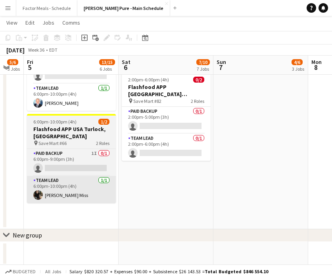
scroll to position [0, 356]
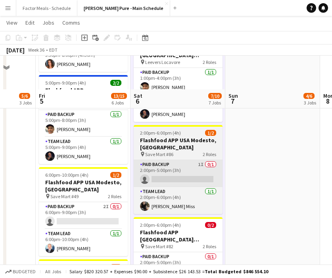
scroll to position [374, 0]
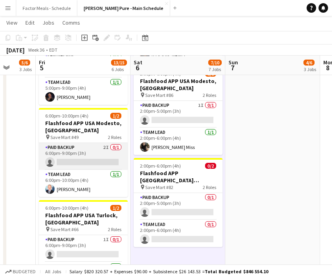
click at [65, 143] on app-card-role "Paid Backup 2I 0/1 6:00pm-9:00pm (3h) single-neutral-actions" at bounding box center [83, 156] width 89 height 27
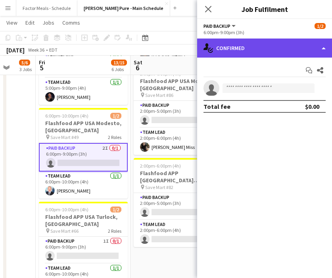
click at [273, 53] on div "single-neutral-actions-check-2 Confirmed" at bounding box center [264, 48] width 135 height 19
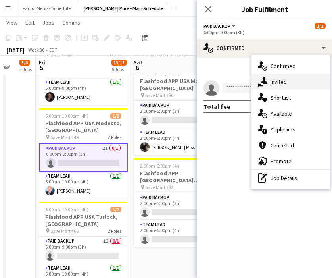
click at [287, 85] on div "single-neutral-actions-share-1 Invited" at bounding box center [291, 82] width 79 height 16
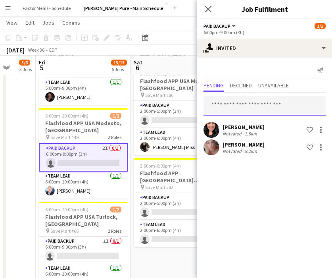
click at [251, 104] on input "text" at bounding box center [265, 106] width 122 height 20
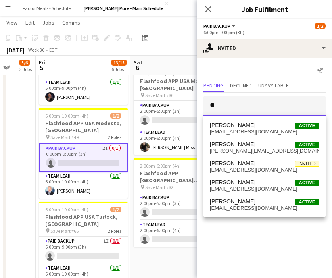
type input "*"
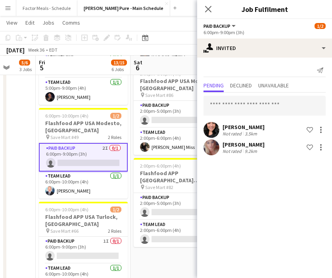
click at [208, 9] on icon at bounding box center [208, 9] width 6 height 6
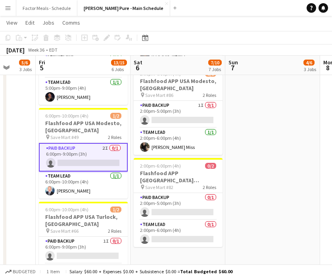
click at [181, 230] on app-date-cell "11:00am-3:30pm (4h30m) 1/1 Bacardi (Appleby Line) pin LCBO 1 Role Smart Serve T…" at bounding box center [178, 15] width 95 height 600
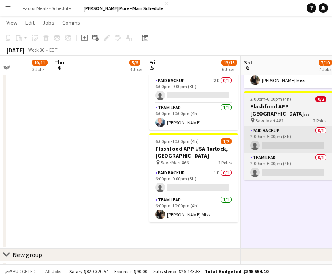
scroll to position [0, 236]
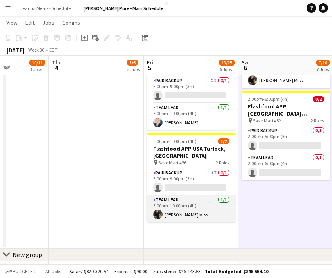
click at [185, 195] on app-card-role "Team Lead 1/1 6:00pm-10:00pm (4h) Alyssa Coronado Miss" at bounding box center [191, 208] width 89 height 27
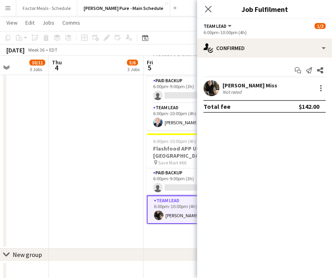
click at [260, 87] on div "[PERSON_NAME] Miss" at bounding box center [250, 85] width 55 height 7
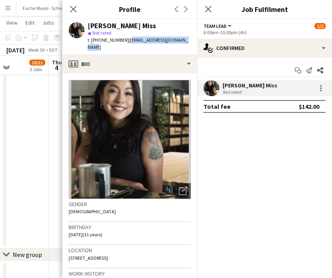
drag, startPoint x: 123, startPoint y: 40, endPoint x: 185, endPoint y: 41, distance: 62.3
click at [185, 41] on div "Alyssa Coronado Miss star Not rated t. +12099195435 | coronadoalyssa24@gmail.com" at bounding box center [129, 36] width 135 height 35
copy span "coronadoalyssa24@gmail.com"
click at [210, 9] on icon "Close pop-in" at bounding box center [208, 9] width 8 height 8
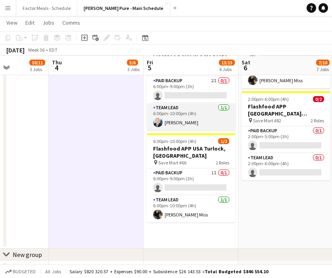
click at [187, 108] on app-card-role "Team Lead 1/1 6:00pm-10:00pm (4h) Kenneth Brown" at bounding box center [191, 116] width 89 height 27
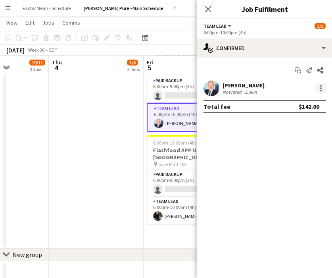
click at [317, 90] on div at bounding box center [321, 88] width 10 height 10
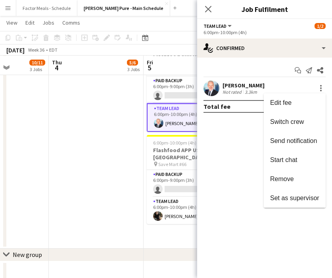
click at [227, 86] on div at bounding box center [166, 139] width 332 height 278
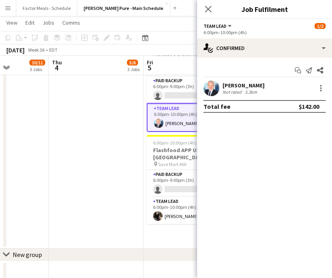
click at [212, 86] on app-user-avatar at bounding box center [212, 88] width 16 height 16
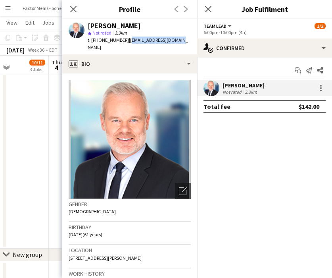
drag, startPoint x: 123, startPoint y: 40, endPoint x: 178, endPoint y: 40, distance: 55.2
click at [178, 40] on div "Kenneth Brown star Not rated 3.3km t. +19174499741 | kenbrownnyc@yahoo.com" at bounding box center [129, 36] width 135 height 35
copy span "kenbrownnyc@yahoo.com"
click at [76, 8] on icon "Close pop-in" at bounding box center [73, 9] width 8 height 8
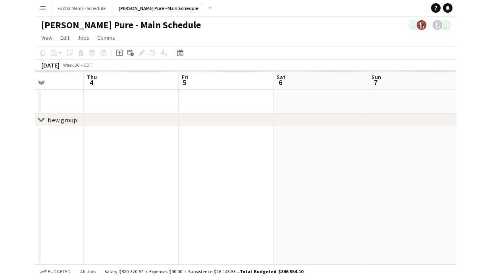
scroll to position [0, 0]
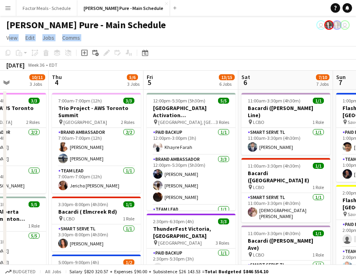
drag, startPoint x: 1, startPoint y: 51, endPoint x: -139, endPoint y: 33, distance: 141.3
click at [1, 71] on app-board-header-date "Wed 3 10/11 3 Jobs" at bounding box center [1, 80] width 95 height 19
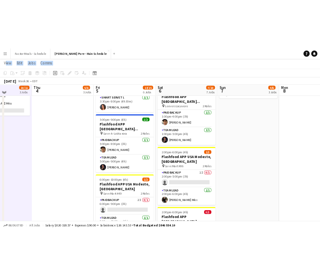
scroll to position [279, 0]
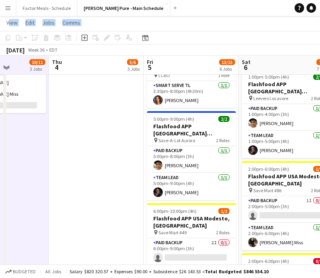
click at [66, 124] on app-date-cell "7:00am-7:00pm (12h) 3/3 Trio Project - AWS Toronto Summit pin Metro Toronto Con…" at bounding box center [96, 110] width 95 height 600
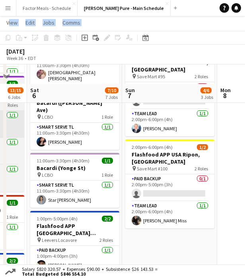
scroll to position [105, 0]
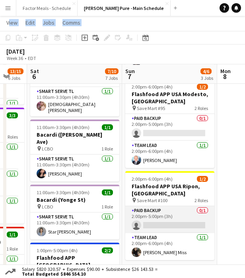
click at [154, 206] on app-card-role "Paid Backup 0/1 2:00pm-5:00pm (3h) single-neutral-actions" at bounding box center [169, 219] width 89 height 27
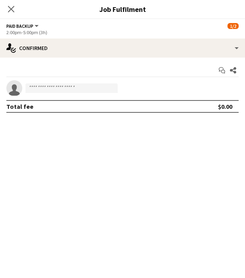
click at [193, 58] on div "Start chat Share single-neutral-actions Total fee $0.00" at bounding box center [122, 89] width 245 height 62
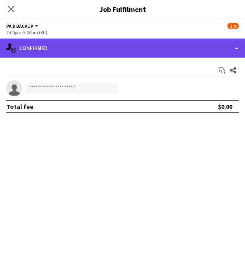
click at [193, 52] on div "single-neutral-actions-check-2 Confirmed" at bounding box center [122, 48] width 245 height 19
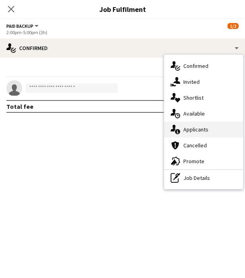
click at [181, 124] on div "single-neutral-actions-information Applicants" at bounding box center [203, 129] width 79 height 16
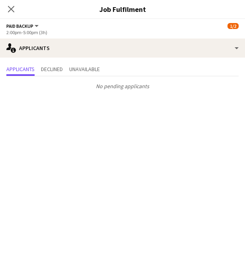
click at [10, 10] on icon at bounding box center [11, 9] width 6 height 6
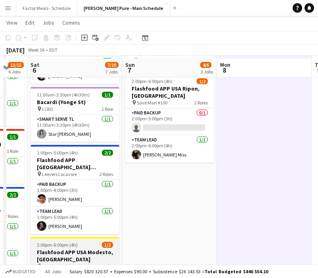
scroll to position [205, 0]
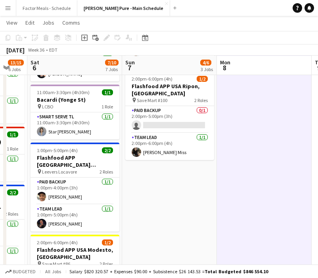
click at [8, 5] on app-icon "Menu" at bounding box center [8, 8] width 6 height 6
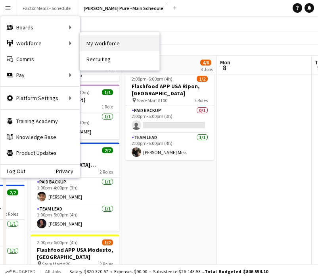
click at [104, 44] on link "My Workforce" at bounding box center [119, 43] width 79 height 16
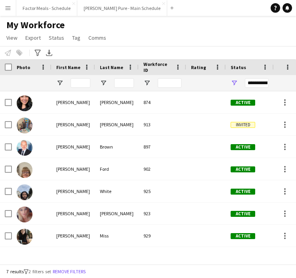
click at [6, 8] on app-icon "Menu" at bounding box center [8, 8] width 6 height 6
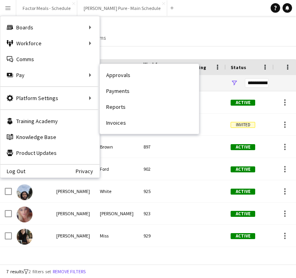
click at [116, 75] on link "Approvals" at bounding box center [149, 75] width 99 height 16
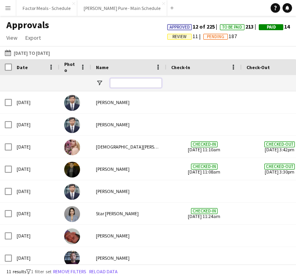
click at [121, 85] on input "Name Filter Input" at bounding box center [136, 83] width 52 height 10
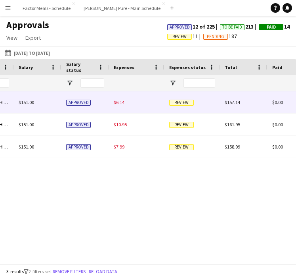
type input "*****"
click at [185, 103] on span "Review" at bounding box center [181, 103] width 25 height 6
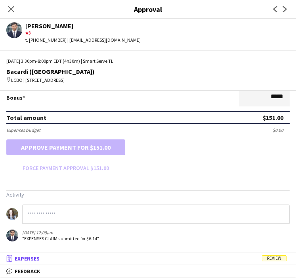
click at [270, 260] on span "Review" at bounding box center [274, 258] width 25 height 6
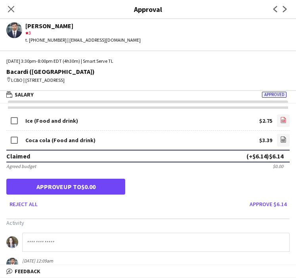
click at [281, 119] on icon at bounding box center [283, 120] width 5 height 6
click at [279, 140] on link "file-image" at bounding box center [283, 140] width 13 height 13
click at [270, 205] on button "Approve $6.14" at bounding box center [268, 204] width 43 height 13
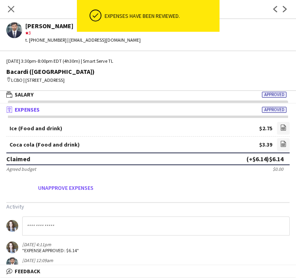
click at [12, 9] on icon "Close pop-in" at bounding box center [11, 9] width 6 height 6
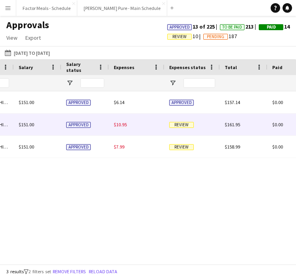
click at [183, 124] on span "Review" at bounding box center [181, 125] width 25 height 6
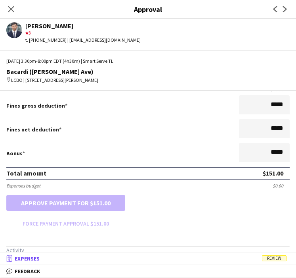
click at [267, 258] on span "Review" at bounding box center [274, 258] width 25 height 6
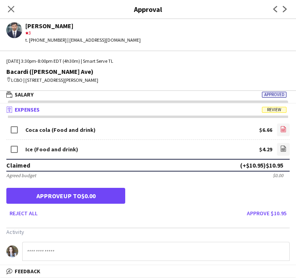
click at [285, 129] on icon "file-image" at bounding box center [284, 129] width 6 height 6
click at [283, 150] on icon at bounding box center [283, 149] width 3 height 2
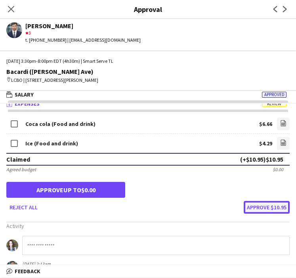
click at [251, 204] on button "Approve $10.95" at bounding box center [267, 207] width 46 height 13
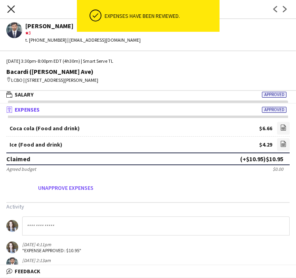
click at [12, 8] on icon at bounding box center [11, 9] width 8 height 8
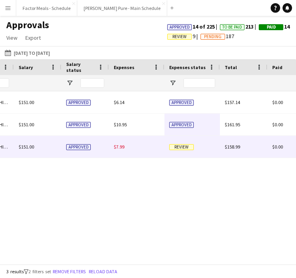
click at [173, 146] on span "Review" at bounding box center [181, 147] width 25 height 6
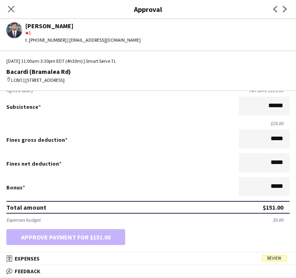
scroll to position [202, 0]
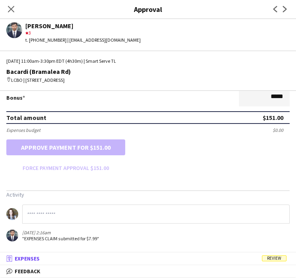
click at [281, 261] on span "Review" at bounding box center [274, 258] width 25 height 6
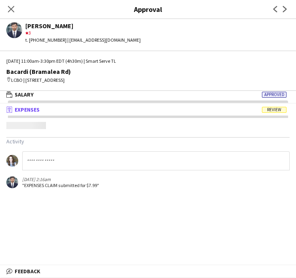
scroll to position [2, 0]
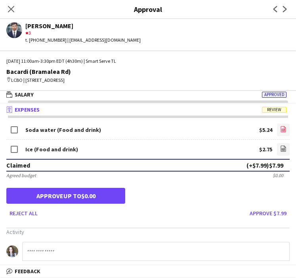
click at [282, 131] on icon "file-image" at bounding box center [284, 129] width 6 height 6
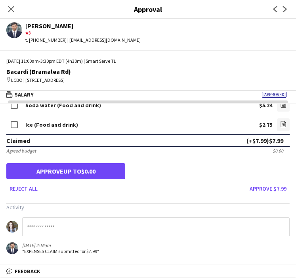
scroll to position [6, 0]
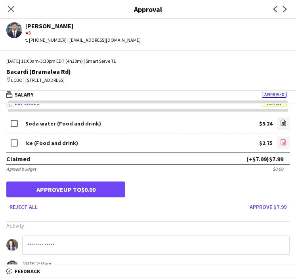
click at [282, 142] on icon "file-image" at bounding box center [284, 142] width 6 height 6
click at [257, 206] on button "Approve $7.99" at bounding box center [268, 206] width 43 height 13
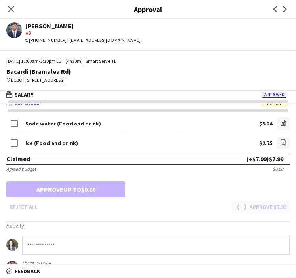
scroll to position [0, 0]
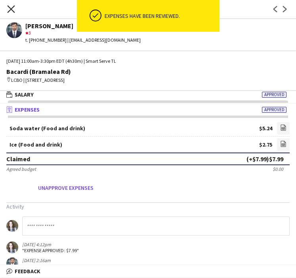
click at [8, 9] on icon "Close pop-in" at bounding box center [11, 9] width 8 height 8
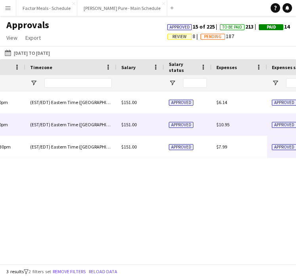
scroll to position [0, 627]
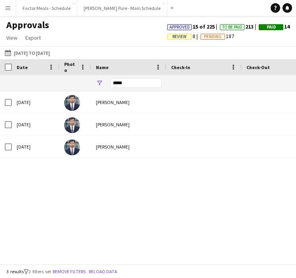
click at [8, 12] on button "Menu" at bounding box center [8, 8] width 16 height 16
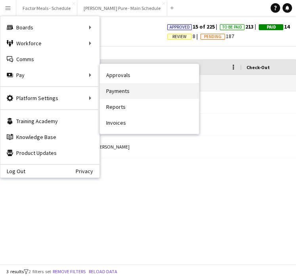
click at [117, 95] on link "Payments" at bounding box center [149, 91] width 99 height 16
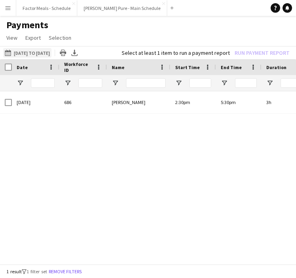
click at [42, 52] on button "11-08-2025 to 17-08-2025 11-08-2025 to 17-08-2025" at bounding box center [27, 53] width 48 height 10
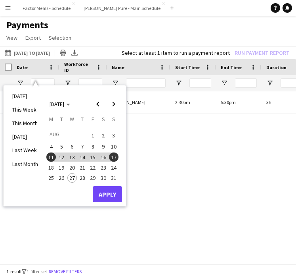
click at [52, 168] on span "18" at bounding box center [51, 168] width 10 height 10
click at [117, 170] on button "24" at bounding box center [114, 167] width 10 height 10
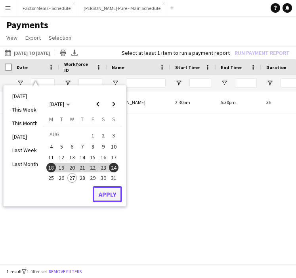
click at [108, 196] on button "Apply" at bounding box center [107, 194] width 29 height 16
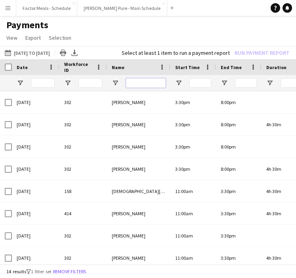
click at [145, 84] on input "Name Filter Input" at bounding box center [146, 83] width 40 height 10
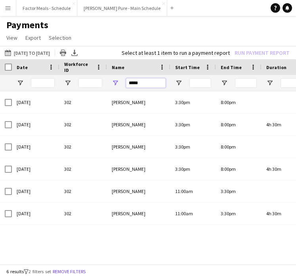
type input "*****"
click at [11, 12] on button "Menu" at bounding box center [8, 8] width 16 height 16
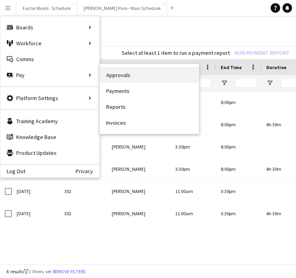
click at [110, 76] on link "Approvals" at bounding box center [149, 75] width 99 height 16
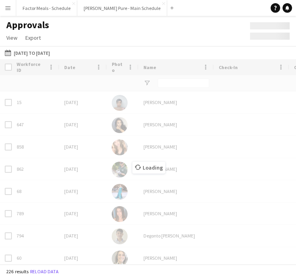
type input "*****"
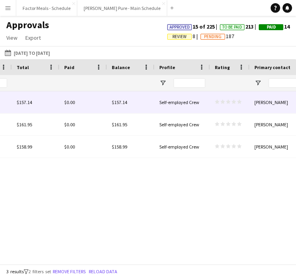
scroll to position [0, 732]
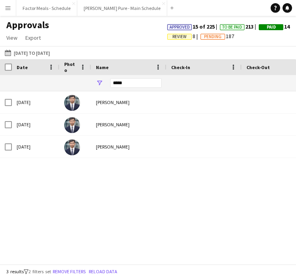
click at [8, 12] on button "Menu" at bounding box center [8, 8] width 16 height 16
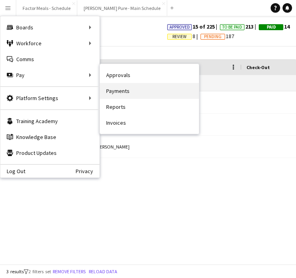
click at [116, 88] on link "Payments" at bounding box center [149, 91] width 99 height 16
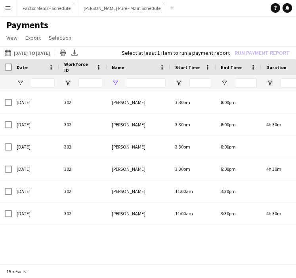
type input "*****"
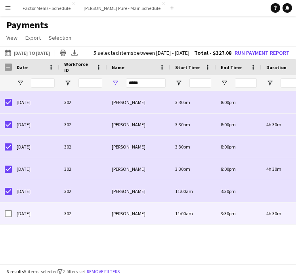
click at [6, 225] on div at bounding box center [8, 213] width 7 height 22
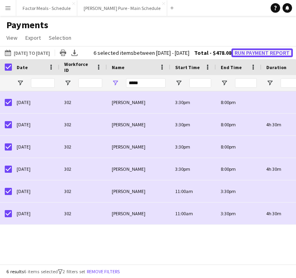
click at [270, 57] on button "Run Payment Report" at bounding box center [263, 52] width 62 height 9
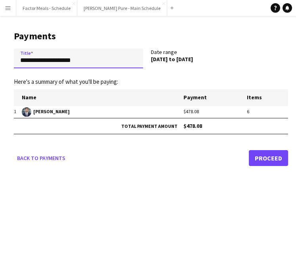
drag, startPoint x: 92, startPoint y: 60, endPoint x: 11, endPoint y: 59, distance: 81.4
click at [10, 59] on main "**********" at bounding box center [148, 97] width 296 height 162
type input "**********"
click at [211, 191] on div "**********" at bounding box center [148, 139] width 296 height 278
drag, startPoint x: 95, startPoint y: 62, endPoint x: 16, endPoint y: 57, distance: 79.6
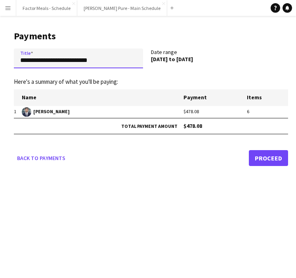
click at [16, 57] on input "**********" at bounding box center [78, 58] width 129 height 20
click at [277, 156] on link "Proceed" at bounding box center [268, 158] width 39 height 16
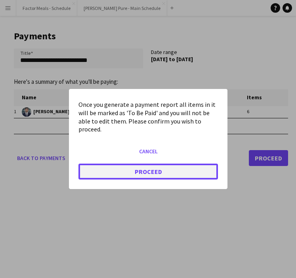
click at [152, 171] on button "Proceed" at bounding box center [149, 172] width 140 height 16
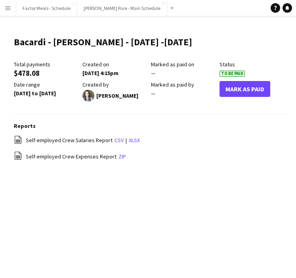
click at [8, 10] on app-icon "Menu" at bounding box center [8, 8] width 6 height 6
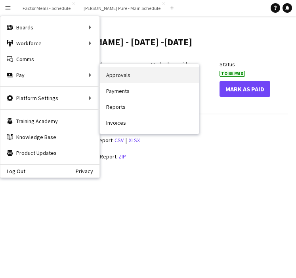
click at [110, 78] on link "Approvals" at bounding box center [149, 75] width 99 height 16
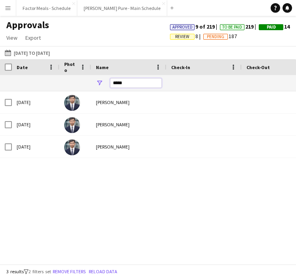
click at [134, 84] on input "*****" at bounding box center [136, 83] width 52 height 10
type input "*"
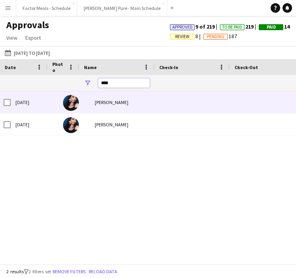
scroll to position [0, 1]
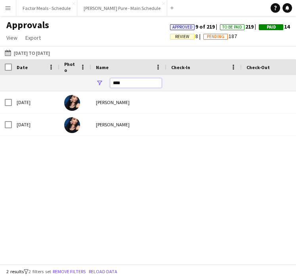
type input "****"
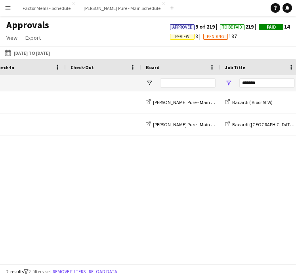
scroll to position [0, 310]
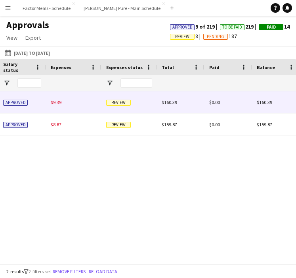
click at [119, 102] on span "Review" at bounding box center [118, 103] width 25 height 6
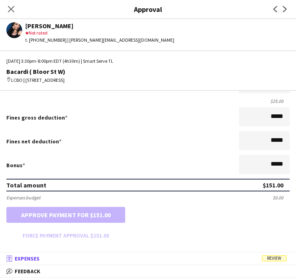
click at [277, 260] on span "Review" at bounding box center [274, 258] width 25 height 6
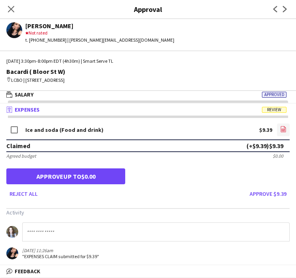
click at [283, 130] on icon at bounding box center [283, 130] width 3 height 2
click at [261, 193] on button "Approve $9.39" at bounding box center [268, 193] width 43 height 13
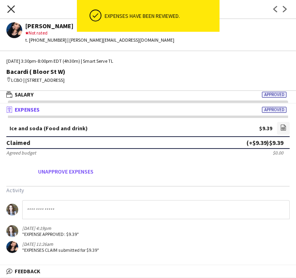
click at [13, 9] on icon "Close pop-in" at bounding box center [11, 9] width 8 height 8
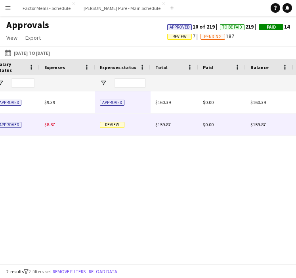
click at [111, 126] on span "Review" at bounding box center [112, 125] width 25 height 6
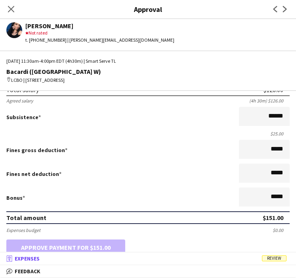
click at [275, 258] on span "Review" at bounding box center [274, 258] width 25 height 6
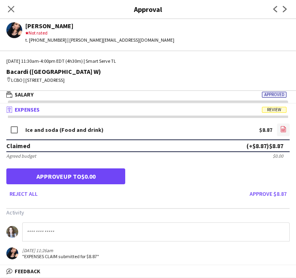
click at [285, 130] on icon "file-image" at bounding box center [284, 129] width 6 height 6
click at [258, 192] on button "Approve $8.87" at bounding box center [268, 193] width 43 height 13
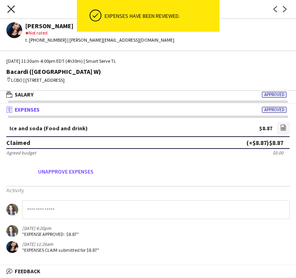
click at [11, 11] on icon "Close pop-in" at bounding box center [11, 9] width 8 height 8
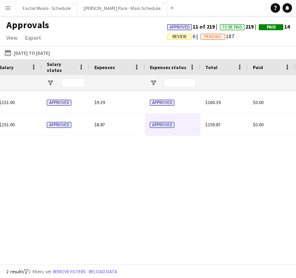
scroll to position [0, 715]
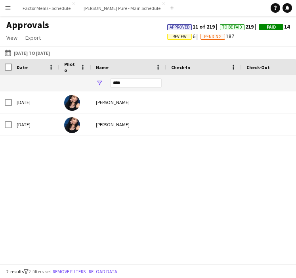
click at [11, 12] on button "Menu" at bounding box center [8, 8] width 16 height 16
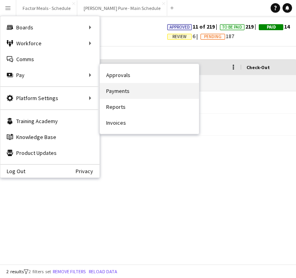
click at [124, 87] on link "Payments" at bounding box center [149, 91] width 99 height 16
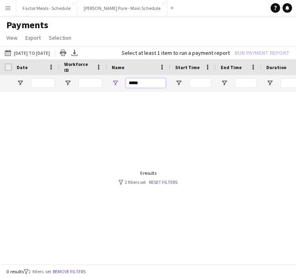
drag, startPoint x: 142, startPoint y: 85, endPoint x: 117, endPoint y: 81, distance: 24.8
click at [117, 81] on div "*****" at bounding box center [139, 83] width 64 height 16
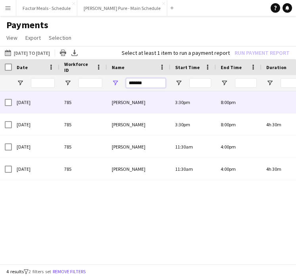
type input "*******"
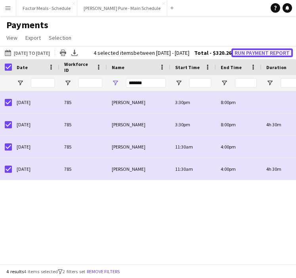
click at [254, 57] on button "Run Payment Report" at bounding box center [263, 52] width 62 height 9
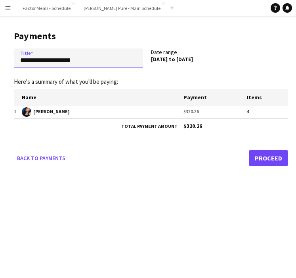
drag, startPoint x: 90, startPoint y: 61, endPoint x: 27, endPoint y: 60, distance: 63.1
click at [27, 60] on input "**********" at bounding box center [78, 58] width 129 height 20
type input "*"
drag, startPoint x: 104, startPoint y: 61, endPoint x: 14, endPoint y: 55, distance: 89.9
click at [14, 55] on input "**********" at bounding box center [78, 58] width 129 height 20
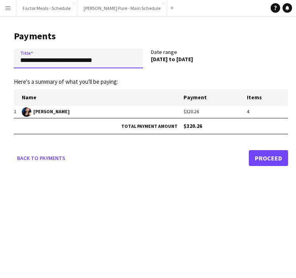
type input "**********"
click at [171, 179] on div "**********" at bounding box center [148, 139] width 296 height 278
click at [276, 158] on link "Proceed" at bounding box center [268, 158] width 39 height 16
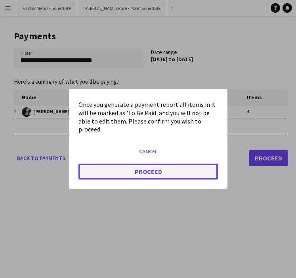
click at [156, 175] on button "Proceed" at bounding box center [149, 172] width 140 height 16
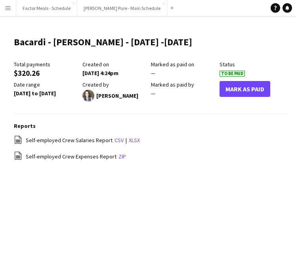
click at [10, 7] on app-icon "Menu" at bounding box center [8, 8] width 6 height 6
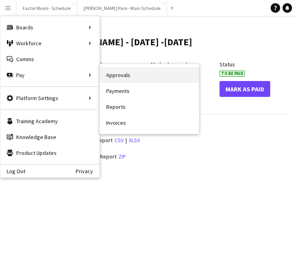
click at [121, 79] on link "Approvals" at bounding box center [149, 75] width 99 height 16
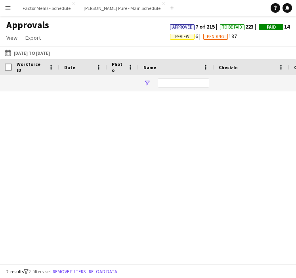
type input "****"
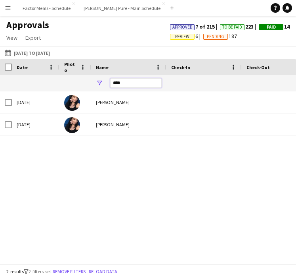
drag, startPoint x: 126, startPoint y: 83, endPoint x: 86, endPoint y: 80, distance: 40.2
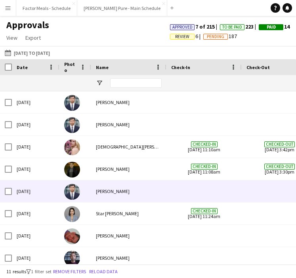
click at [92, 181] on div "[PERSON_NAME]" at bounding box center [128, 191] width 75 height 22
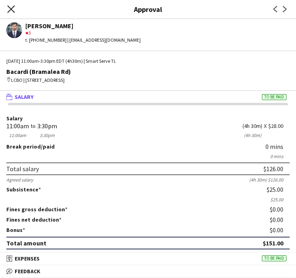
click at [14, 9] on app-icon "Close pop-in" at bounding box center [12, 10] width 12 height 12
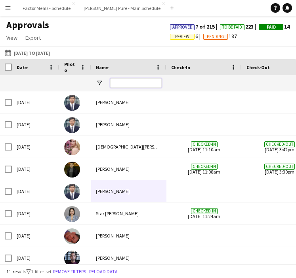
click at [121, 82] on input "Name Filter Input" at bounding box center [136, 83] width 52 height 10
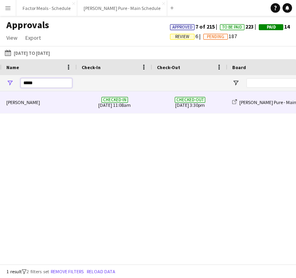
scroll to position [0, 90]
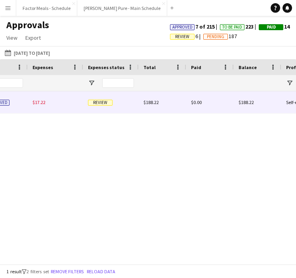
type input "*****"
click at [101, 101] on span "Review" at bounding box center [100, 103] width 25 height 6
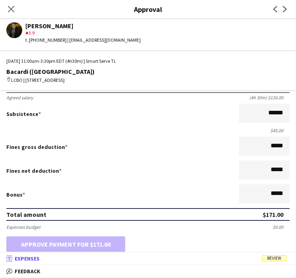
click at [279, 257] on span "Review" at bounding box center [274, 258] width 25 height 6
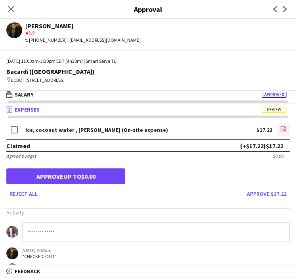
click at [281, 129] on icon "file-image" at bounding box center [284, 129] width 6 height 6
click at [266, 193] on button "Approve $17.22" at bounding box center [267, 193] width 46 height 13
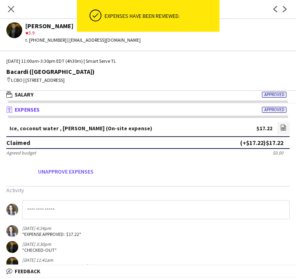
click at [255, 181] on app-approvals-popin-expenses-tab "Ice, coconut water , cocke (On-site expense) $17.22 file-image Claimed (+$17.22…" at bounding box center [148, 203] width 296 height 163
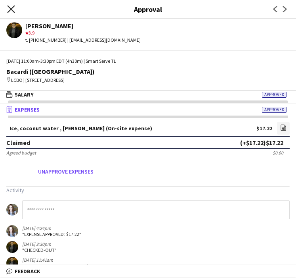
click at [12, 11] on icon "Close pop-in" at bounding box center [11, 9] width 8 height 8
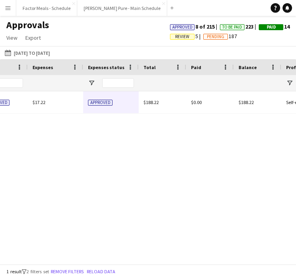
click at [95, 149] on div "$171.00 Approved $17.22 Approved $188.22 $0.00 $188.22 Self-employed Crew star …" at bounding box center [148, 177] width 296 height 173
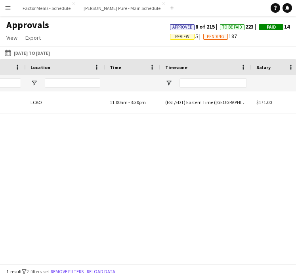
click at [95, 177] on div "$171.00 Approved $17.22 Approved (EST/EDT) Eastern Time (US & Canada) 11:00am -…" at bounding box center [148, 177] width 296 height 173
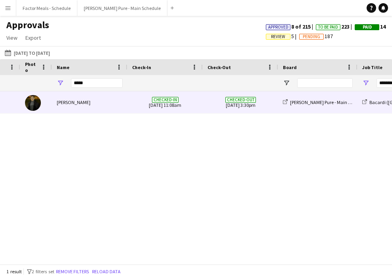
scroll to position [0, 85]
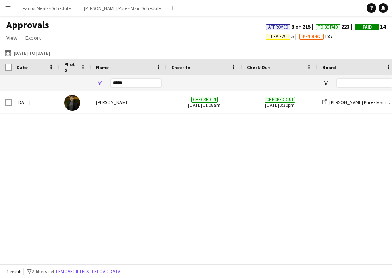
click at [10, 9] on app-icon "Menu" at bounding box center [8, 8] width 6 height 6
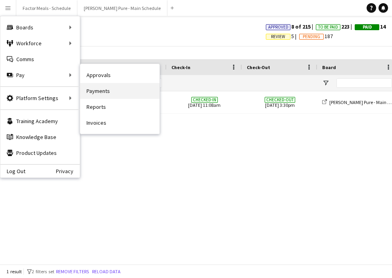
click at [90, 89] on link "Payments" at bounding box center [119, 91] width 79 height 16
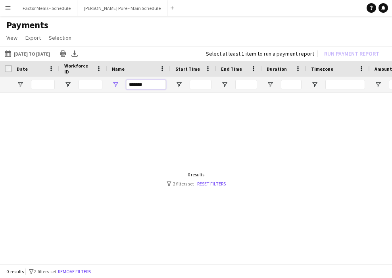
drag, startPoint x: 150, startPoint y: 84, endPoint x: 123, endPoint y: 81, distance: 27.1
click at [123, 81] on div "*******" at bounding box center [139, 85] width 64 height 16
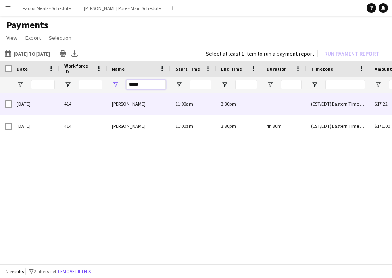
type input "*****"
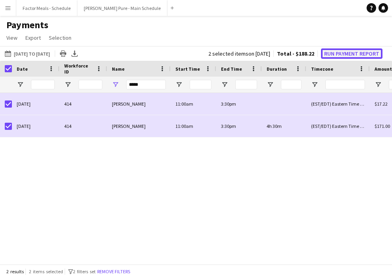
click at [345, 52] on button "Run Payment Report" at bounding box center [352, 53] width 62 height 10
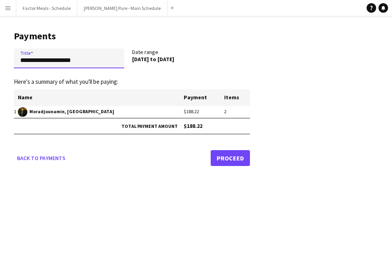
drag, startPoint x: 95, startPoint y: 58, endPoint x: 5, endPoint y: 52, distance: 90.4
click at [5, 52] on main "**********" at bounding box center [129, 97] width 258 height 162
drag, startPoint x: 85, startPoint y: 60, endPoint x: 9, endPoint y: 58, distance: 76.6
click at [9, 58] on main "**********" at bounding box center [129, 97] width 258 height 162
type input "**********"
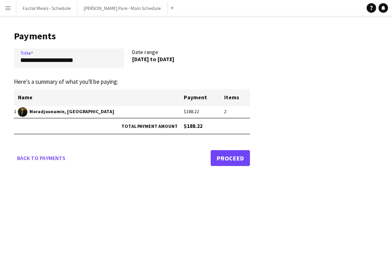
click at [230, 159] on link "Proceed" at bounding box center [230, 158] width 39 height 16
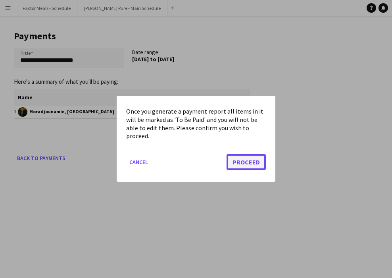
click at [243, 163] on button "Proceed" at bounding box center [246, 162] width 39 height 16
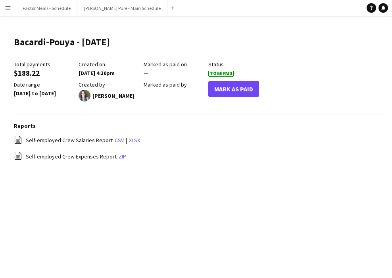
click at [10, 7] on app-icon "Menu" at bounding box center [8, 8] width 6 height 6
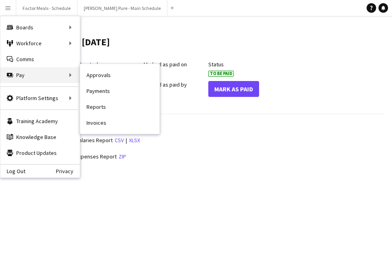
click at [17, 73] on div "Pay Pay" at bounding box center [39, 75] width 79 height 16
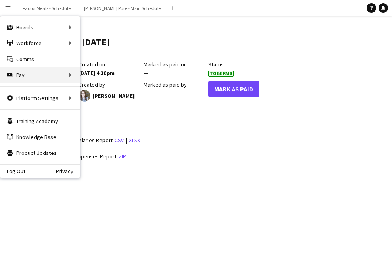
click at [54, 75] on div "Pay Pay" at bounding box center [39, 75] width 79 height 16
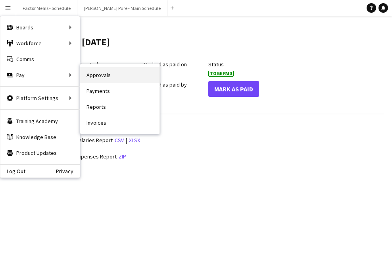
click at [101, 78] on link "Approvals" at bounding box center [119, 75] width 79 height 16
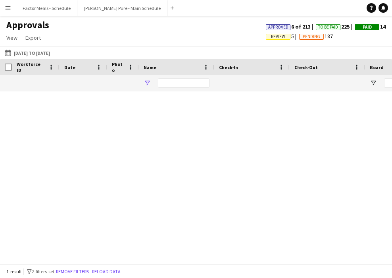
type input "*****"
type input "*******"
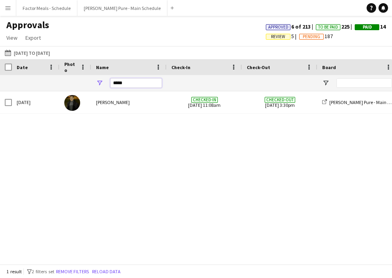
drag, startPoint x: 131, startPoint y: 83, endPoint x: 93, endPoint y: 83, distance: 38.1
click at [92, 83] on div "*****" at bounding box center [128, 83] width 75 height 16
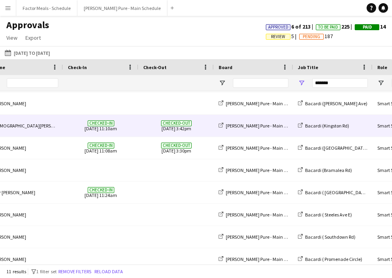
scroll to position [0, 177]
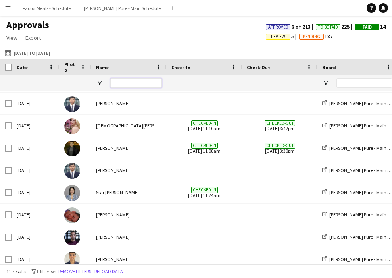
click at [142, 83] on input "Name Filter Input" at bounding box center [136, 83] width 52 height 10
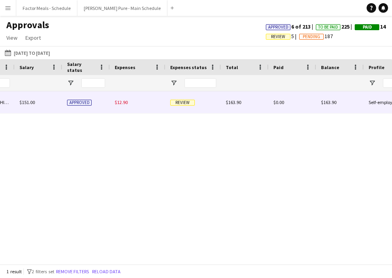
type input "****"
click at [178, 104] on span "Review" at bounding box center [182, 103] width 25 height 6
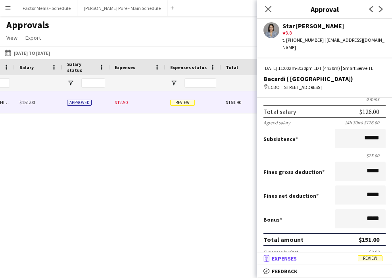
click at [361, 258] on span "Review" at bounding box center [370, 258] width 25 height 6
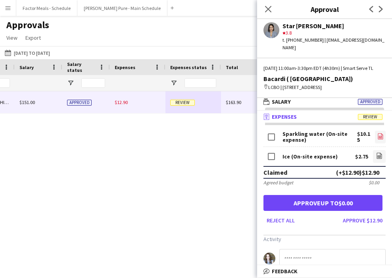
click at [361, 141] on app-icon "file-image" at bounding box center [380, 137] width 6 height 8
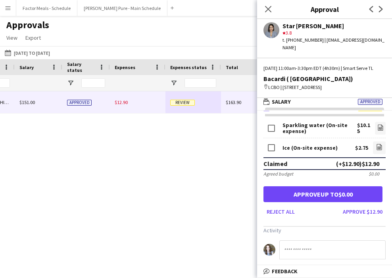
scroll to position [8, 0]
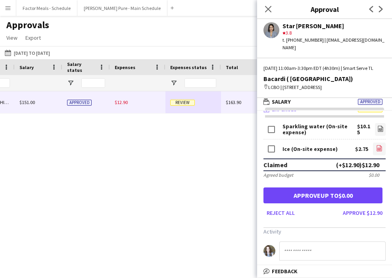
click at [361, 151] on link "file-image" at bounding box center [379, 148] width 13 height 13
click at [349, 219] on button "Approve $12.90" at bounding box center [363, 212] width 46 height 13
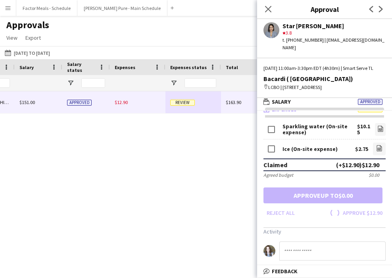
scroll to position [0, 0]
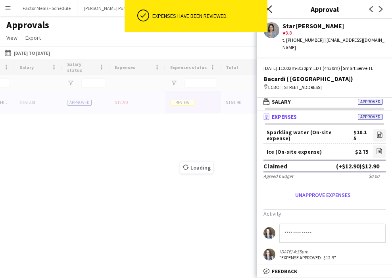
click at [268, 9] on icon at bounding box center [268, 9] width 8 height 8
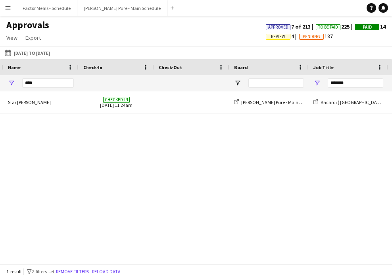
scroll to position [0, 92]
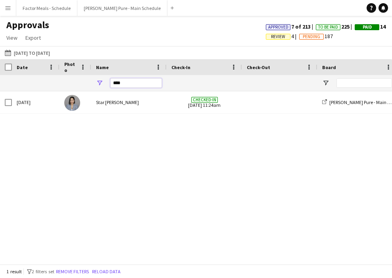
drag, startPoint x: 129, startPoint y: 84, endPoint x: 94, endPoint y: 82, distance: 35.0
click at [94, 83] on div "****" at bounding box center [128, 83] width 75 height 16
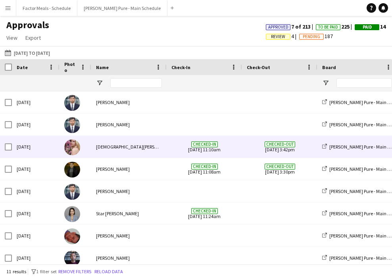
click at [92, 154] on div "[DEMOGRAPHIC_DATA][PERSON_NAME]" at bounding box center [128, 147] width 75 height 22
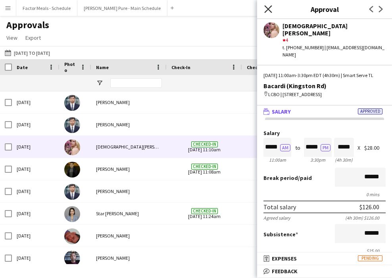
click at [266, 9] on icon "Close pop-in" at bounding box center [268, 9] width 8 height 8
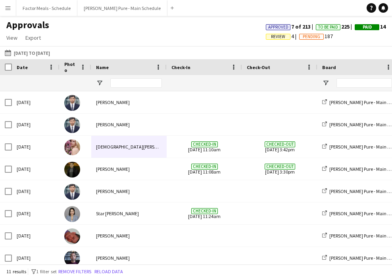
click at [8, 14] on button "Menu" at bounding box center [8, 8] width 16 height 16
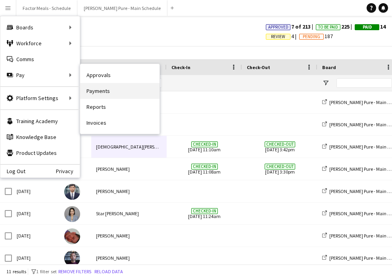
click at [104, 95] on link "Payments" at bounding box center [119, 91] width 79 height 16
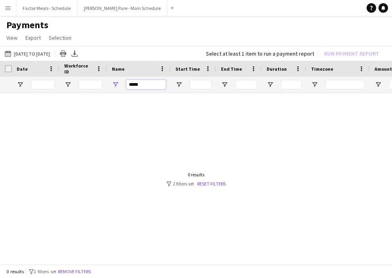
drag, startPoint x: 142, startPoint y: 87, endPoint x: 121, endPoint y: 83, distance: 21.4
click at [121, 83] on div "*****" at bounding box center [139, 85] width 64 height 16
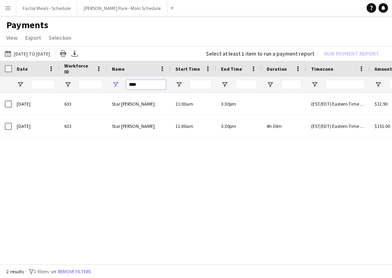
type input "****"
click at [8, 7] on app-icon "Menu" at bounding box center [8, 8] width 6 height 6
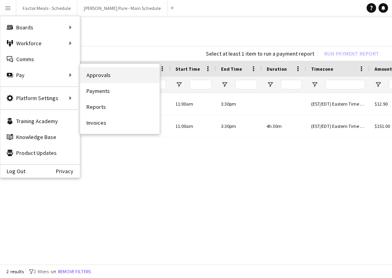
click at [104, 74] on link "Approvals" at bounding box center [119, 75] width 79 height 16
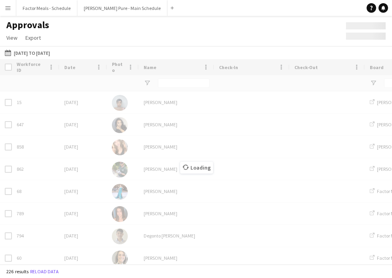
type input "*******"
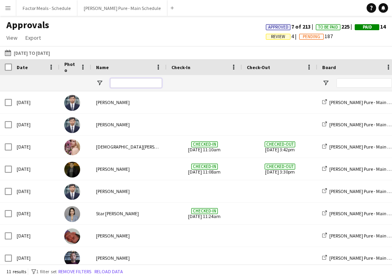
click at [119, 86] on input "Name Filter Input" at bounding box center [136, 83] width 52 height 10
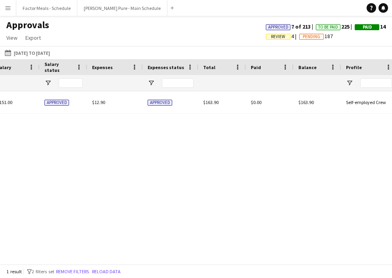
type input "****"
click at [11, 9] on app-icon "Menu" at bounding box center [8, 8] width 6 height 6
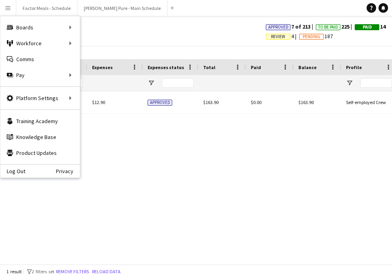
click at [11, 9] on app-icon "Menu" at bounding box center [8, 8] width 6 height 6
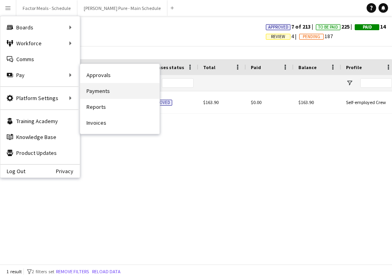
click at [94, 93] on link "Payments" at bounding box center [119, 91] width 79 height 16
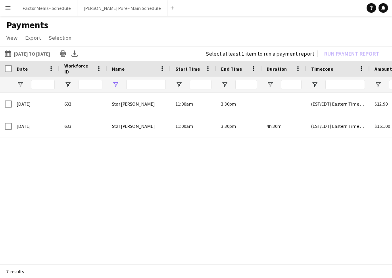
type input "****"
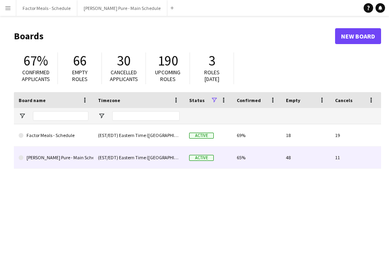
click at [44, 153] on link "[PERSON_NAME] Pure - Main Schedule" at bounding box center [54, 157] width 70 height 22
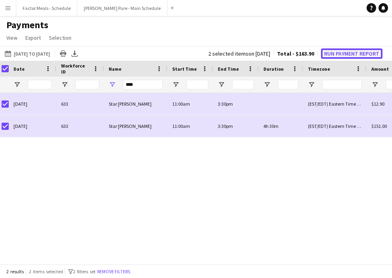
click at [340, 55] on button "Run Payment Report" at bounding box center [352, 53] width 62 height 10
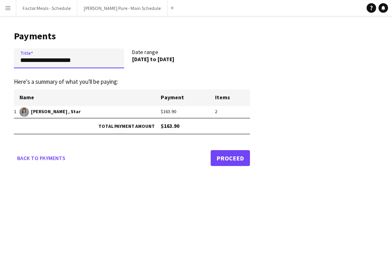
drag, startPoint x: 83, startPoint y: 62, endPoint x: 18, endPoint y: 55, distance: 65.9
click at [18, 56] on input "**********" at bounding box center [69, 58] width 110 height 20
drag, startPoint x: 81, startPoint y: 61, endPoint x: 6, endPoint y: 61, distance: 75.4
click at [6, 61] on main "**********" at bounding box center [129, 97] width 258 height 162
type input "**********"
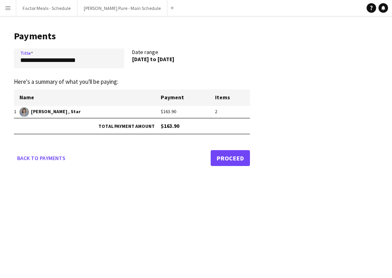
click at [228, 158] on link "Proceed" at bounding box center [230, 158] width 39 height 16
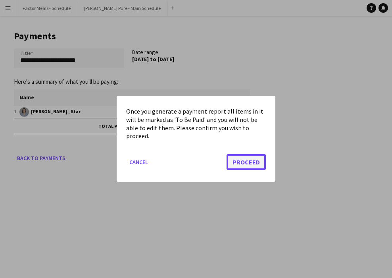
click at [252, 162] on button "Proceed" at bounding box center [246, 162] width 39 height 16
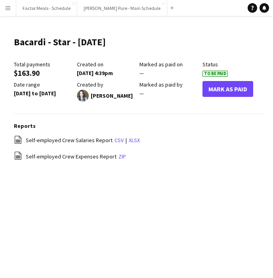
click at [6, 8] on app-icon "Menu" at bounding box center [8, 8] width 6 height 6
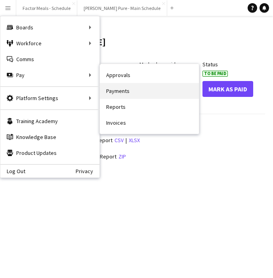
click at [123, 94] on link "Payments" at bounding box center [149, 91] width 99 height 16
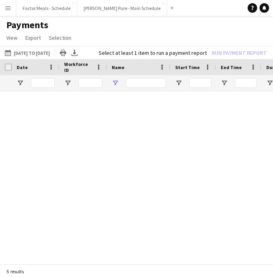
type input "****"
click at [8, 10] on app-icon "Menu" at bounding box center [8, 8] width 6 height 6
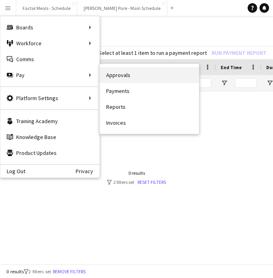
click at [128, 73] on link "Approvals" at bounding box center [149, 75] width 99 height 16
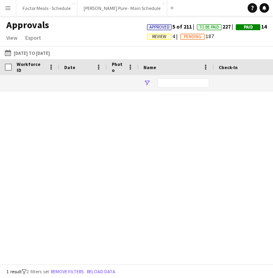
type input "****"
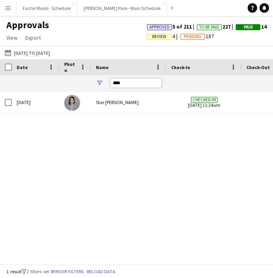
drag, startPoint x: 141, startPoint y: 81, endPoint x: 89, endPoint y: 81, distance: 52.4
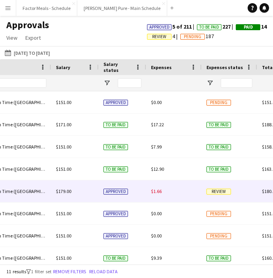
click at [215, 191] on span "Review" at bounding box center [219, 192] width 25 height 6
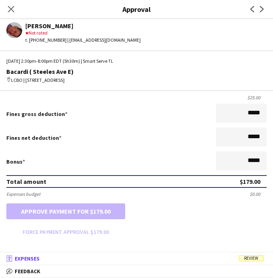
click at [256, 257] on span "Review" at bounding box center [251, 258] width 25 height 6
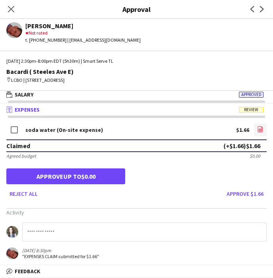
click at [260, 132] on app-icon "file-image" at bounding box center [261, 130] width 6 height 8
click at [9, 10] on icon "Close pop-in" at bounding box center [11, 9] width 8 height 8
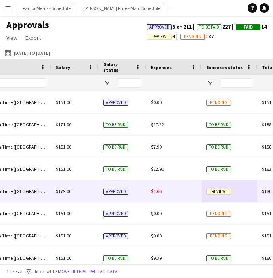
click at [223, 190] on span "Review" at bounding box center [219, 192] width 25 height 6
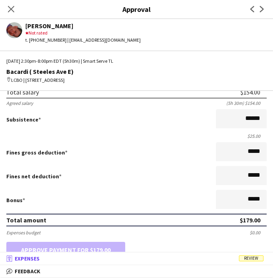
click at [251, 258] on span "Review" at bounding box center [251, 258] width 25 height 6
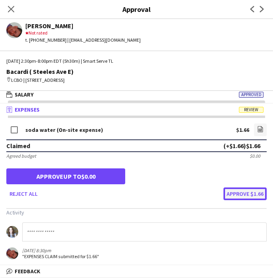
click at [243, 194] on button "Approve $1.66" at bounding box center [245, 193] width 43 height 13
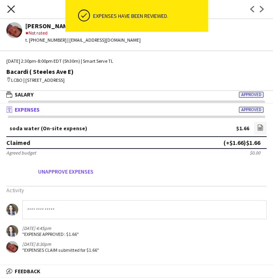
click at [8, 8] on icon "Close pop-in" at bounding box center [11, 9] width 8 height 8
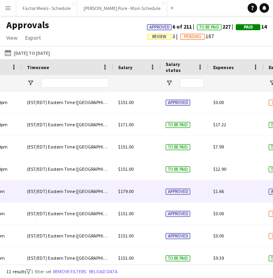
click at [129, 190] on span "$179.00" at bounding box center [125, 191] width 15 height 6
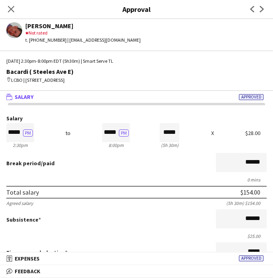
click at [10, 11] on icon at bounding box center [11, 9] width 6 height 6
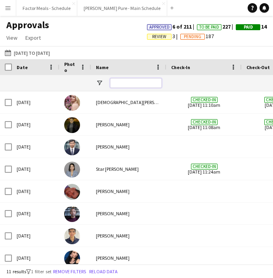
click at [143, 85] on input "Name Filter Input" at bounding box center [136, 83] width 52 height 10
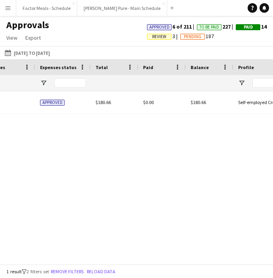
type input "***"
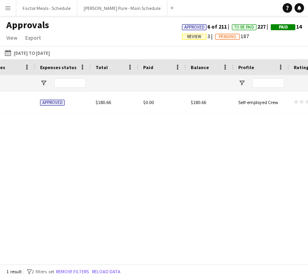
scroll to position [0, 638]
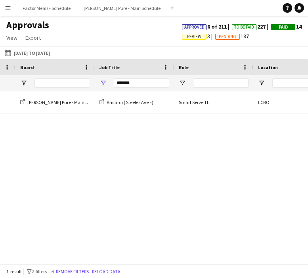
click at [5, 8] on app-icon "Menu" at bounding box center [8, 8] width 6 height 6
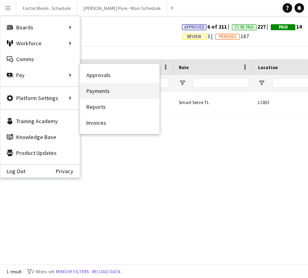
click at [100, 94] on link "Payments" at bounding box center [119, 91] width 79 height 16
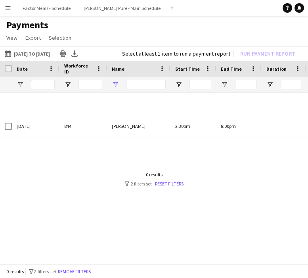
type input "****"
click at [153, 80] on input "****" at bounding box center [146, 85] width 40 height 10
drag, startPoint x: 153, startPoint y: 83, endPoint x: 112, endPoint y: 82, distance: 40.9
click at [112, 83] on div "****" at bounding box center [139, 85] width 64 height 16
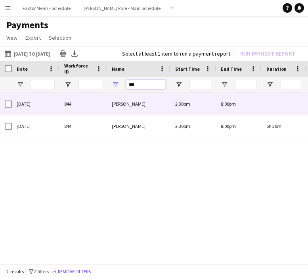
type input "***"
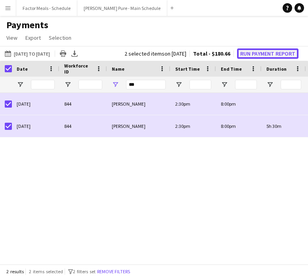
click at [277, 54] on button "Run Payment Report" at bounding box center [268, 53] width 62 height 10
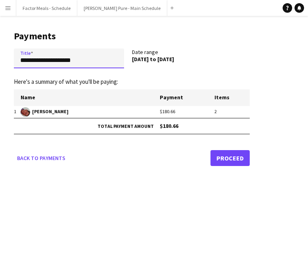
drag, startPoint x: 83, startPoint y: 63, endPoint x: 19, endPoint y: 58, distance: 64.1
click at [19, 58] on input "**********" at bounding box center [69, 58] width 110 height 20
drag, startPoint x: 80, startPoint y: 64, endPoint x: 3, endPoint y: 60, distance: 77.5
click at [3, 60] on main "**********" at bounding box center [129, 97] width 258 height 162
type input "**********"
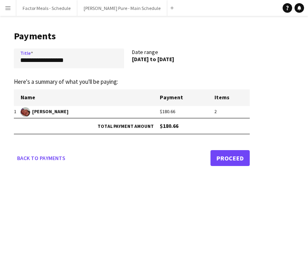
click at [230, 162] on link "Proceed" at bounding box center [230, 158] width 39 height 16
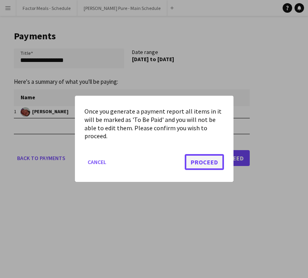
click at [217, 166] on button "Proceed" at bounding box center [204, 162] width 39 height 16
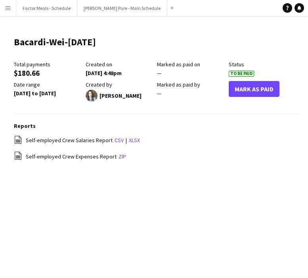
click at [8, 10] on app-icon "Menu" at bounding box center [8, 8] width 6 height 6
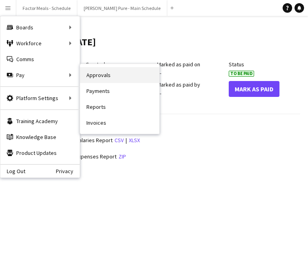
click at [96, 76] on link "Approvals" at bounding box center [119, 75] width 79 height 16
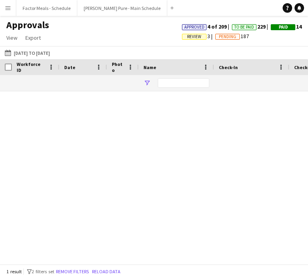
type input "***"
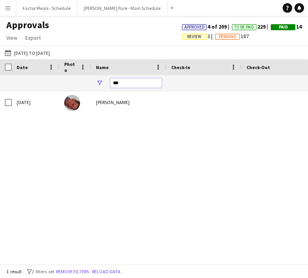
drag, startPoint x: 126, startPoint y: 81, endPoint x: 91, endPoint y: 81, distance: 34.9
click at [91, 82] on div "***" at bounding box center [128, 83] width 75 height 16
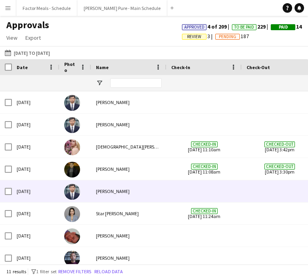
click at [80, 184] on div at bounding box center [76, 191] width 32 height 22
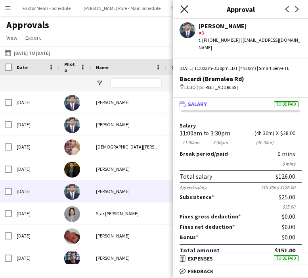
click at [181, 11] on icon "Close pop-in" at bounding box center [185, 9] width 8 height 8
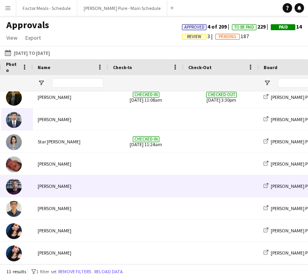
scroll to position [0, 96]
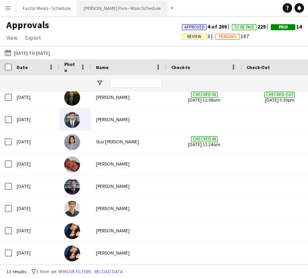
click at [102, 7] on button "[PERSON_NAME] Pure - Main Schedule Close" at bounding box center [122, 7] width 90 height 15
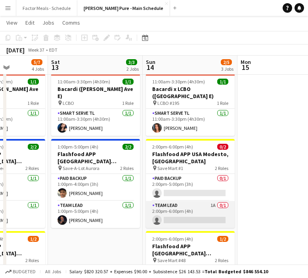
click at [169, 207] on app-card-role "Team Lead 1A 0/1 2:00pm-6:00pm (4h) single-neutral-actions" at bounding box center [190, 214] width 89 height 27
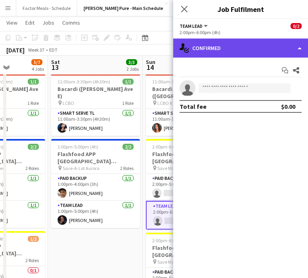
click at [233, 45] on div "single-neutral-actions-check-2 Confirmed" at bounding box center [240, 48] width 135 height 19
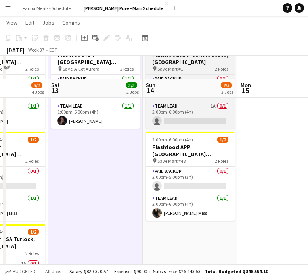
scroll to position [141, 0]
